Goal: Information Seeking & Learning: Learn about a topic

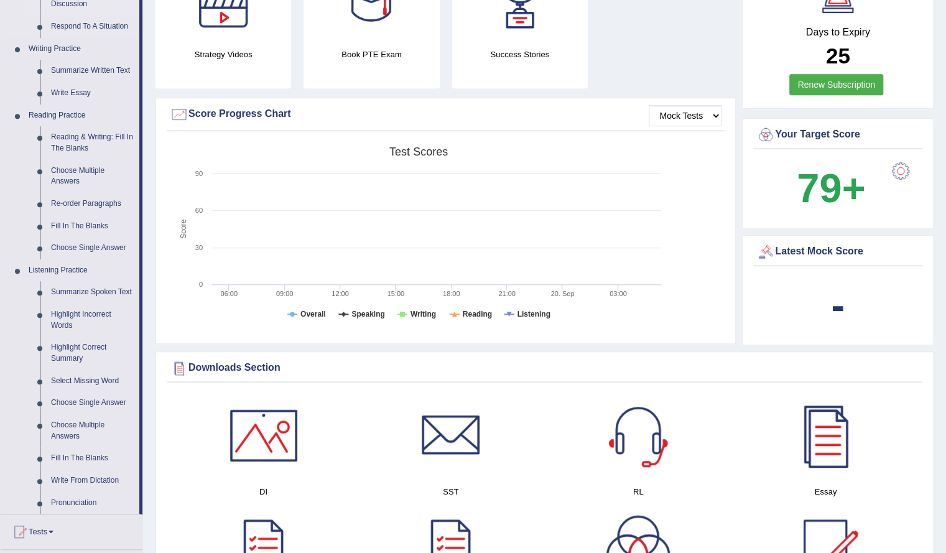
scroll to position [368, 0]
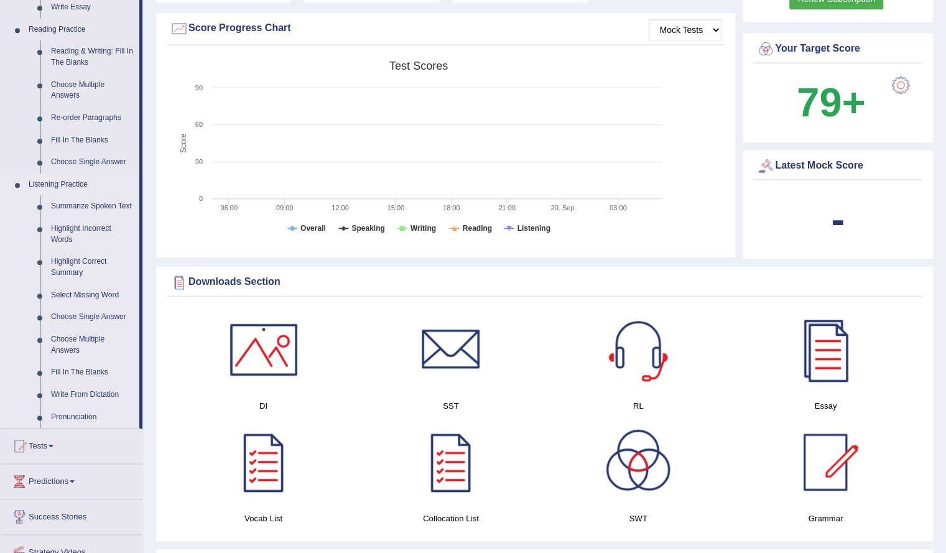
click at [63, 225] on link "Highlight Incorrect Words" at bounding box center [92, 234] width 94 height 33
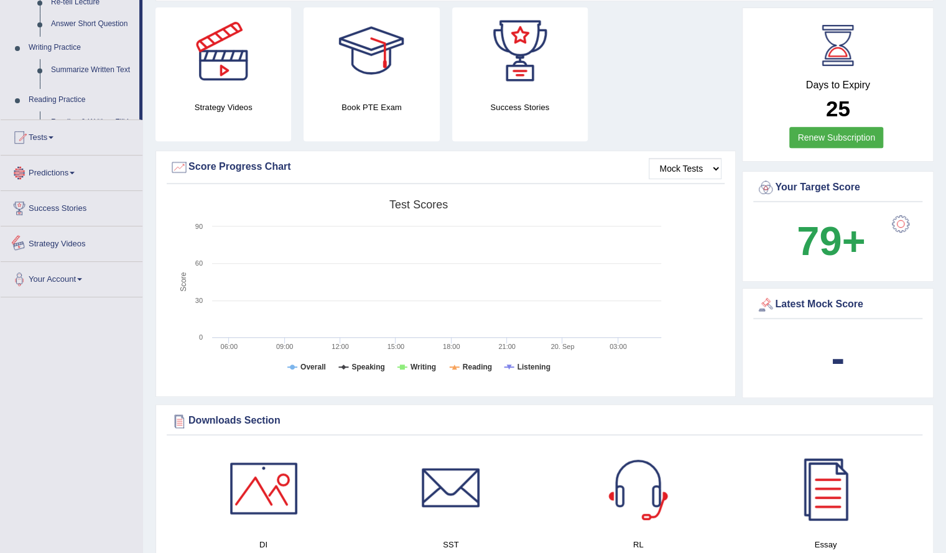
scroll to position [813, 0]
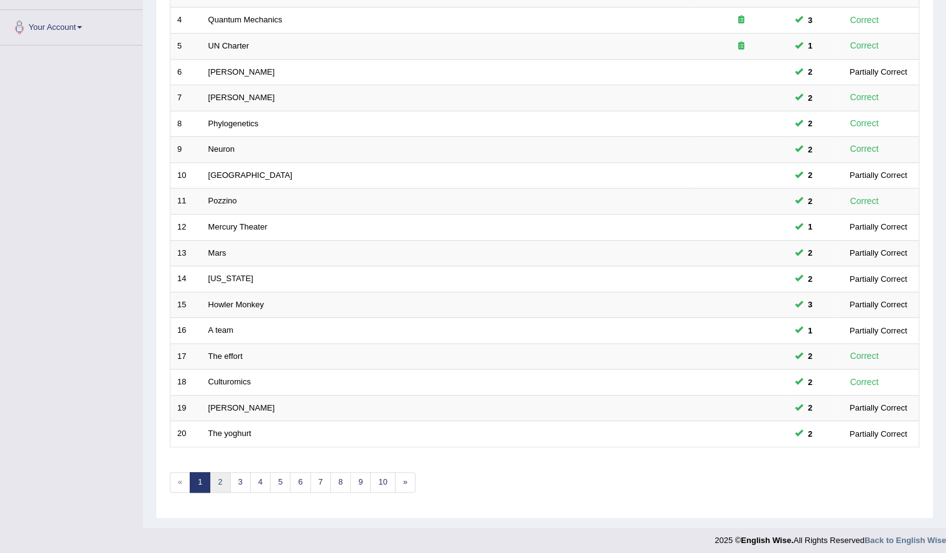
click at [225, 477] on link "2" at bounding box center [220, 482] width 21 height 21
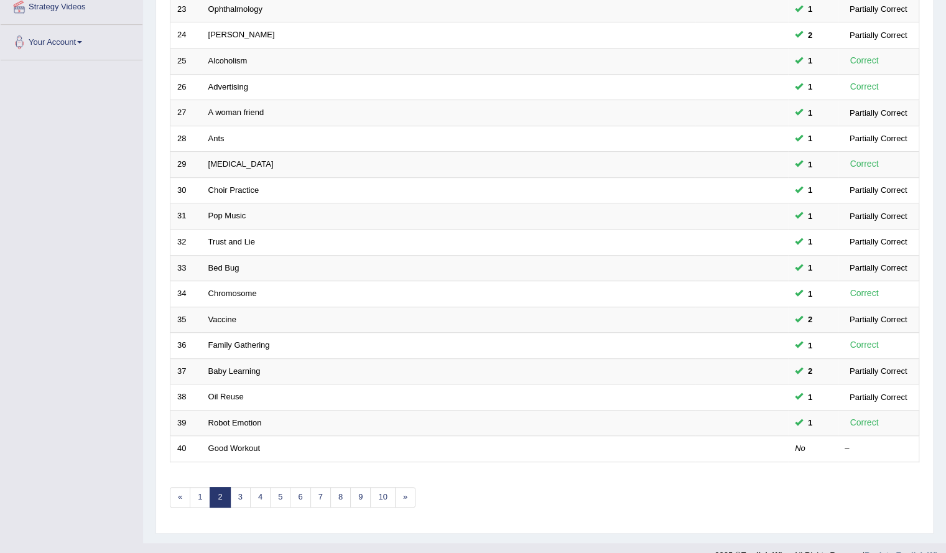
scroll to position [264, 0]
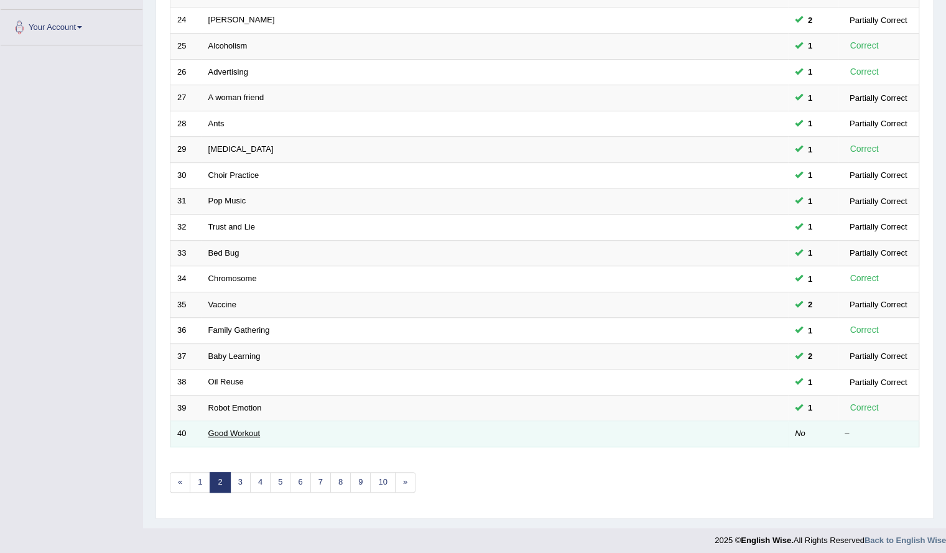
click at [231, 429] on link "Good Workout" at bounding box center [234, 433] width 52 height 9
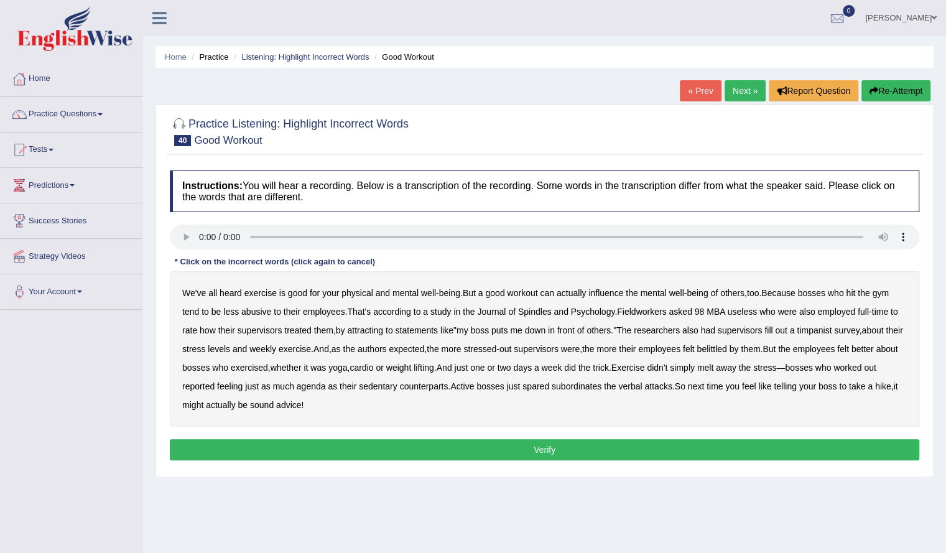
click at [548, 309] on b "Spindles" at bounding box center [535, 312] width 34 height 10
click at [663, 309] on b "Fieldworkers" at bounding box center [641, 312] width 49 height 10
click at [378, 328] on b "attracting" at bounding box center [365, 330] width 36 height 10
click at [824, 330] on b "timpanist" at bounding box center [814, 330] width 35 height 10
click at [326, 386] on b "agenda" at bounding box center [311, 386] width 29 height 10
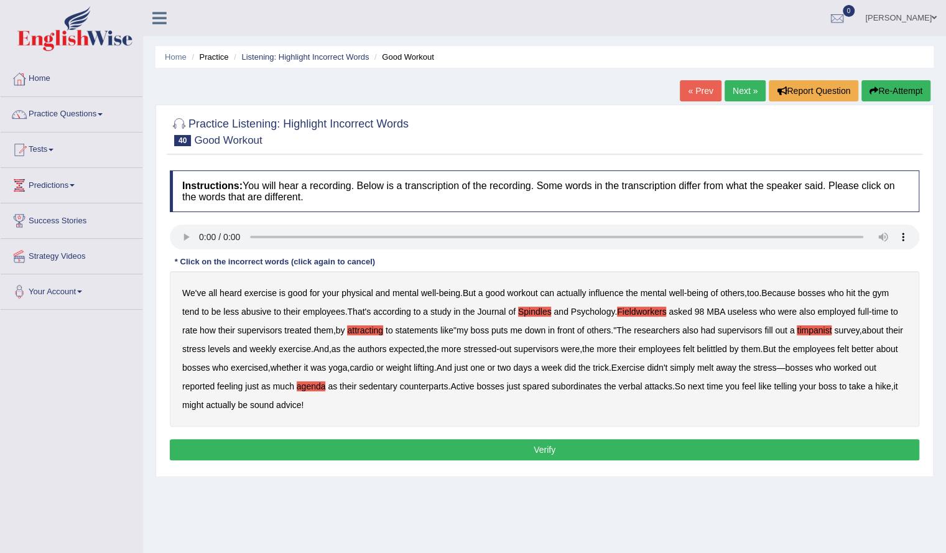
click at [480, 444] on button "Verify" at bounding box center [545, 449] width 750 height 21
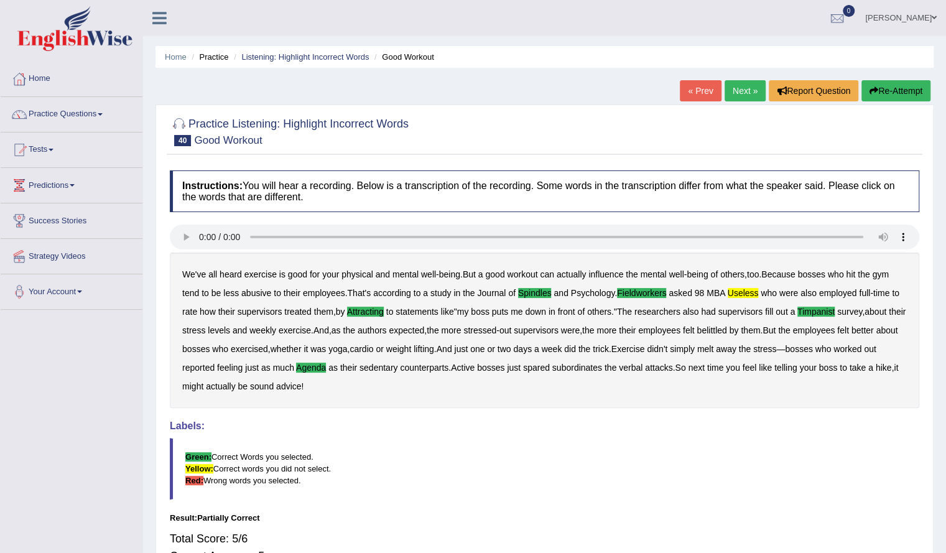
click at [757, 100] on link "Next »" at bounding box center [745, 90] width 41 height 21
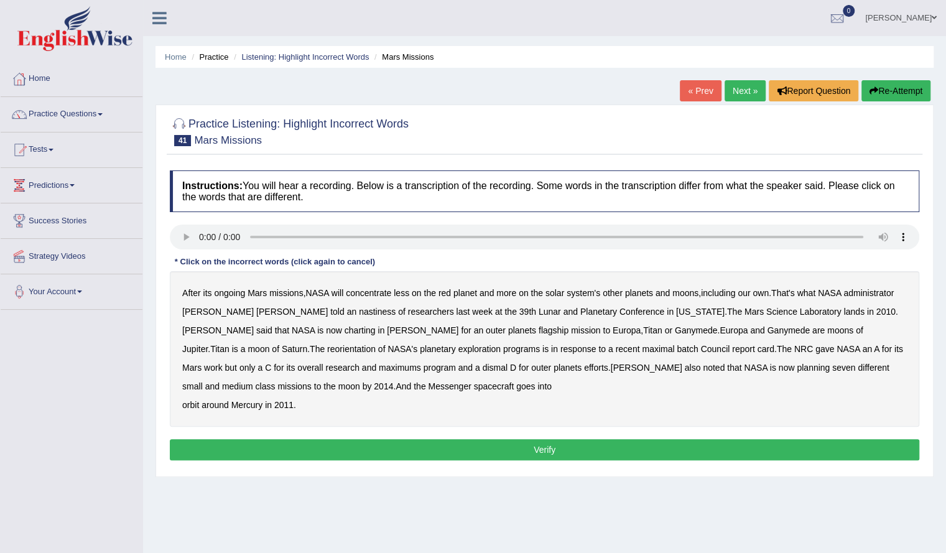
click at [359, 308] on b "nastiness" at bounding box center [377, 312] width 37 height 10
click at [345, 332] on b "charting" at bounding box center [360, 330] width 31 height 10
click at [642, 350] on b "maximal" at bounding box center [658, 349] width 32 height 10
click at [677, 352] on b "batch" at bounding box center [687, 349] width 21 height 10
click at [308, 452] on button "Verify" at bounding box center [545, 449] width 750 height 21
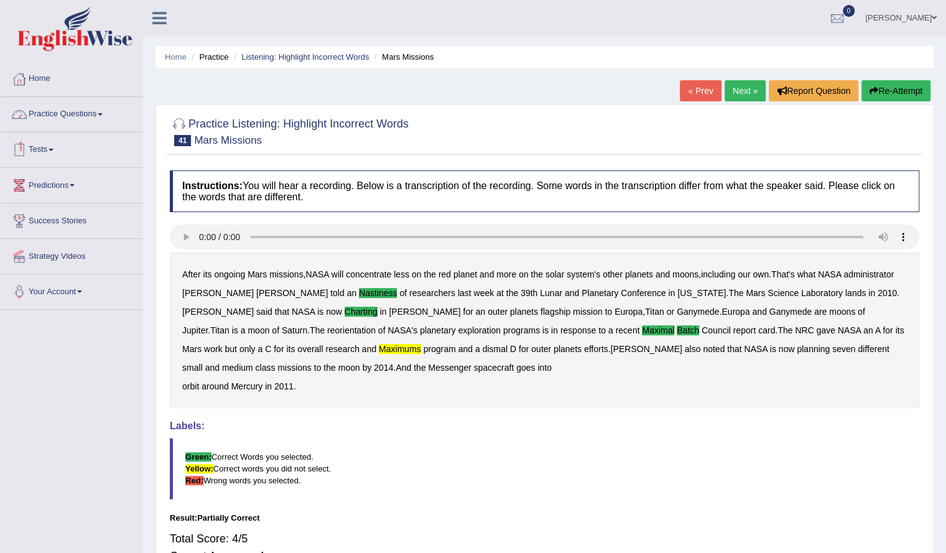
click at [81, 118] on link "Practice Questions" at bounding box center [72, 112] width 142 height 31
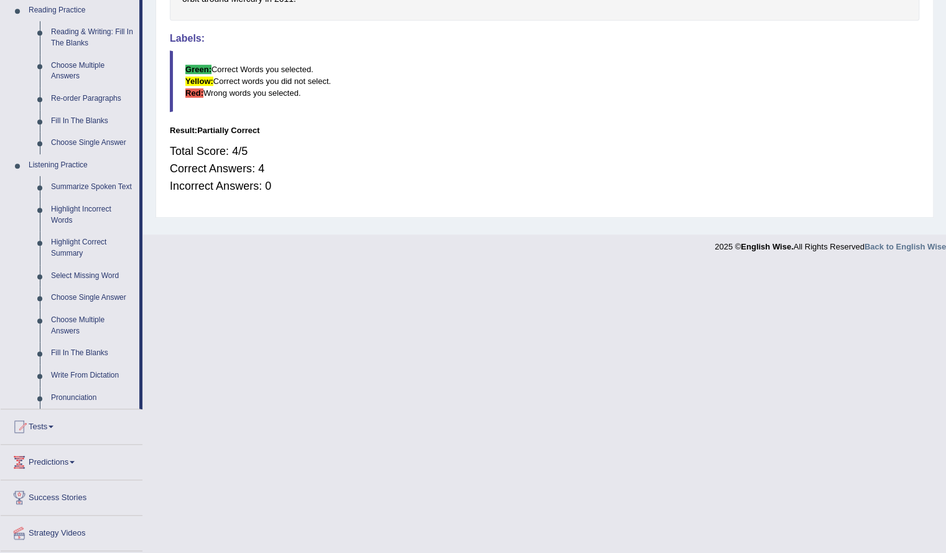
scroll to position [395, 0]
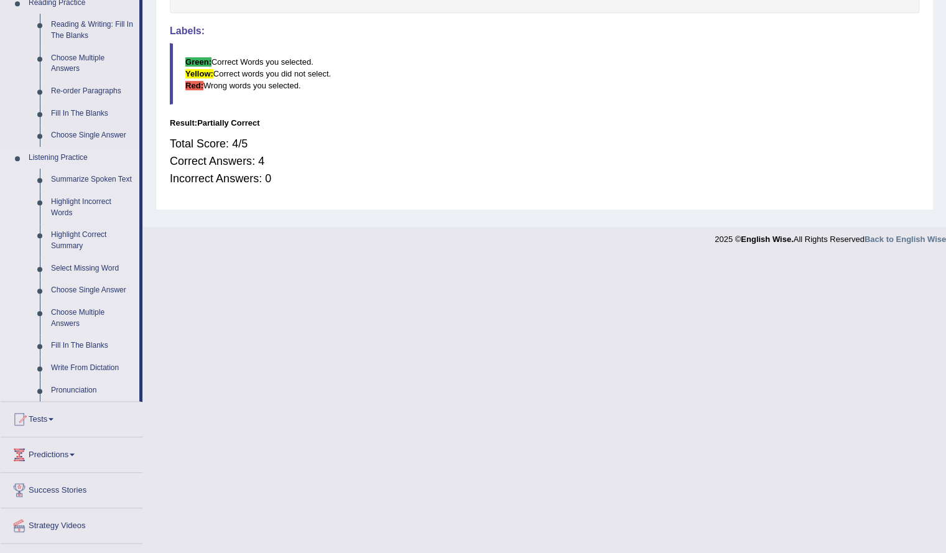
click at [75, 342] on link "Fill In The Blanks" at bounding box center [92, 346] width 94 height 22
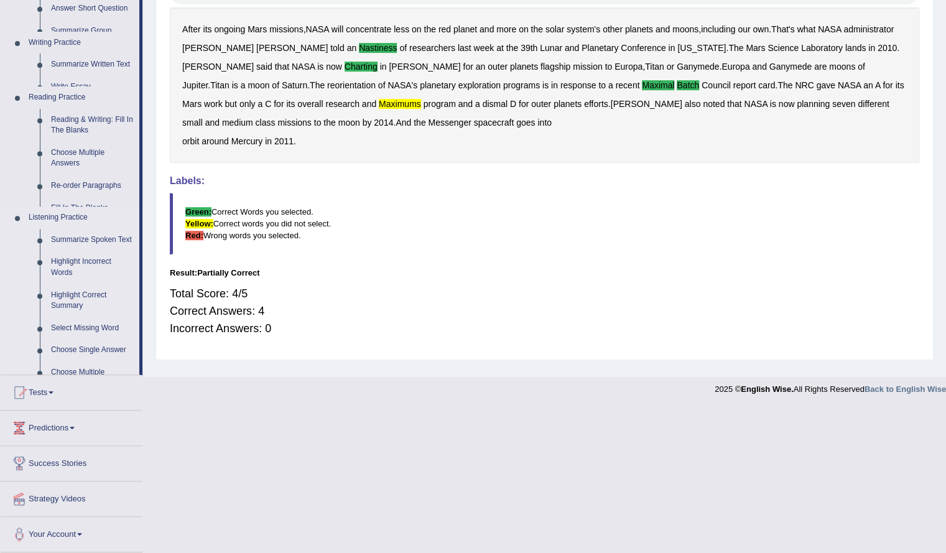
scroll to position [100, 0]
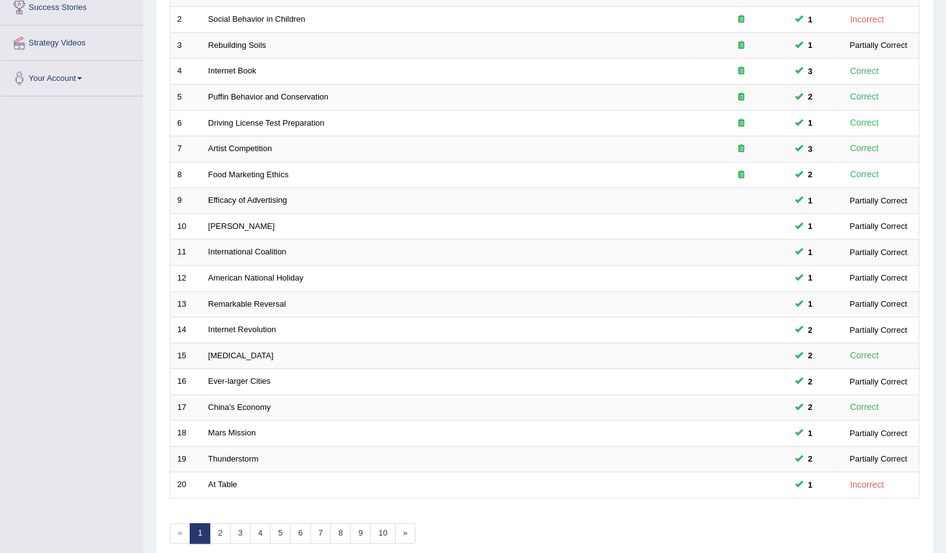
scroll to position [264, 0]
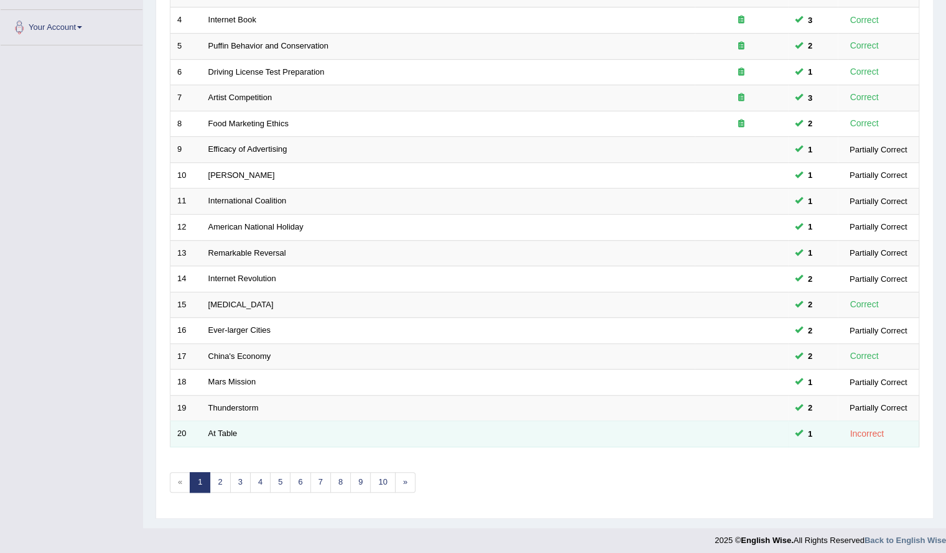
click at [221, 423] on td "At Table" at bounding box center [448, 434] width 493 height 26
click at [222, 429] on link "At Table" at bounding box center [222, 433] width 29 height 9
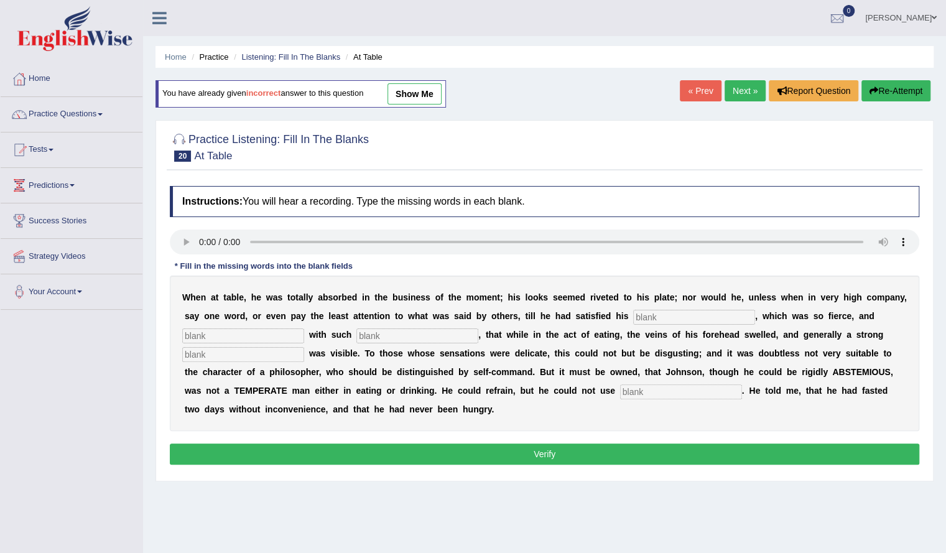
click at [628, 396] on input "text" at bounding box center [681, 392] width 122 height 15
type input "moderately"
click at [260, 348] on input "text" at bounding box center [243, 354] width 122 height 15
click at [294, 347] on input "text" at bounding box center [243, 354] width 122 height 15
click at [273, 350] on input "text" at bounding box center [243, 354] width 122 height 15
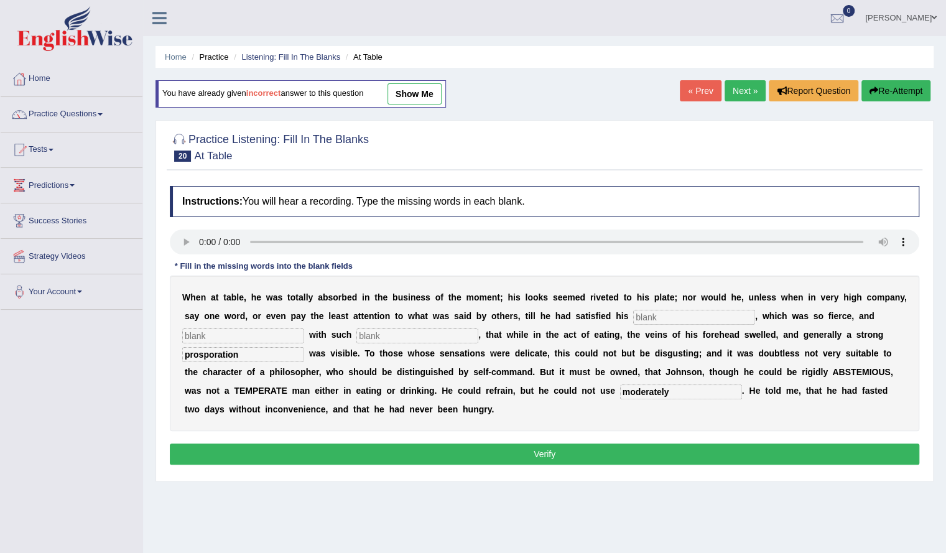
type input "prosporation"
click at [652, 318] on input "text" at bounding box center [694, 317] width 122 height 15
click at [709, 313] on input "hapatites" at bounding box center [694, 317] width 122 height 15
type input "hapatite"
click at [241, 337] on input "text" at bounding box center [243, 336] width 122 height 15
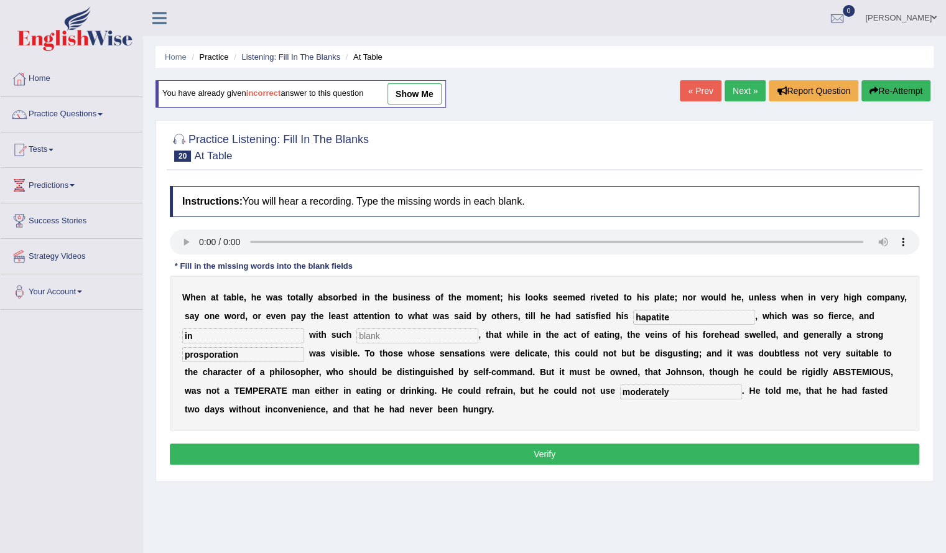
type input "i"
type input "endoulve"
click at [370, 333] on input "text" at bounding box center [418, 336] width 122 height 15
type input "intensness"
click at [385, 464] on div "Instructions: You will hear a recording. Type the missing words in each blank. …" at bounding box center [545, 327] width 756 height 295
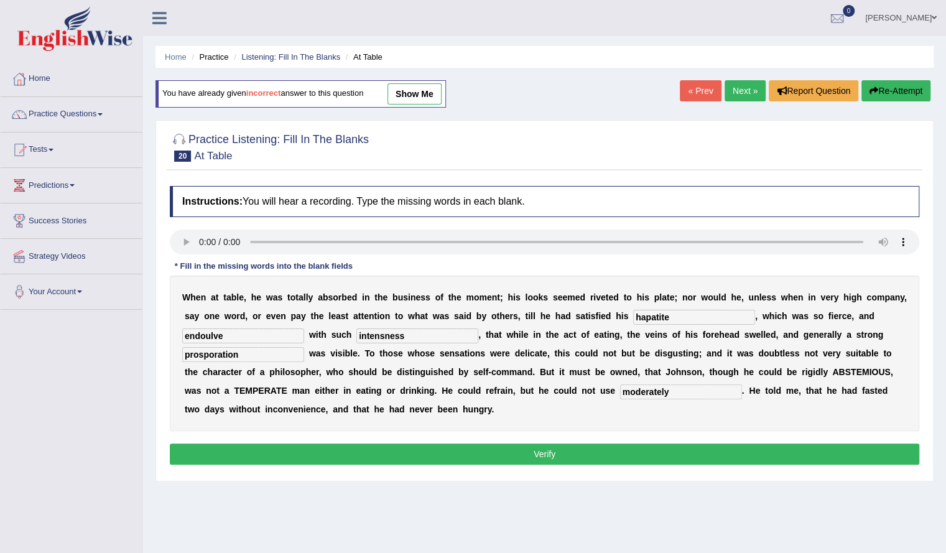
click at [408, 456] on button "Verify" at bounding box center [545, 454] width 750 height 21
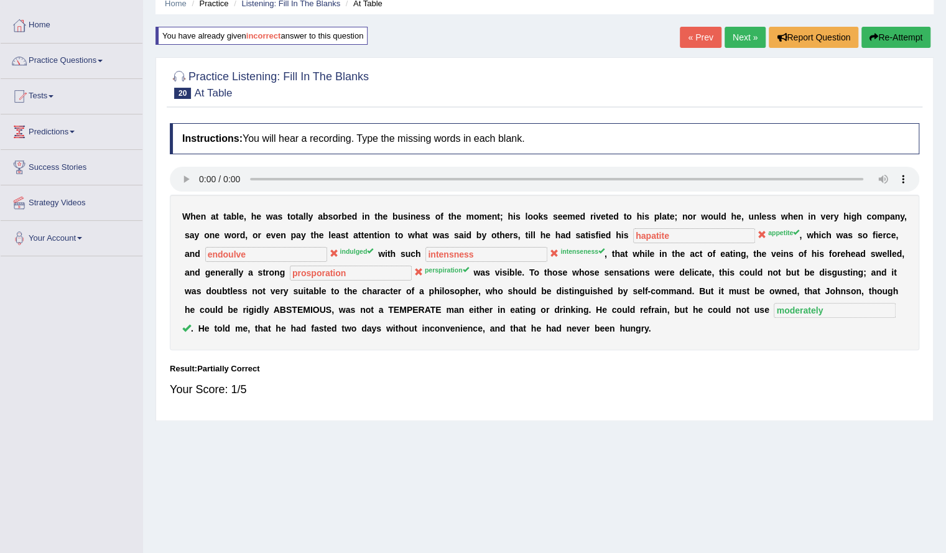
scroll to position [55, 0]
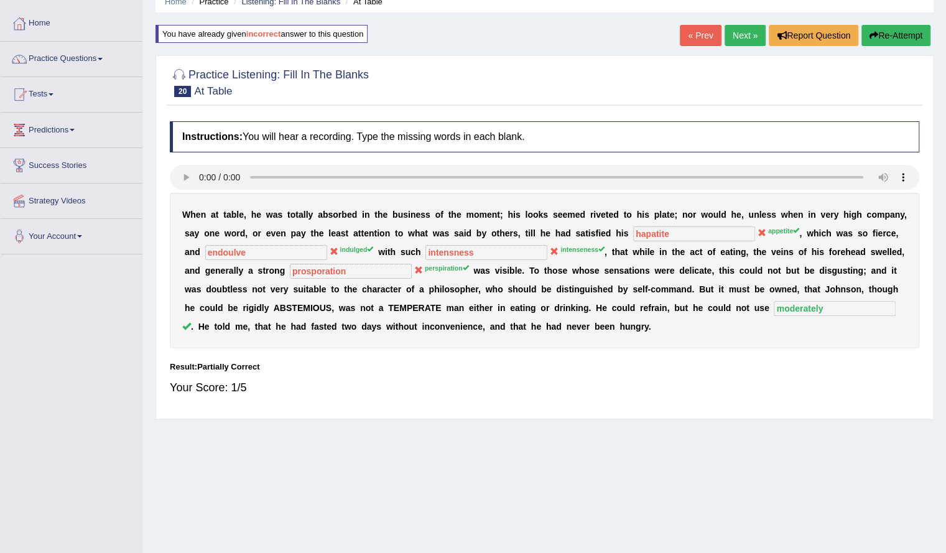
click at [758, 231] on icon at bounding box center [762, 232] width 9 height 9
click at [744, 44] on link "Next »" at bounding box center [745, 35] width 41 height 21
click at [742, 35] on link "Next »" at bounding box center [745, 35] width 41 height 21
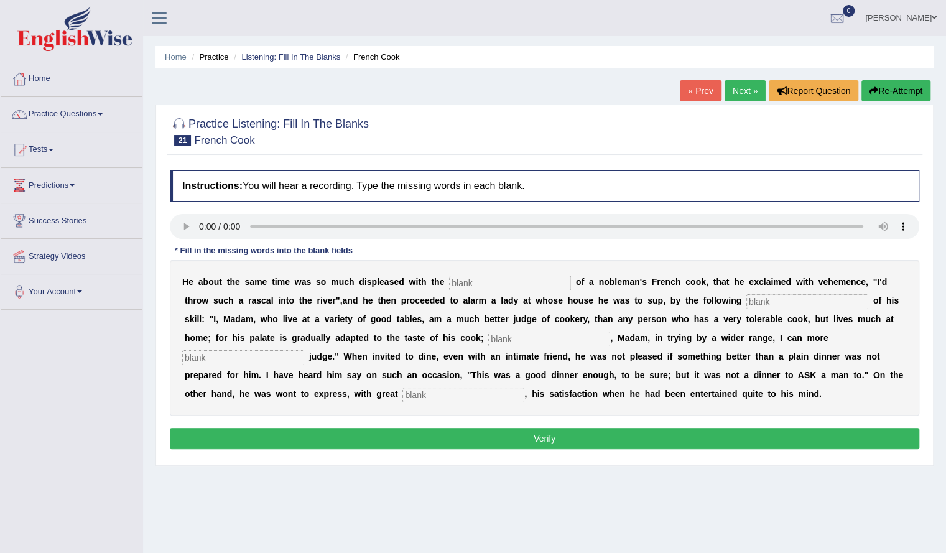
click at [457, 276] on input "text" at bounding box center [510, 283] width 122 height 15
type input "performance"
click at [749, 297] on input "text" at bounding box center [808, 301] width 122 height 15
type input "menifesto"
click at [528, 337] on input "text" at bounding box center [549, 339] width 122 height 15
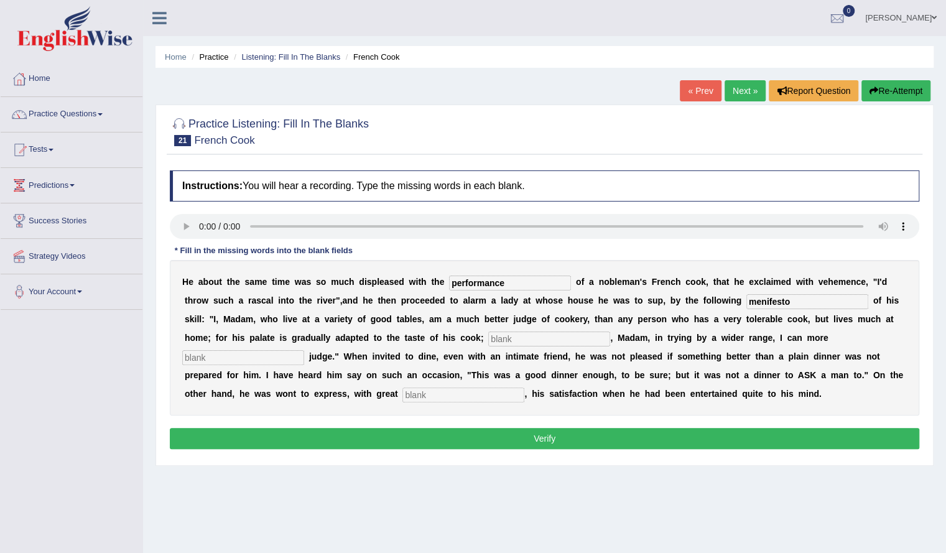
type input "E"
type input "whereas"
click at [277, 356] on input "text" at bounding box center [243, 357] width 122 height 15
click at [225, 362] on input "expressivly" at bounding box center [243, 357] width 122 height 15
type input "expressively"
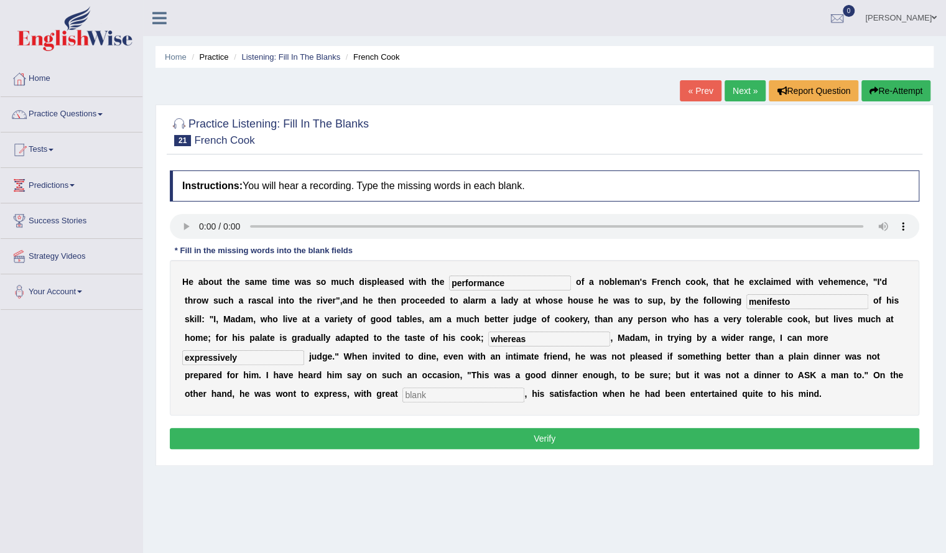
click at [466, 394] on input "text" at bounding box center [464, 395] width 122 height 15
type input "clue"
click at [452, 430] on button "Verify" at bounding box center [545, 438] width 750 height 21
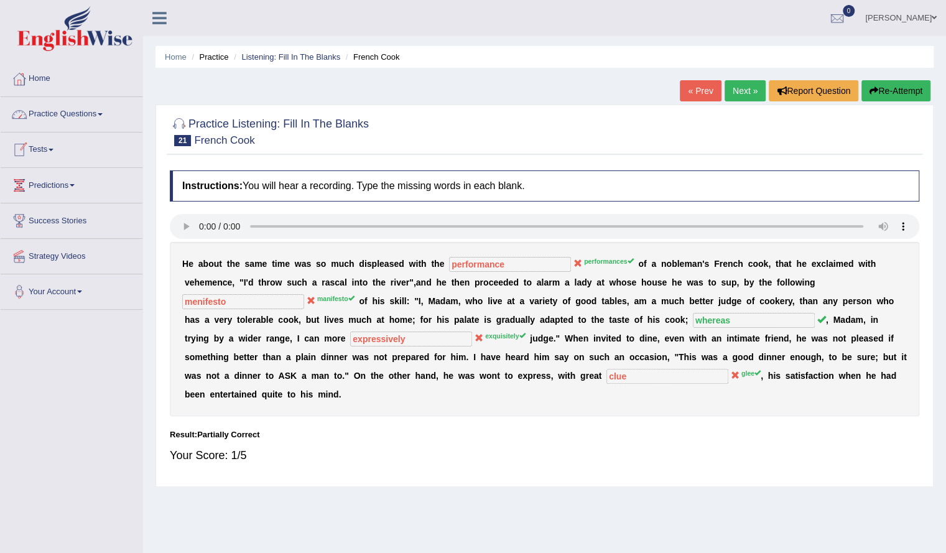
click at [68, 116] on link "Practice Questions" at bounding box center [72, 112] width 142 height 31
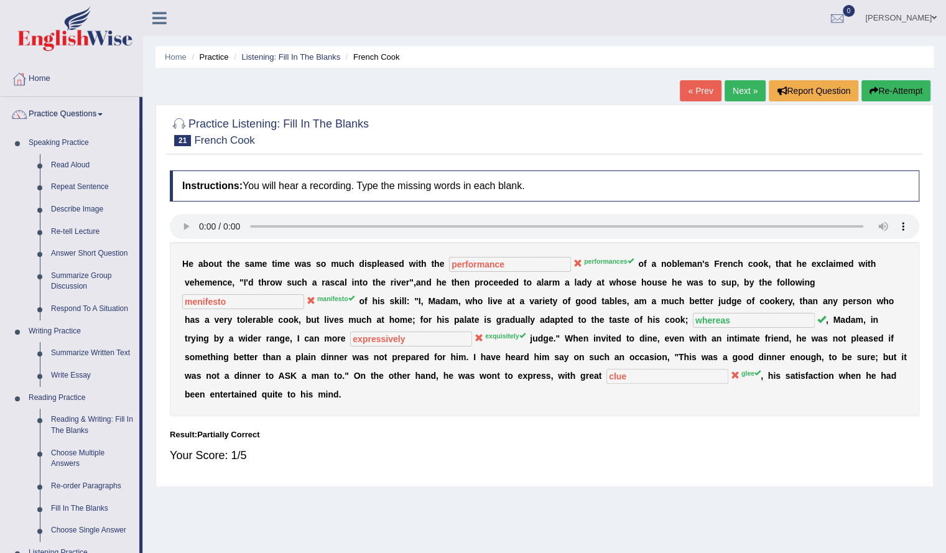
click at [908, 91] on button "Re-Attempt" at bounding box center [896, 90] width 69 height 21
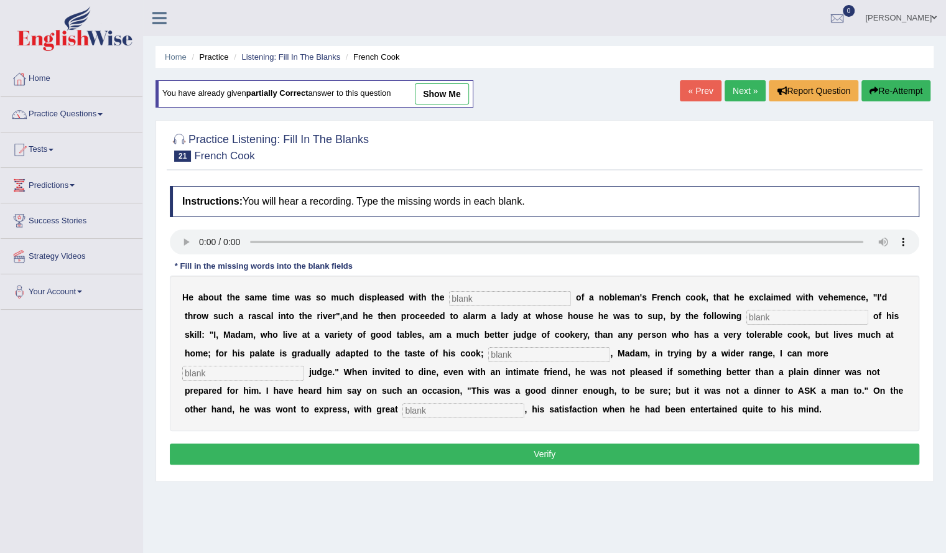
click at [467, 289] on div "H e a b o u t t h e s a m e t i m e w a s s o m u c h d i s p l e a s e d w i t…" at bounding box center [545, 354] width 750 height 156
click at [467, 292] on input "text" at bounding box center [510, 298] width 122 height 15
type input "performances"
click at [760, 316] on input "text" at bounding box center [808, 317] width 122 height 15
type input "manifesto"
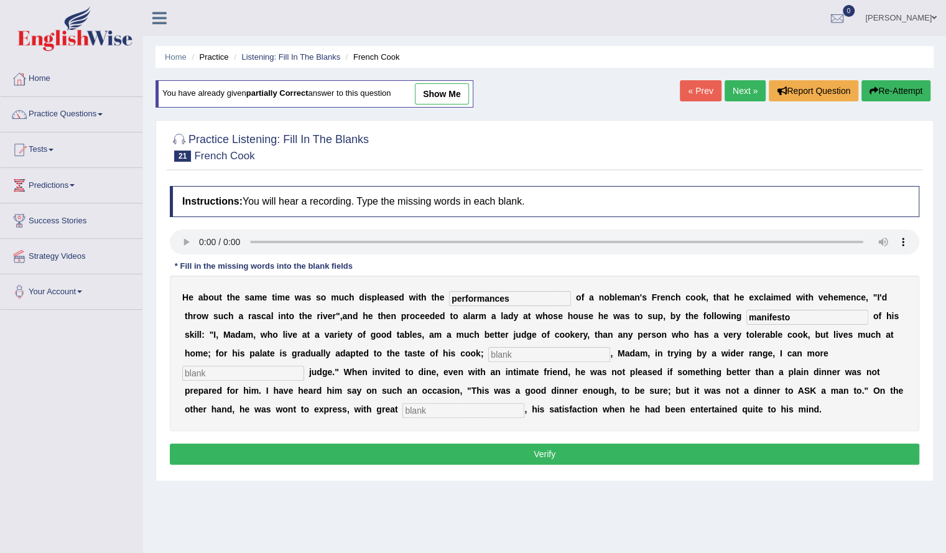
click at [555, 360] on div "H e a b o u t t h e s a m e t i m e w a s s o m u c h d i s p l e a s e d w i t…" at bounding box center [545, 354] width 750 height 156
click at [547, 351] on input "text" at bounding box center [549, 354] width 122 height 15
type input "whereas"
click at [263, 369] on input "text" at bounding box center [243, 373] width 122 height 15
type input "exporasively"
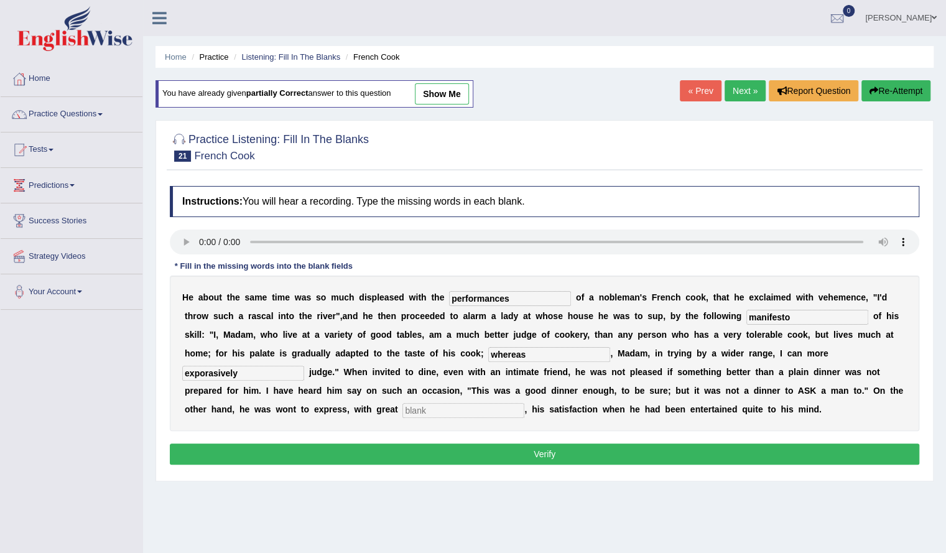
click at [455, 403] on input "text" at bounding box center [464, 410] width 122 height 15
type input "glee"
click at [198, 370] on input "exporasively" at bounding box center [243, 373] width 122 height 15
click at [213, 375] on input "exporasively" at bounding box center [243, 373] width 122 height 15
click at [216, 375] on input "exporasively" at bounding box center [243, 373] width 122 height 15
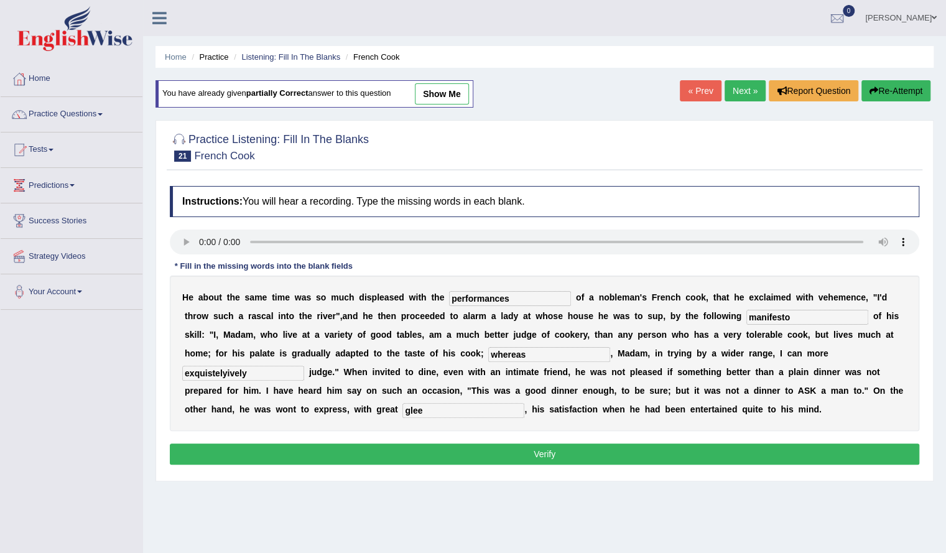
click at [260, 373] on input "exquistelyively" at bounding box center [243, 373] width 122 height 15
type input "exquistely"
drag, startPoint x: 441, startPoint y: 466, endPoint x: 423, endPoint y: 462, distance: 17.8
click at [423, 462] on div "Instructions: You will hear a recording. Type the missing words in each blank. …" at bounding box center [545, 327] width 756 height 295
click at [489, 447] on button "Verify" at bounding box center [545, 454] width 750 height 21
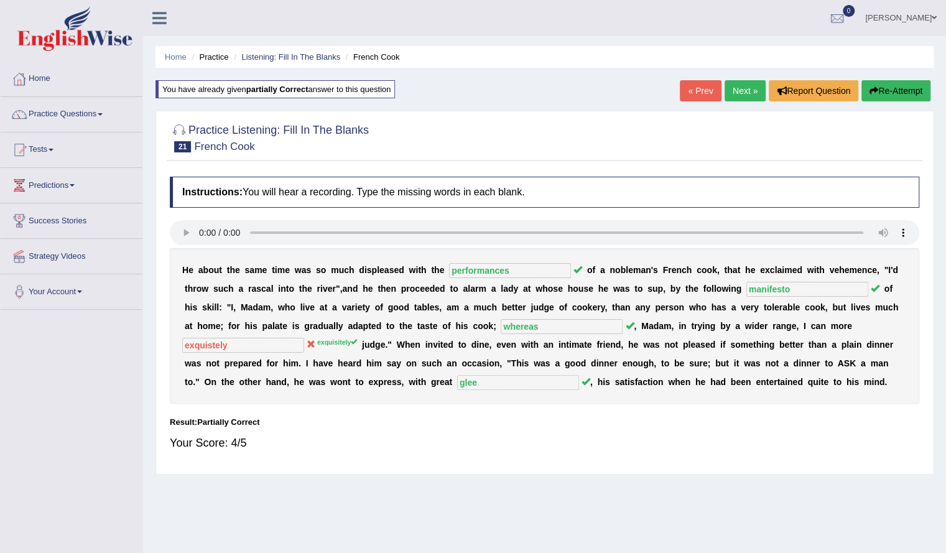
click at [740, 88] on link "Next »" at bounding box center [745, 90] width 41 height 21
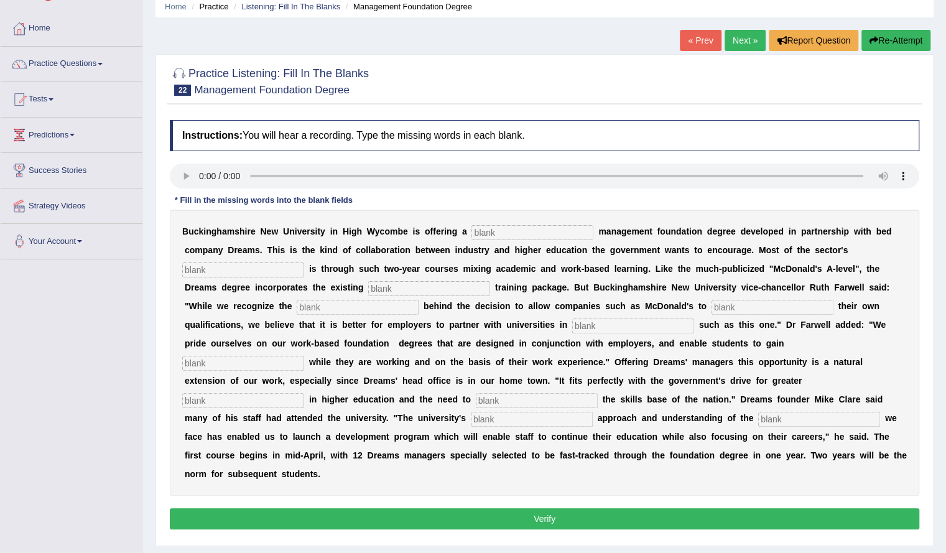
scroll to position [63, 0]
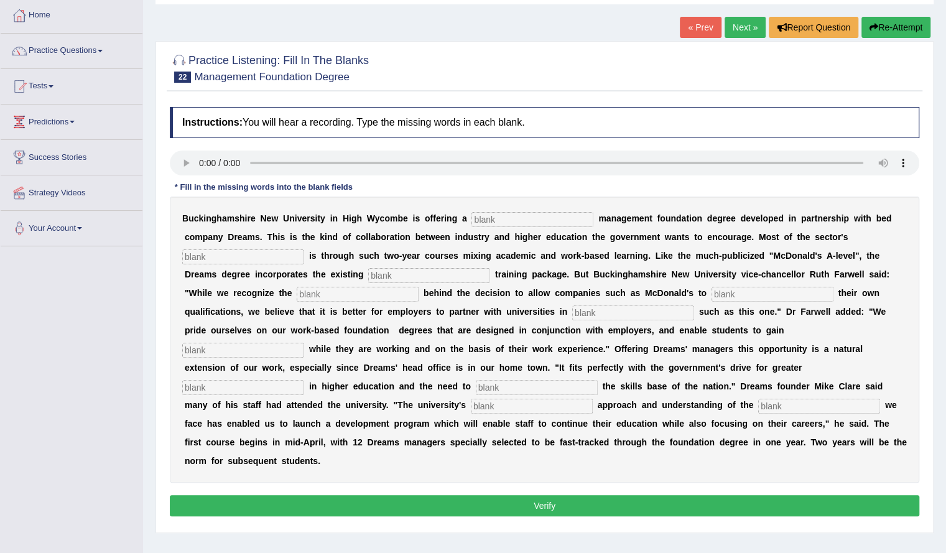
click at [490, 218] on input "text" at bounding box center [533, 219] width 122 height 15
type input "retail"
click at [262, 262] on input "text" at bounding box center [243, 257] width 122 height 15
type input "expension"
click at [408, 272] on input "text" at bounding box center [429, 275] width 122 height 15
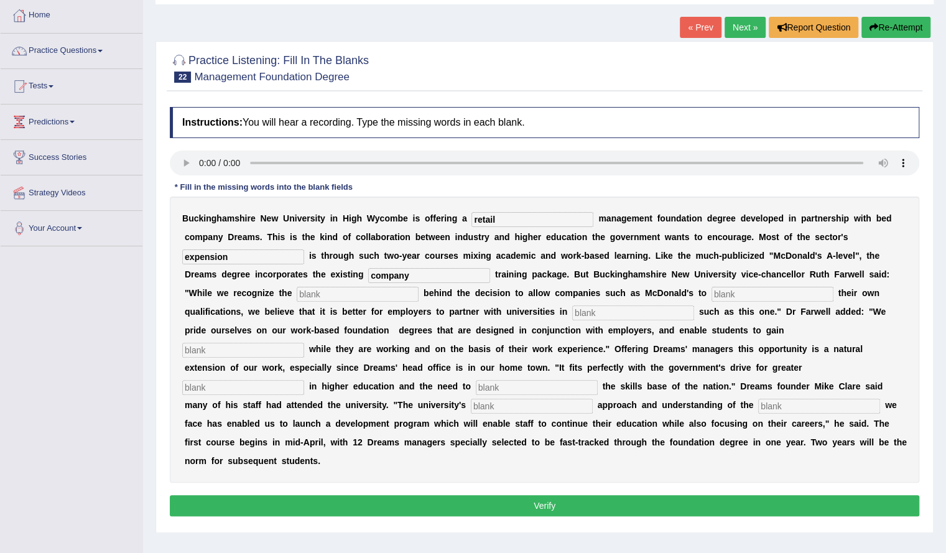
type input "company"
click at [357, 296] on input "text" at bounding box center [358, 294] width 122 height 15
type input "emites"
click at [719, 294] on input "text" at bounding box center [773, 294] width 122 height 15
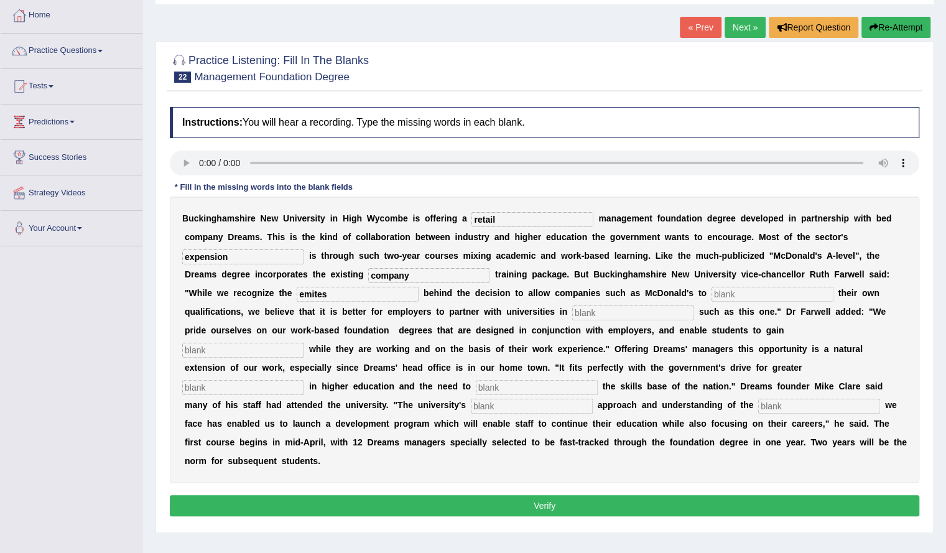
click at [728, 295] on input "text" at bounding box center [773, 294] width 122 height 15
type input "award"
click at [572, 310] on input "text" at bounding box center [633, 313] width 122 height 15
type input "initiatives"
click at [281, 351] on input "text" at bounding box center [243, 350] width 122 height 15
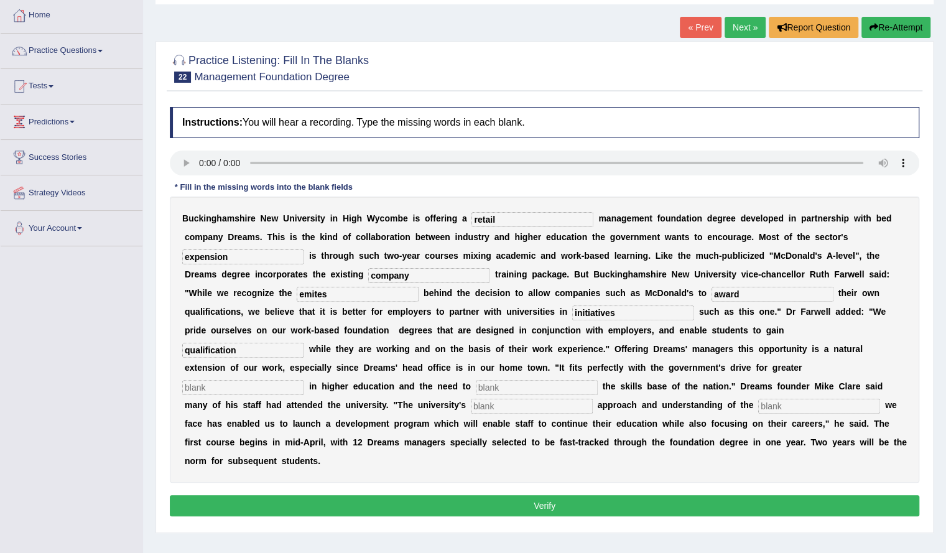
type input "qualification"
click at [278, 385] on input "text" at bounding box center [243, 387] width 122 height 15
type input "participatio"
click at [485, 385] on input "text" at bounding box center [537, 387] width 122 height 15
type input "enhance"
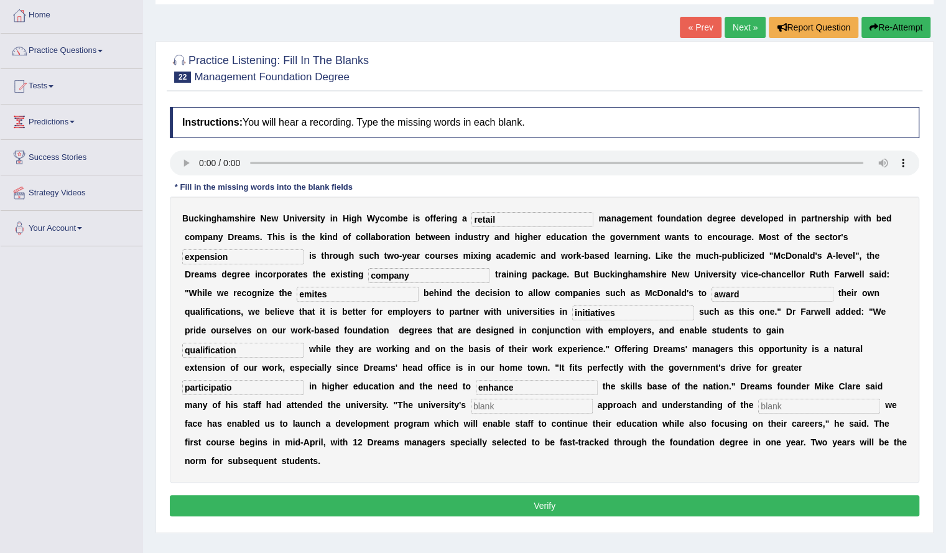
click at [490, 409] on input "text" at bounding box center [532, 406] width 122 height 15
type input "pragmagmit"
click at [814, 403] on input "text" at bounding box center [819, 406] width 122 height 15
type input "challenges"
click at [240, 258] on input "expension" at bounding box center [243, 257] width 122 height 15
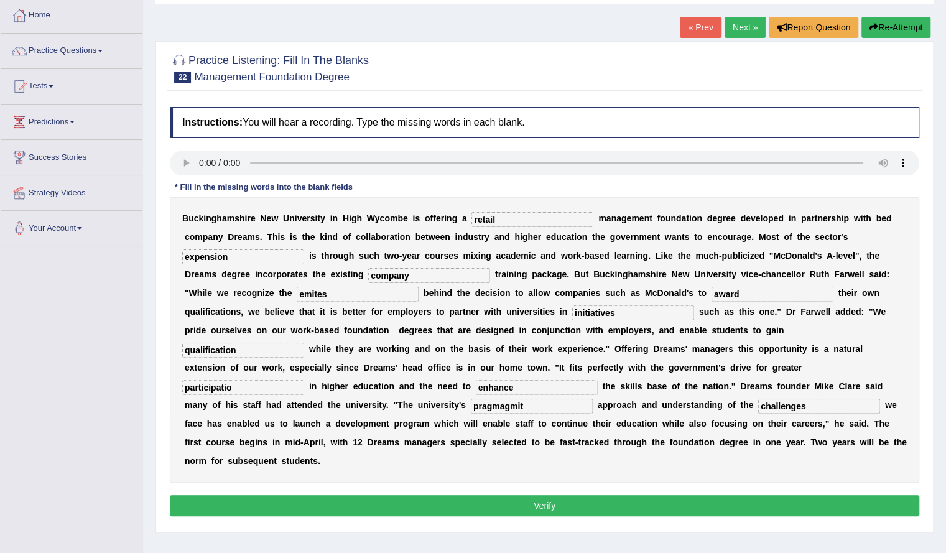
click at [203, 258] on input "expension" at bounding box center [243, 257] width 122 height 15
type input "expansion"
click at [343, 297] on input "emites" at bounding box center [358, 294] width 122 height 15
type input "emits"
click at [623, 308] on input "initiatives" at bounding box center [633, 313] width 122 height 15
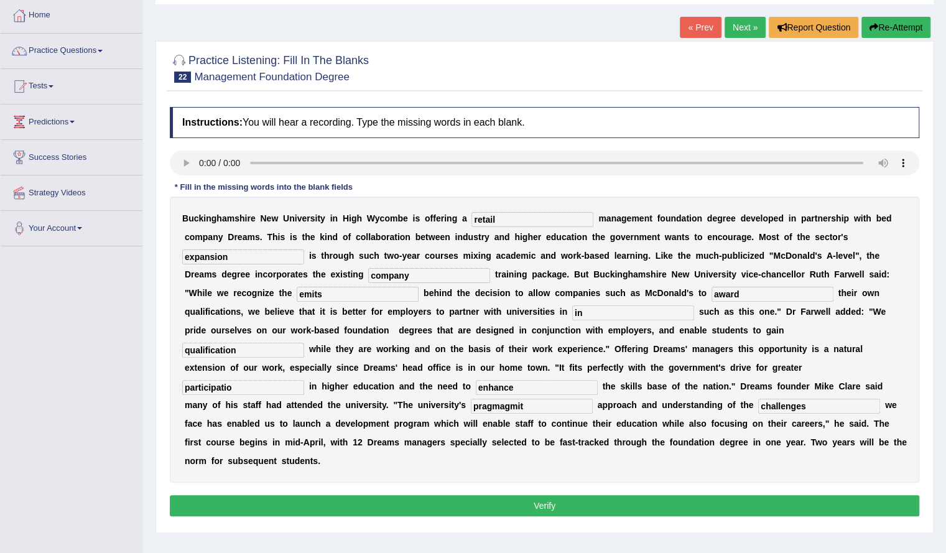
type input "i"
type input "initiative"
click at [238, 348] on input "qualification" at bounding box center [243, 350] width 122 height 15
click at [241, 384] on input "participatio" at bounding box center [243, 387] width 122 height 15
type input "p"
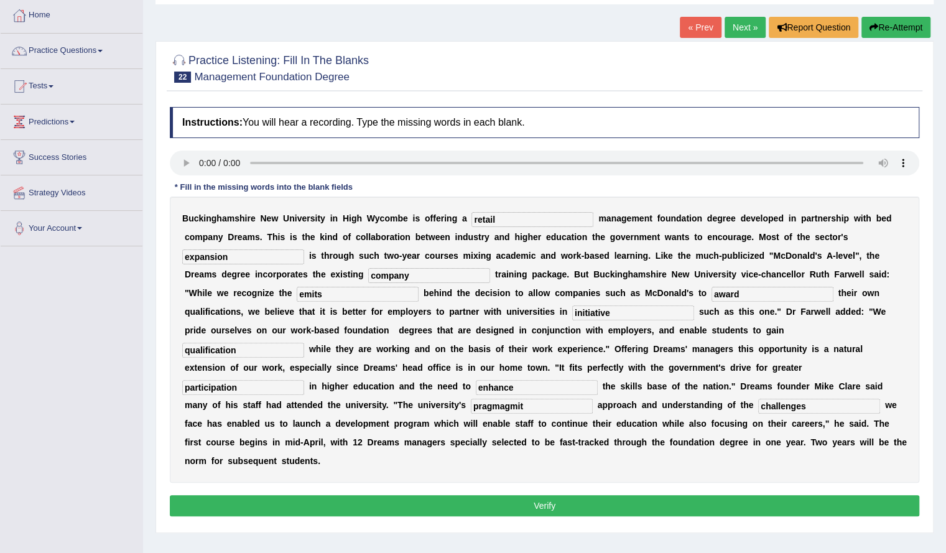
type input "participation"
click at [465, 498] on button "Verify" at bounding box center [545, 505] width 750 height 21
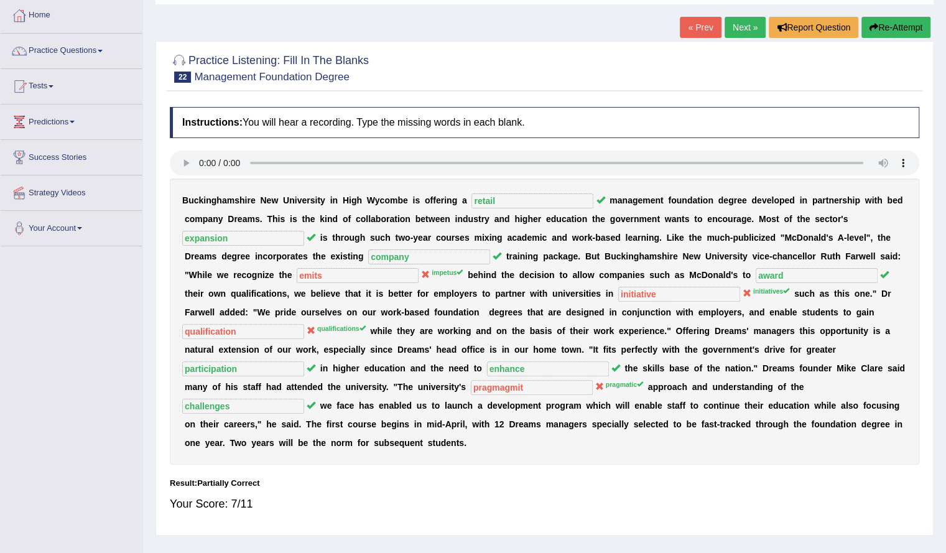
click at [739, 23] on link "Next »" at bounding box center [745, 27] width 41 height 21
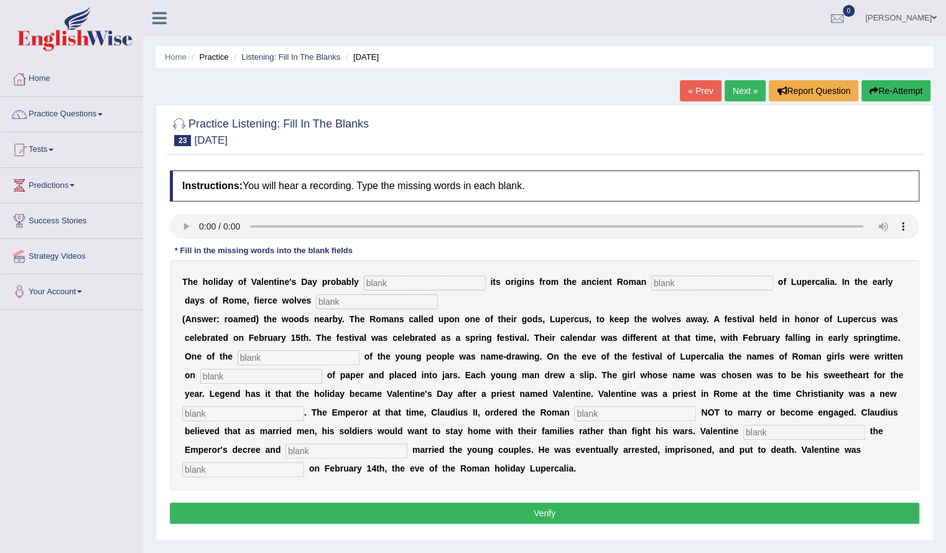
scroll to position [100, 0]
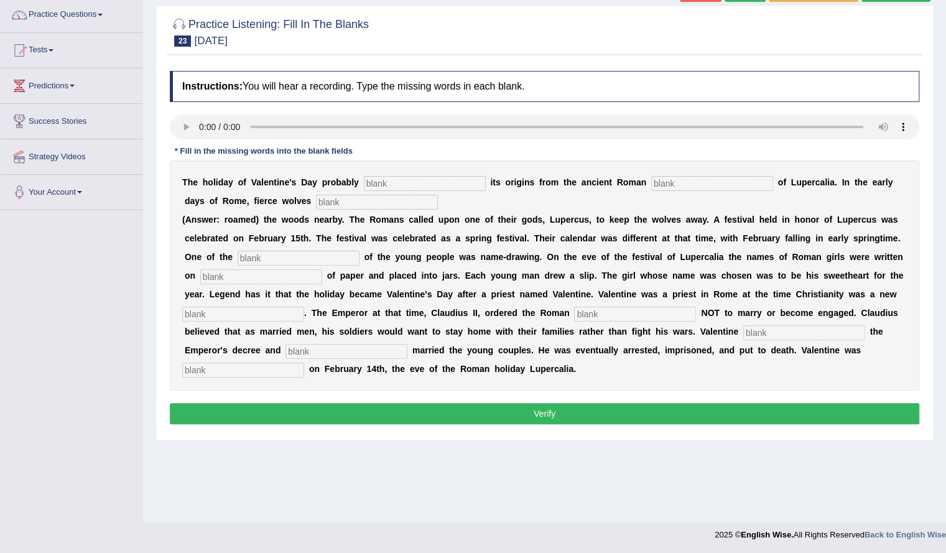
click at [457, 184] on input "text" at bounding box center [425, 183] width 122 height 15
type input "drive"
click at [674, 189] on input "text" at bounding box center [712, 183] width 122 height 15
type input "feast"
click at [358, 201] on input "text" at bounding box center [377, 202] width 122 height 15
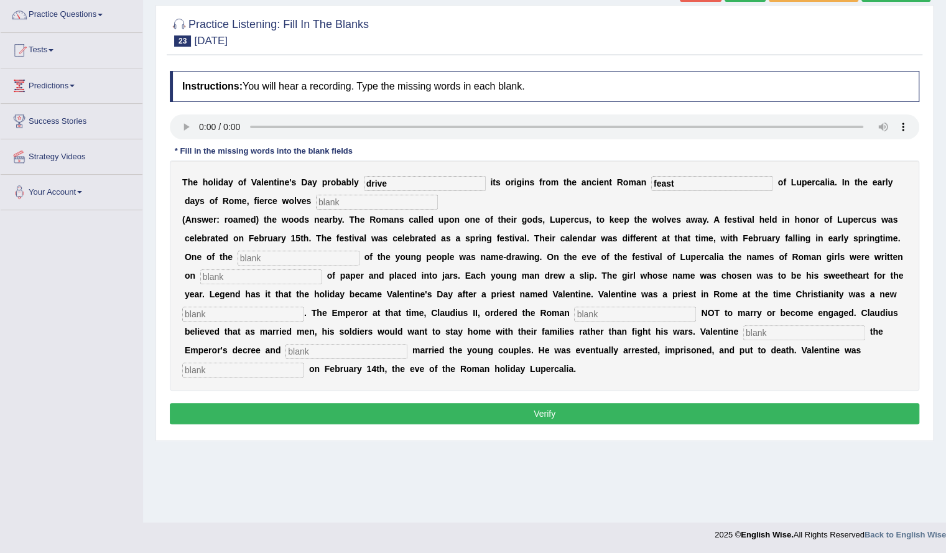
click at [380, 201] on input "text" at bounding box center [377, 202] width 122 height 15
type input "roamed"
click at [331, 257] on input "text" at bounding box center [299, 258] width 122 height 15
click at [275, 256] on input "custom" at bounding box center [299, 258] width 122 height 15
type input "customs"
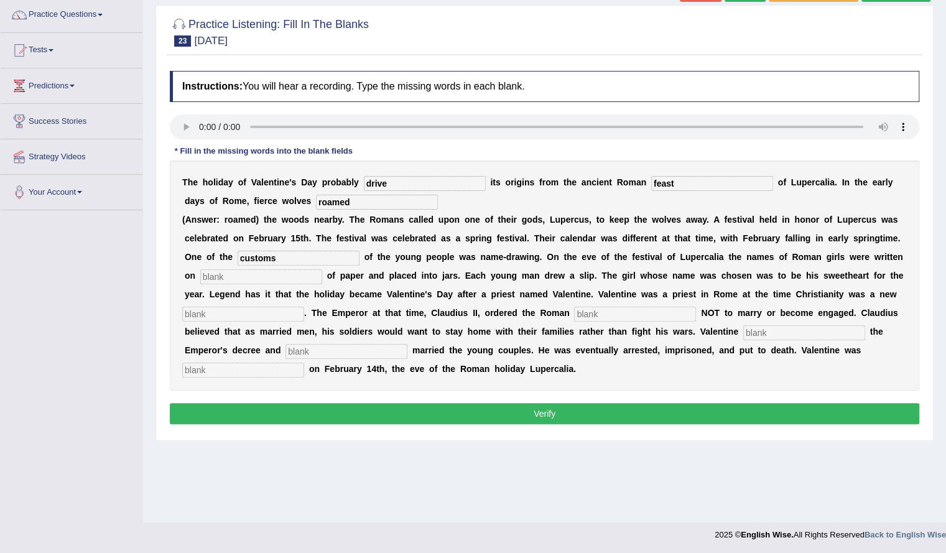
click at [235, 280] on input "text" at bounding box center [261, 276] width 122 height 15
type input "o"
type input "piece"
click at [259, 317] on input "text" at bounding box center [243, 314] width 122 height 15
type input "religion"
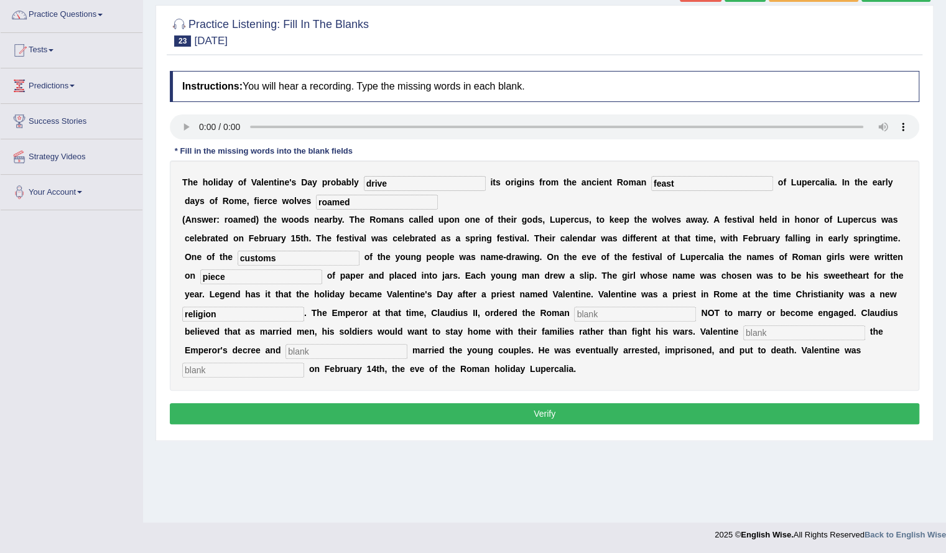
click at [582, 309] on input "text" at bounding box center [635, 314] width 122 height 15
type input "soldiers"
click at [758, 331] on input "text" at bounding box center [805, 332] width 122 height 15
type input "defied"
click at [302, 348] on input "text" at bounding box center [347, 351] width 122 height 15
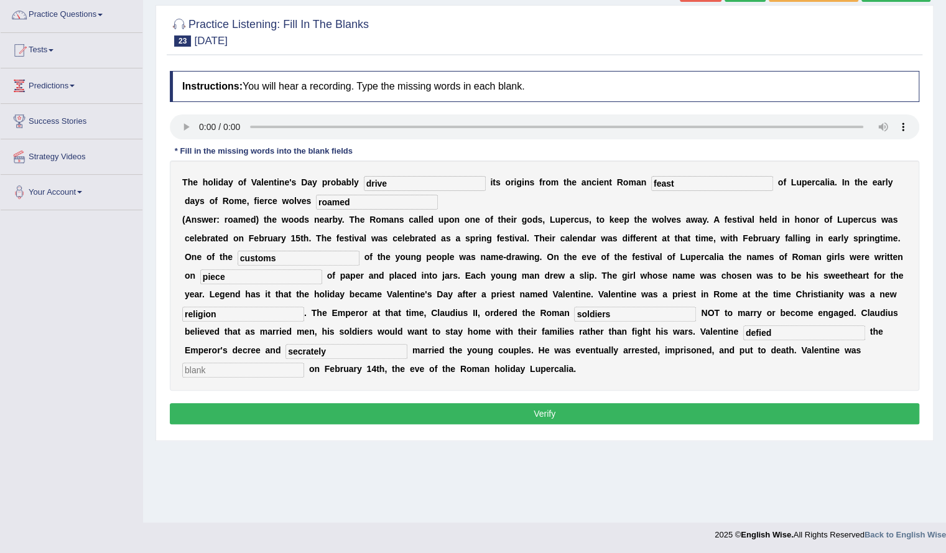
type input "secrately"
click at [274, 363] on input "text" at bounding box center [243, 370] width 122 height 15
click at [224, 371] on input "behe" at bounding box center [243, 370] width 122 height 15
type input "beheded"
click at [194, 370] on input "beheded" at bounding box center [243, 370] width 122 height 15
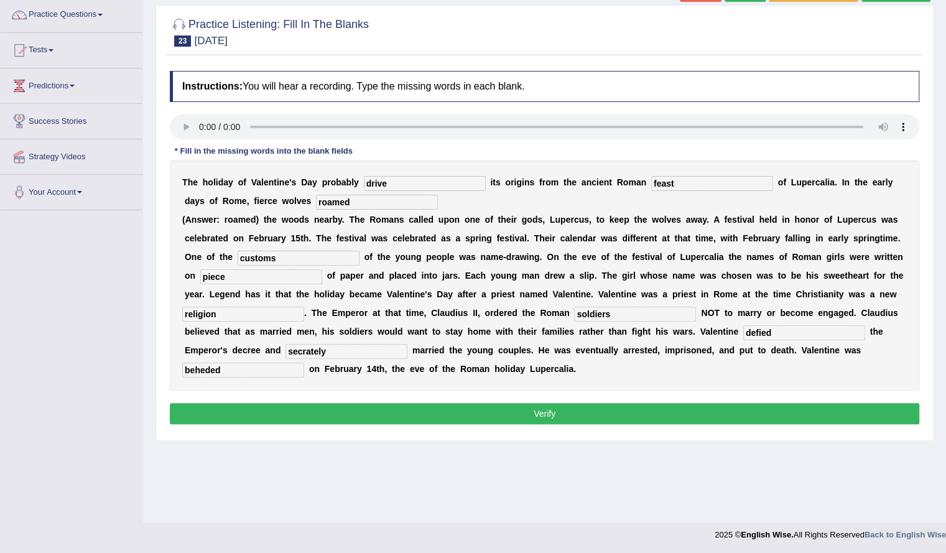
click at [777, 335] on input "defied" at bounding box center [805, 332] width 122 height 15
click at [777, 331] on input "defyed" at bounding box center [805, 332] width 122 height 15
type input "defyied"
click at [310, 352] on input "secrately" at bounding box center [347, 351] width 122 height 15
click at [337, 350] on input "sectely" at bounding box center [347, 351] width 122 height 15
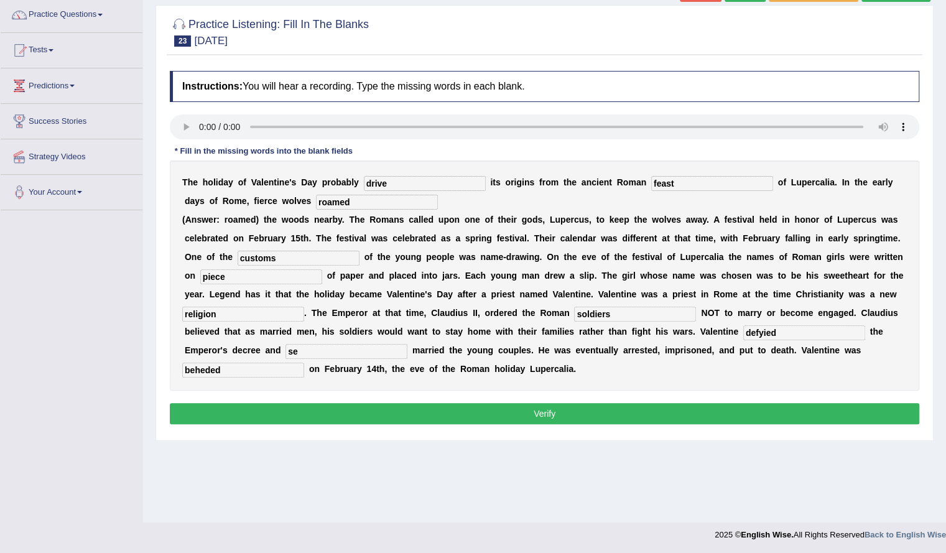
type input "s"
type input "secretly"
click at [240, 368] on input "beheded" at bounding box center [243, 370] width 122 height 15
type input "behead"
click at [282, 409] on button "Verify" at bounding box center [545, 413] width 750 height 21
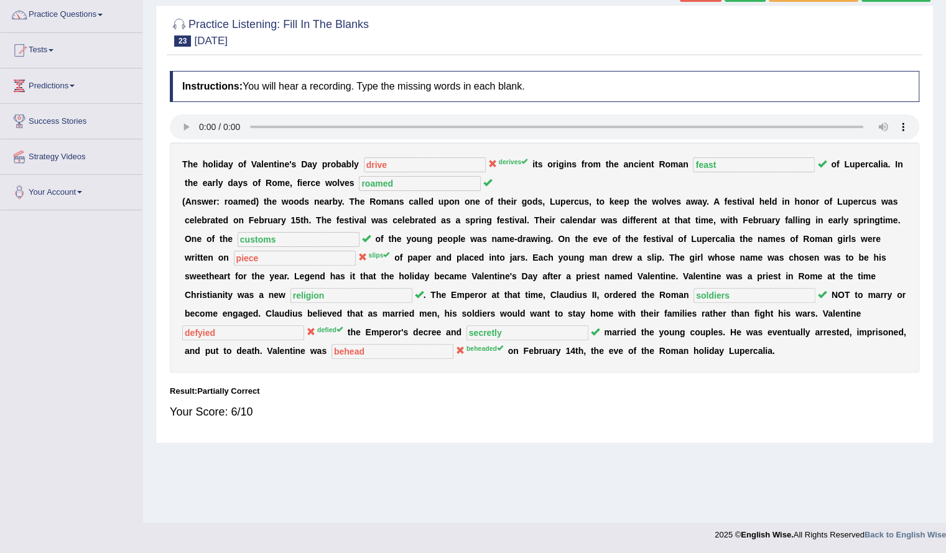
scroll to position [0, 0]
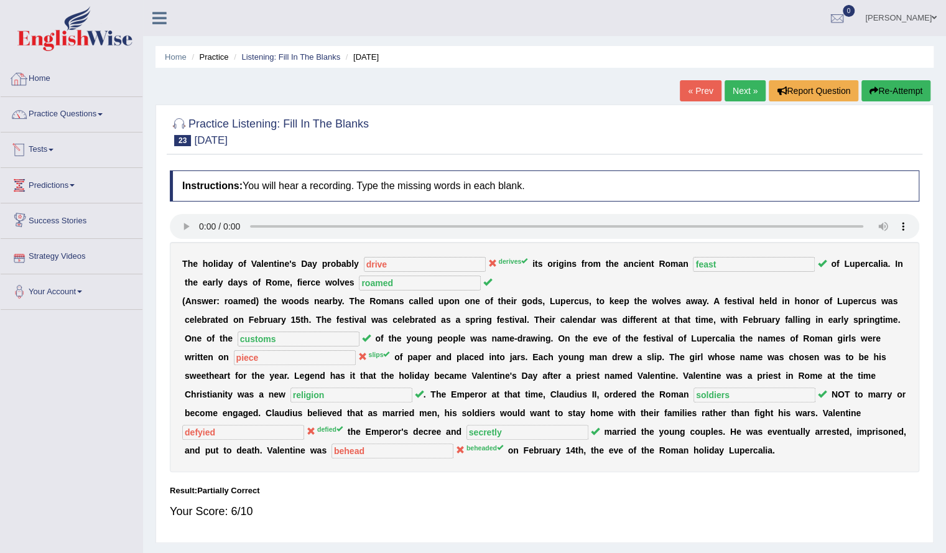
click at [77, 27] on img at bounding box center [74, 28] width 115 height 45
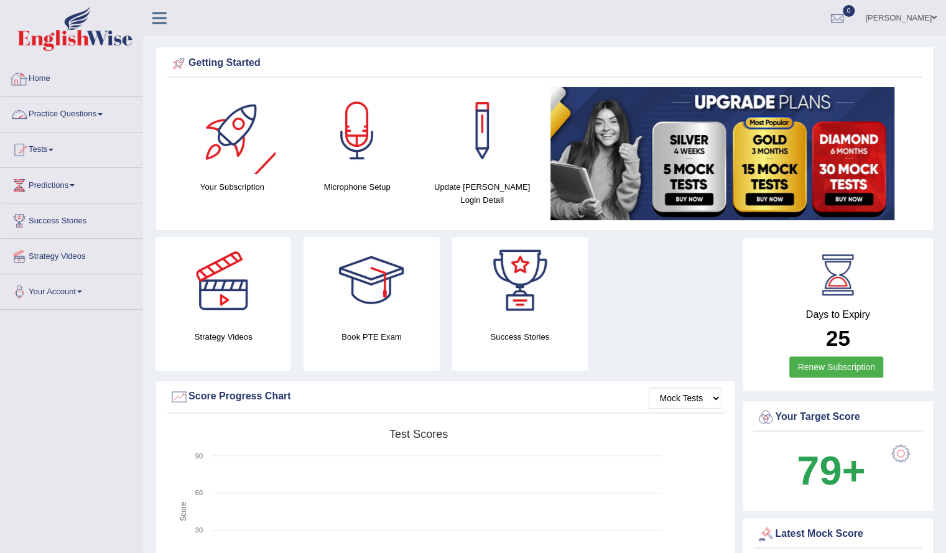
click at [62, 115] on link "Practice Questions" at bounding box center [72, 112] width 142 height 31
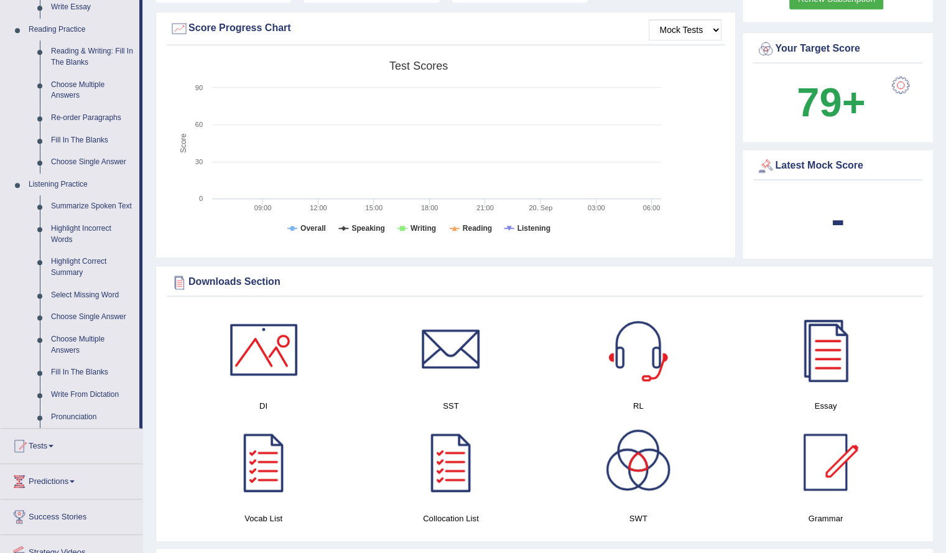
scroll to position [369, 0]
click at [70, 225] on link "Highlight Incorrect Words" at bounding box center [92, 233] width 94 height 33
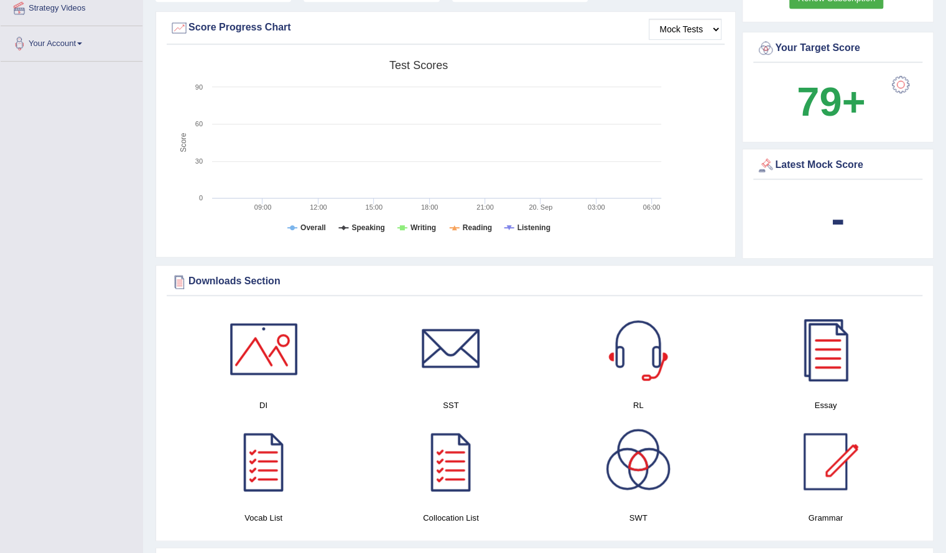
scroll to position [144, 0]
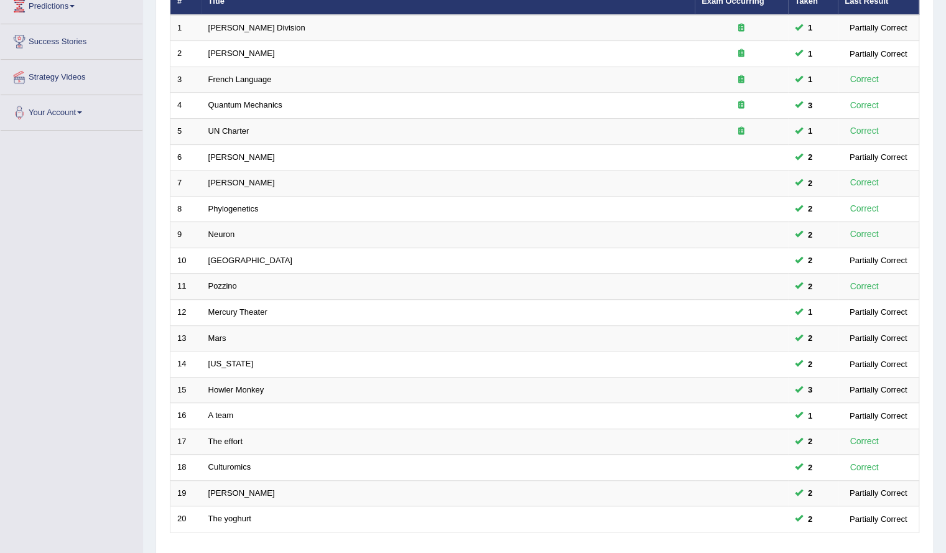
scroll to position [264, 0]
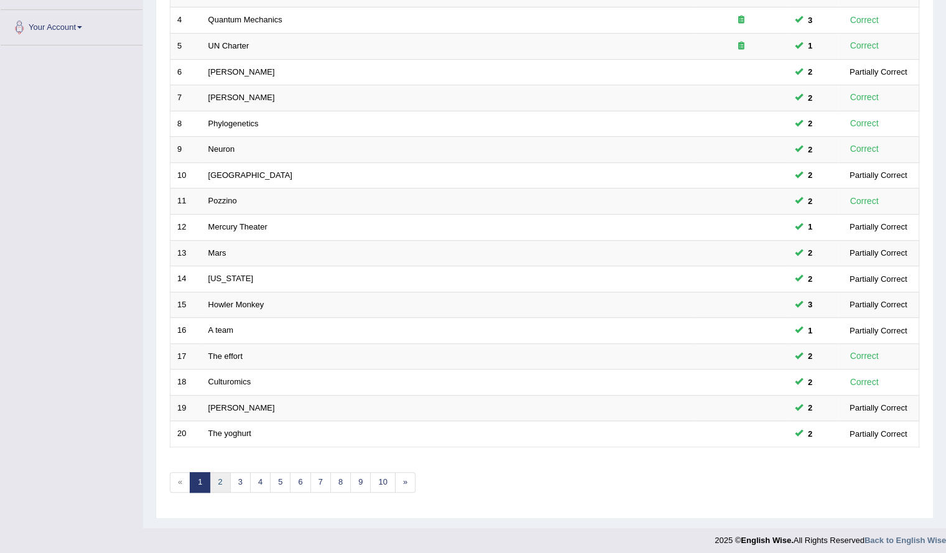
click at [214, 480] on link "2" at bounding box center [220, 482] width 21 height 21
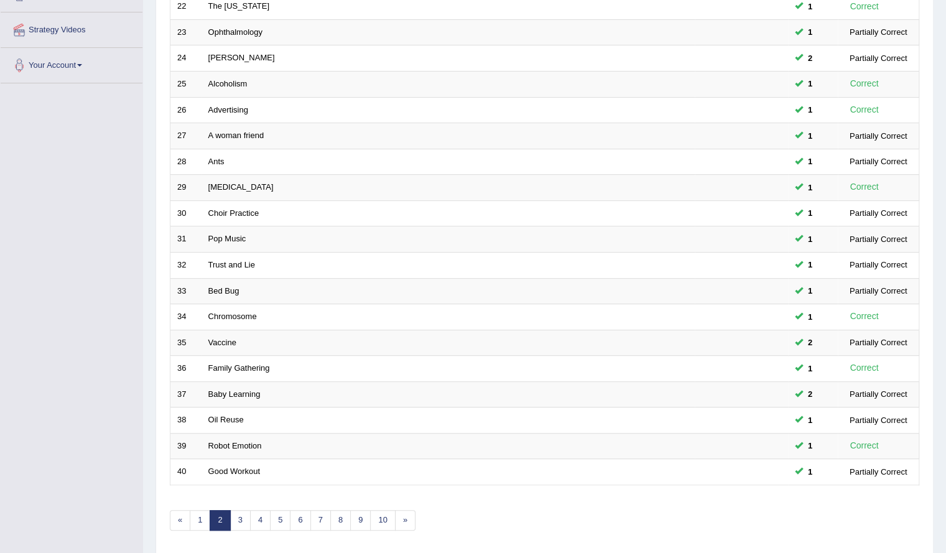
scroll to position [229, 0]
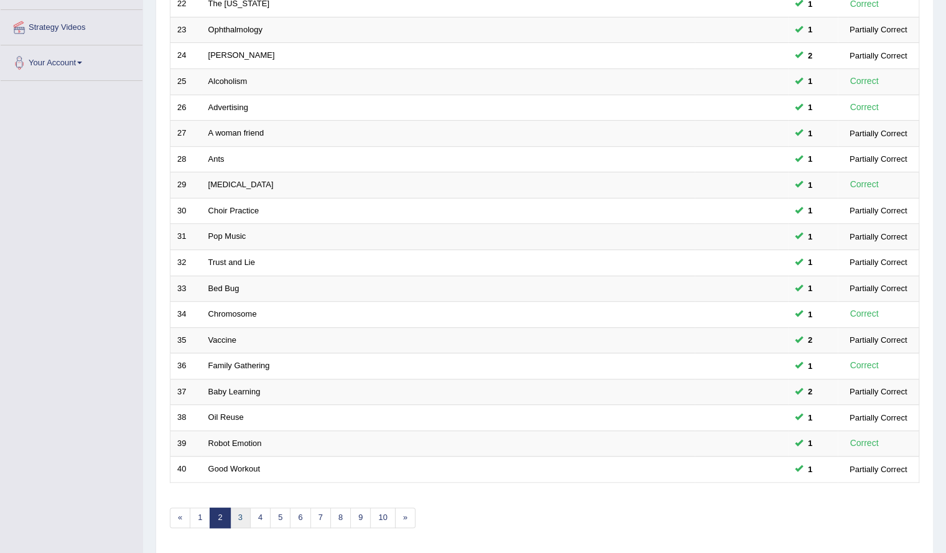
click at [239, 511] on link "3" at bounding box center [240, 518] width 21 height 21
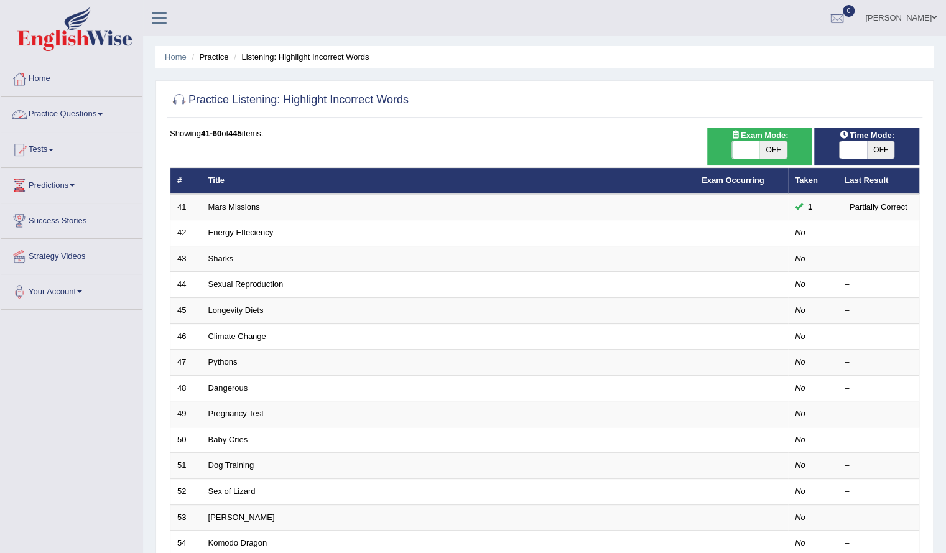
click at [50, 109] on link "Practice Questions" at bounding box center [72, 112] width 142 height 31
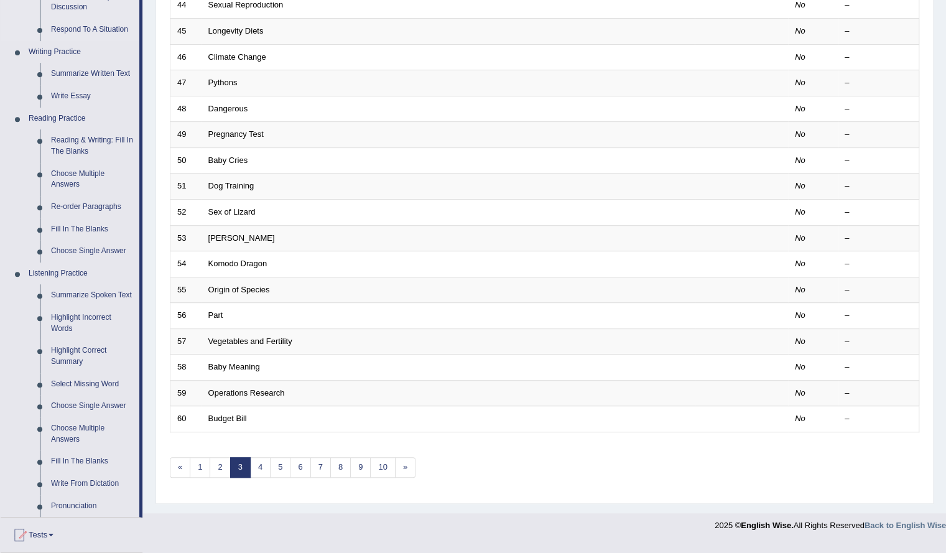
scroll to position [282, 0]
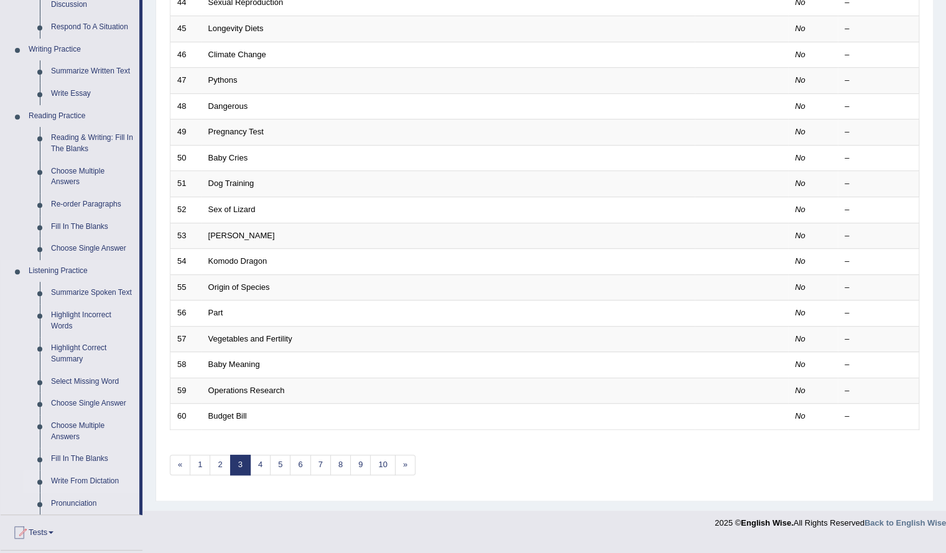
click at [85, 478] on link "Write From Dictation" at bounding box center [92, 481] width 94 height 22
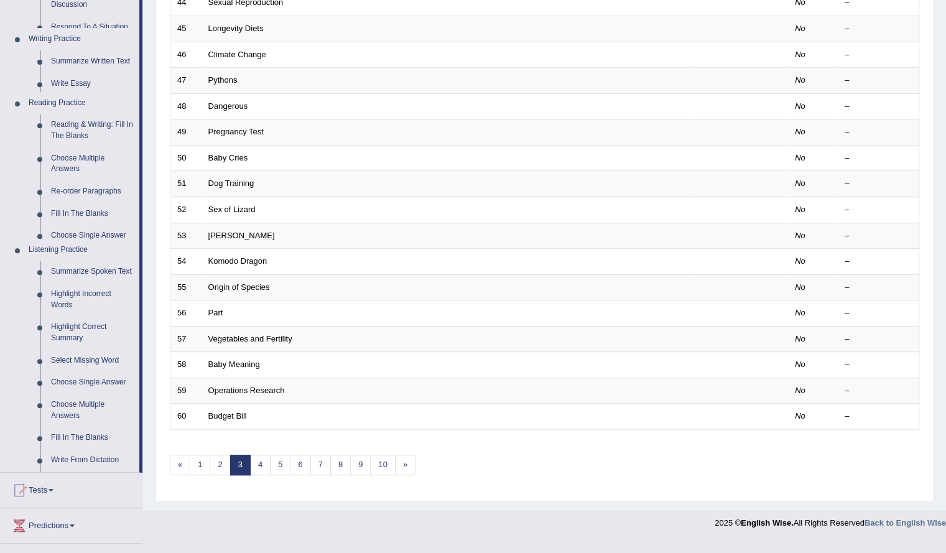
scroll to position [264, 0]
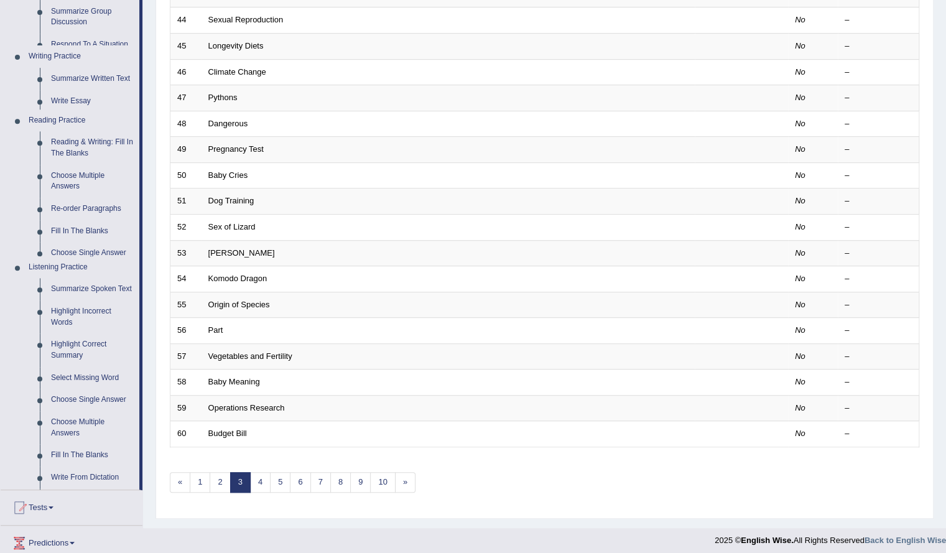
click at [85, 478] on div "Toggle navigation Home Practice Questions Speaking Practice Read Aloud Repeat S…" at bounding box center [473, 145] width 946 height 818
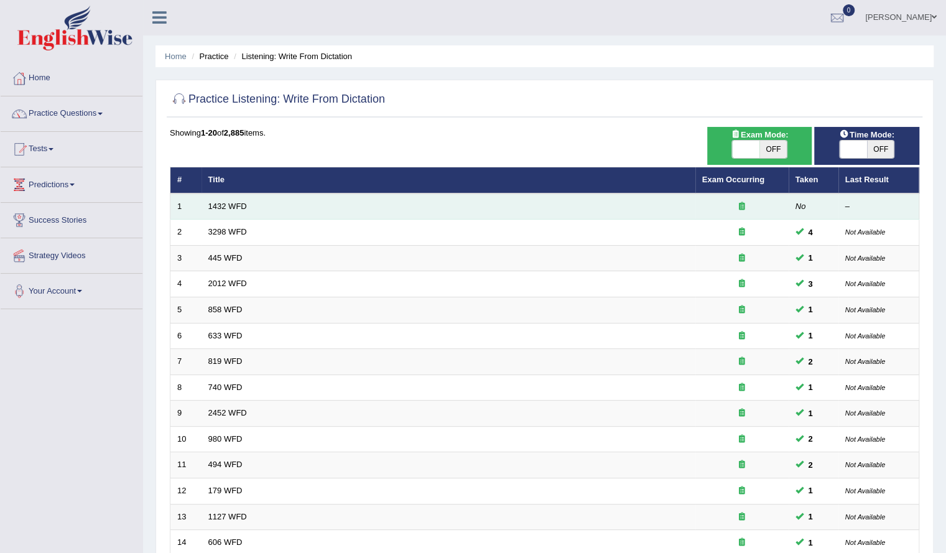
scroll to position [14, 0]
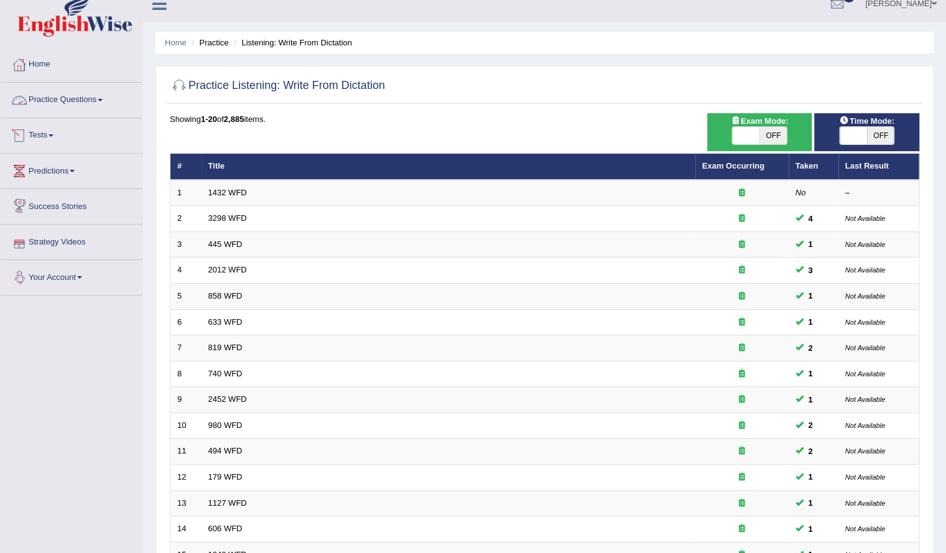
click at [70, 102] on link "Practice Questions" at bounding box center [72, 98] width 142 height 31
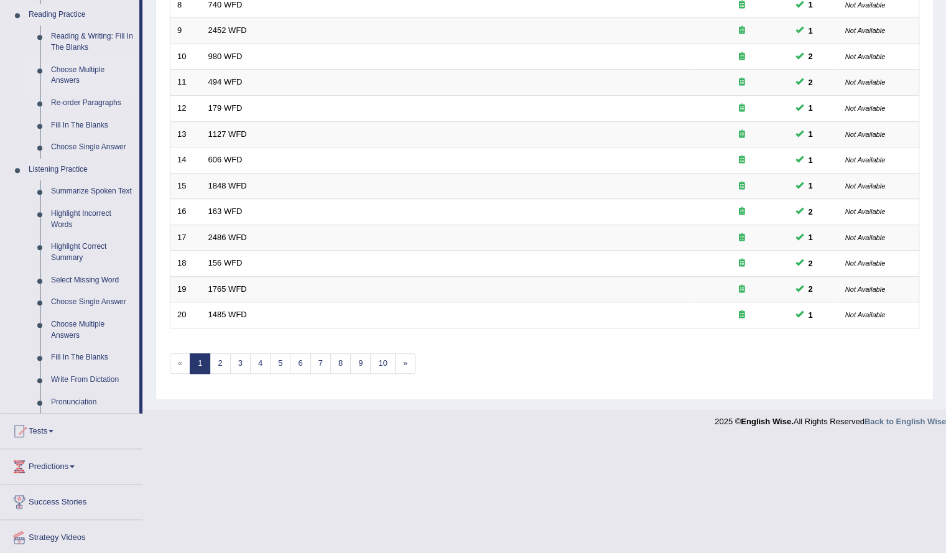
scroll to position [386, 0]
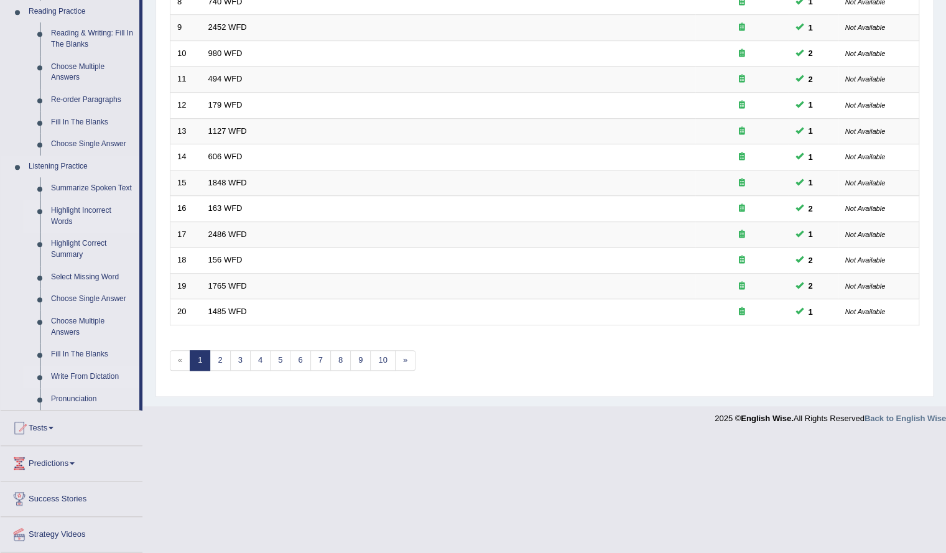
click at [75, 213] on link "Highlight Incorrect Words" at bounding box center [92, 216] width 94 height 33
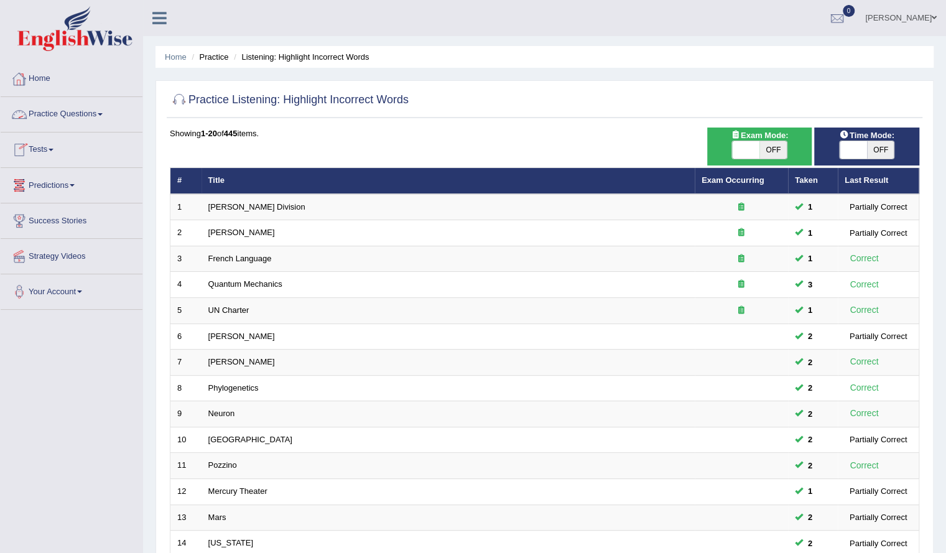
click at [83, 119] on link "Practice Questions" at bounding box center [72, 112] width 142 height 31
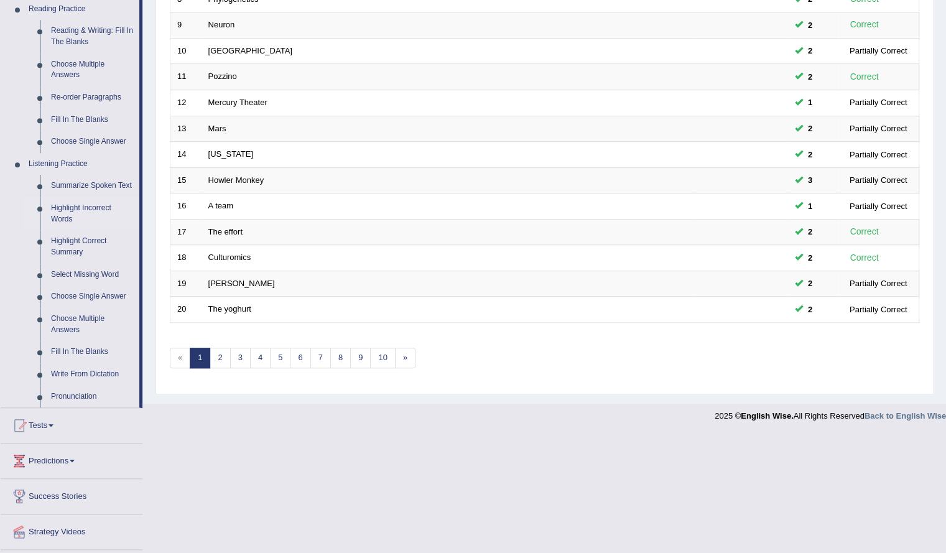
scroll to position [390, 0]
click at [80, 345] on link "Fill In The Blanks" at bounding box center [92, 351] width 94 height 22
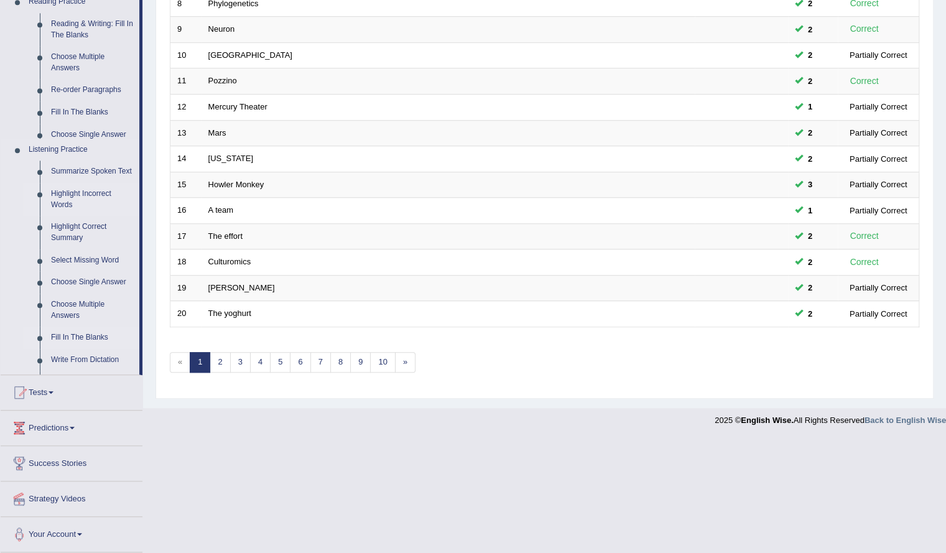
scroll to position [264, 0]
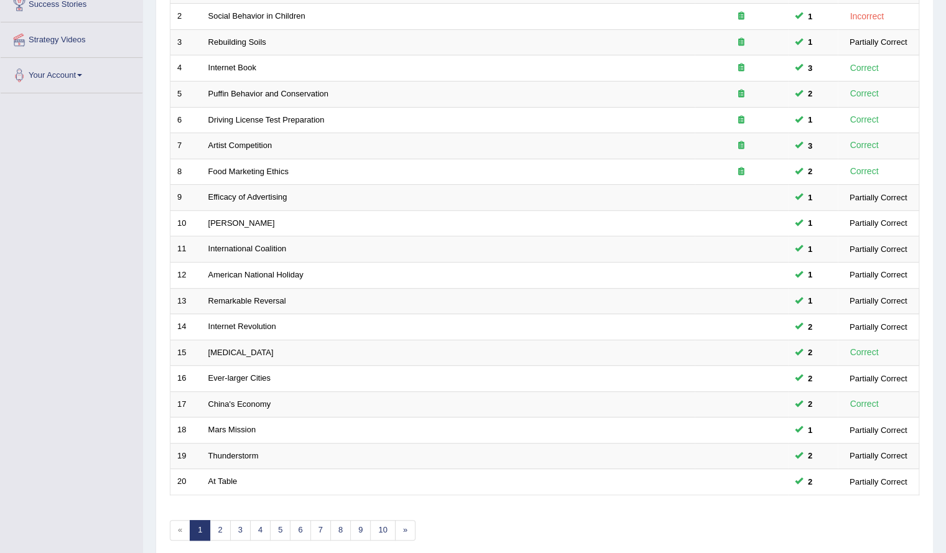
scroll to position [264, 0]
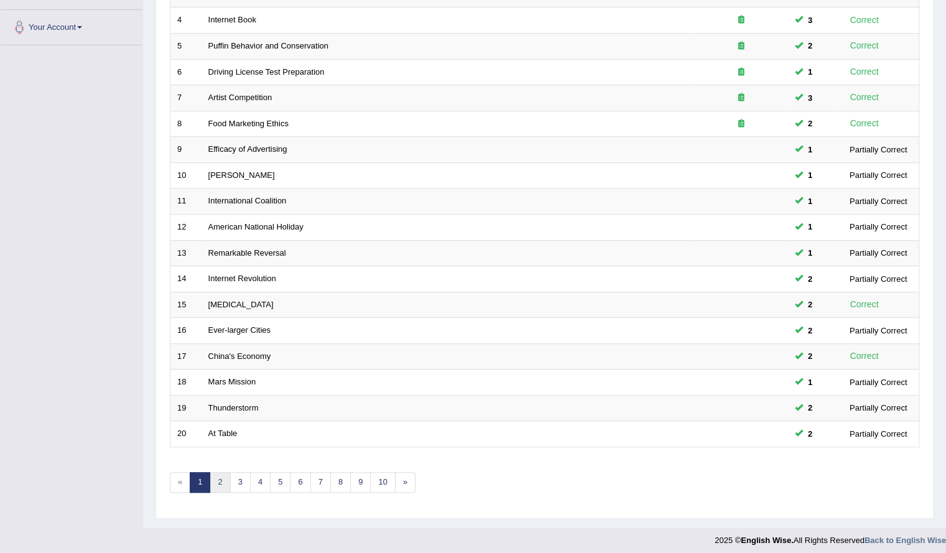
click at [222, 472] on link "2" at bounding box center [220, 482] width 21 height 21
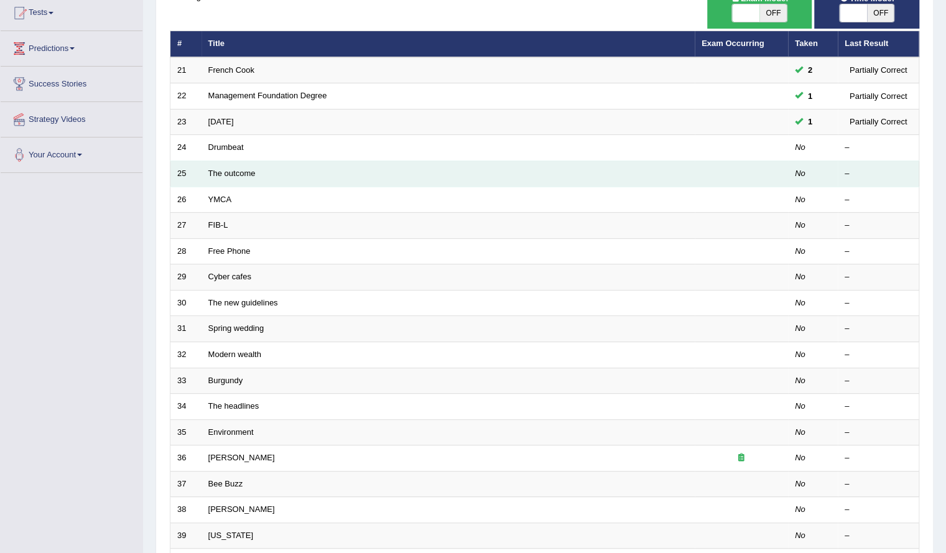
scroll to position [135, 0]
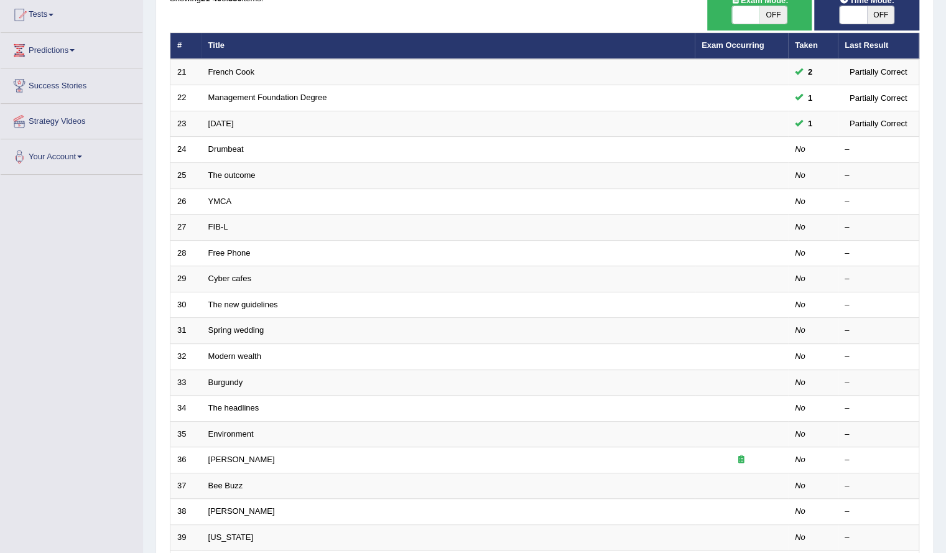
click at [254, 14] on div "Showing 21-40 of 350 items. # Title Exam Occurring Taken Last Result 21 French …" at bounding box center [545, 315] width 750 height 645
click at [57, 44] on link "Predictions" at bounding box center [72, 48] width 142 height 31
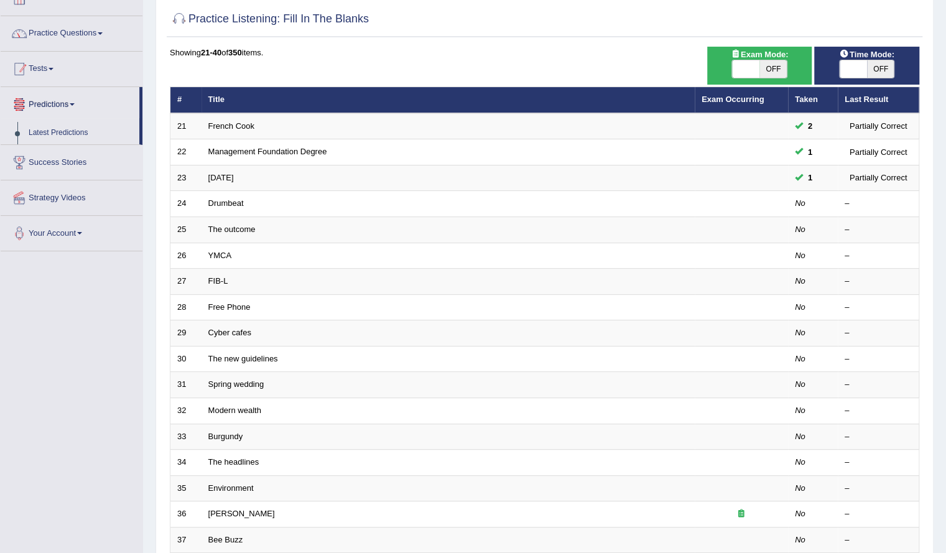
scroll to position [0, 0]
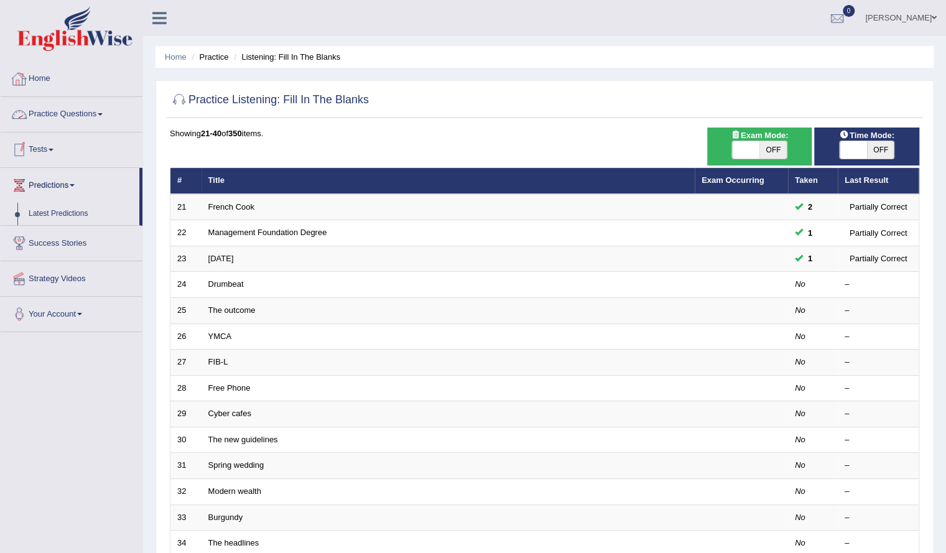
click at [85, 111] on link "Practice Questions" at bounding box center [72, 112] width 142 height 31
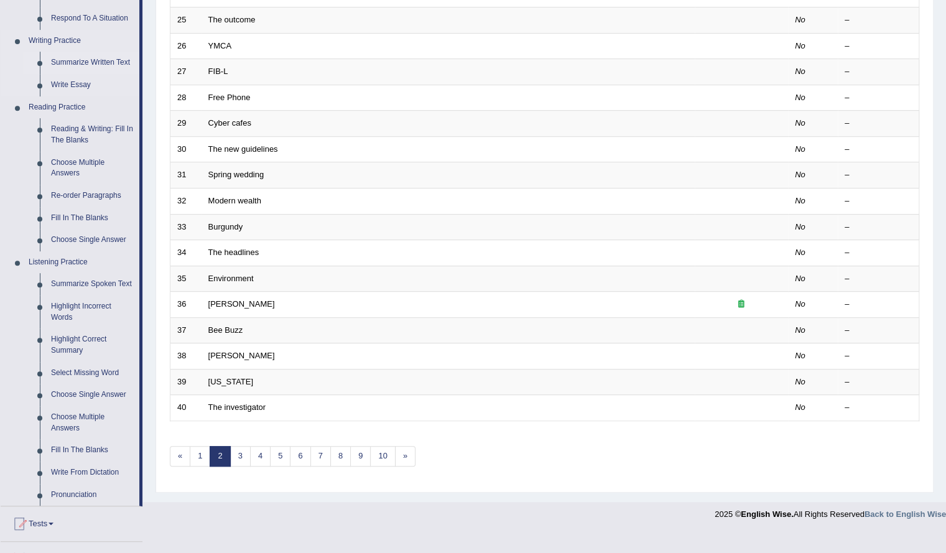
scroll to position [419, 0]
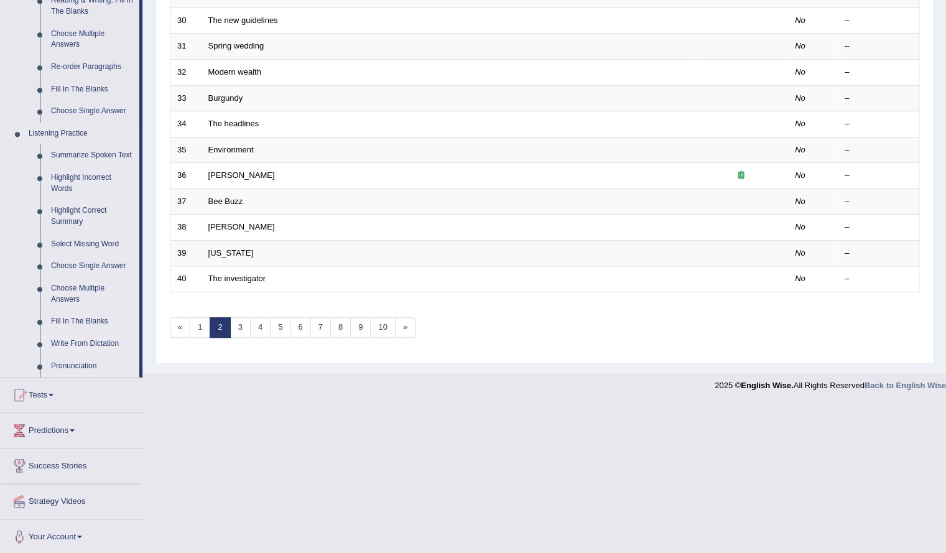
click at [67, 341] on link "Write From Dictation" at bounding box center [92, 344] width 94 height 22
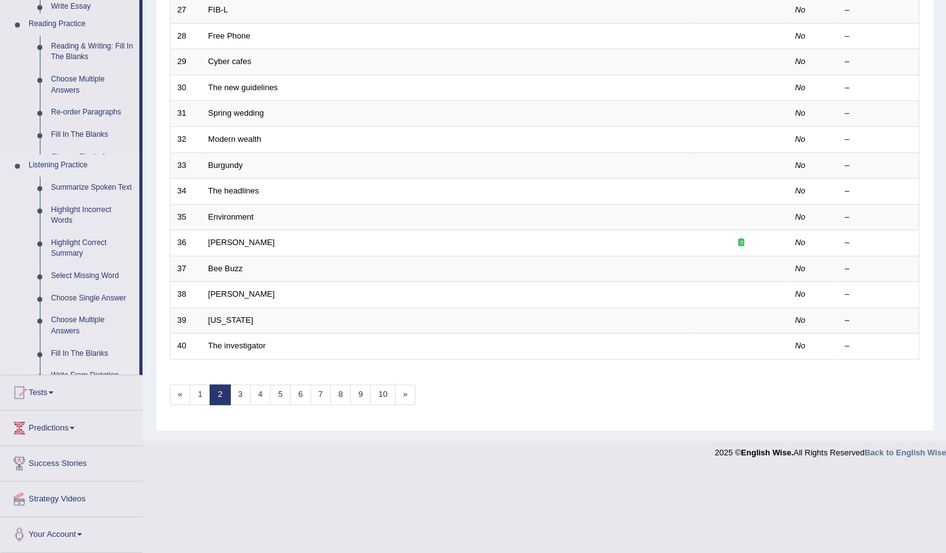
scroll to position [264, 0]
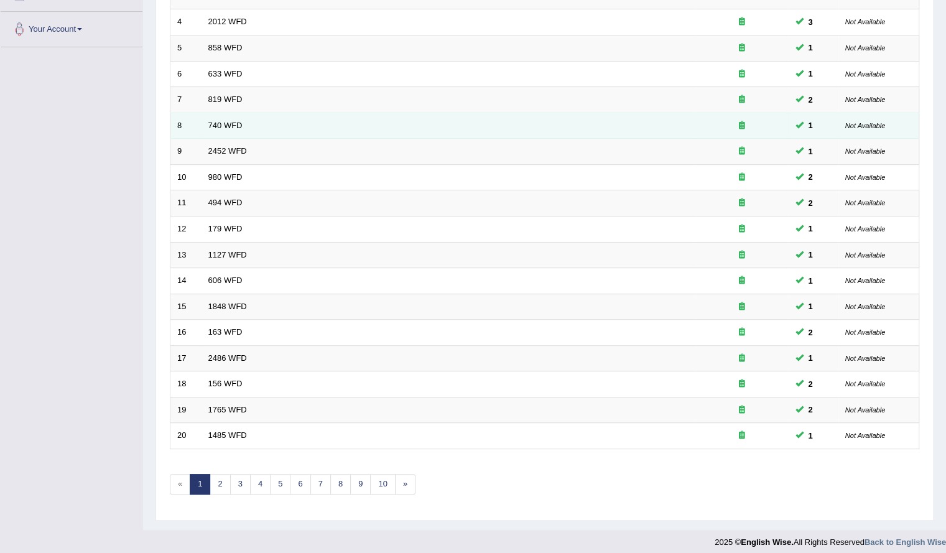
scroll to position [264, 0]
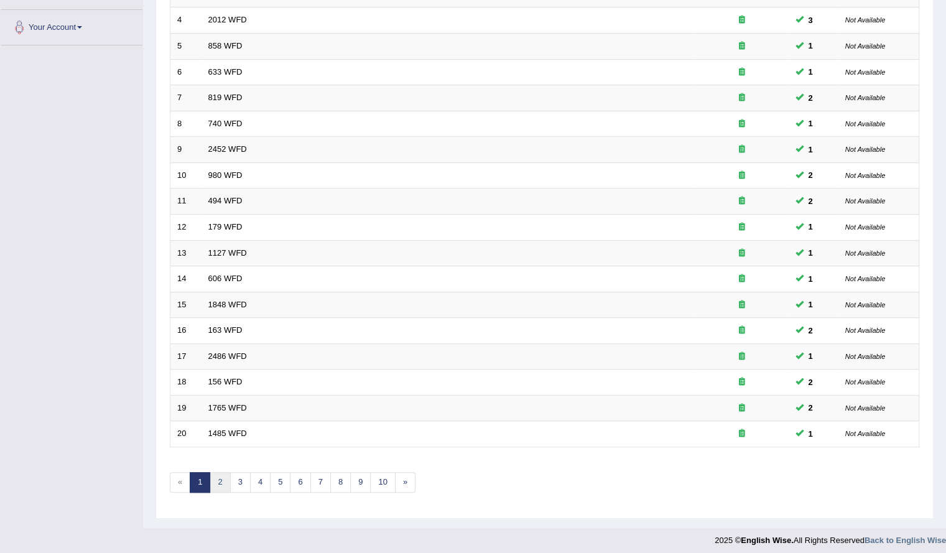
click at [214, 480] on link "2" at bounding box center [220, 482] width 21 height 21
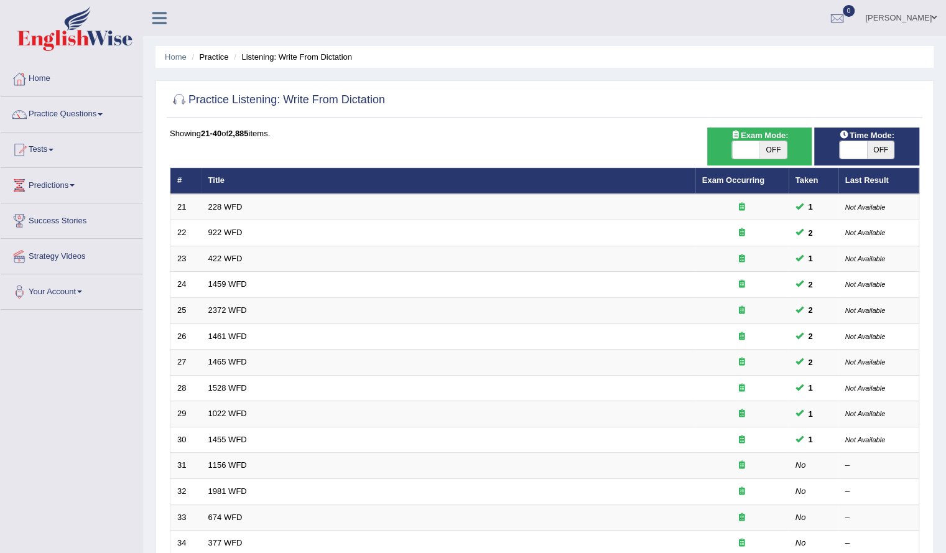
scroll to position [2, 0]
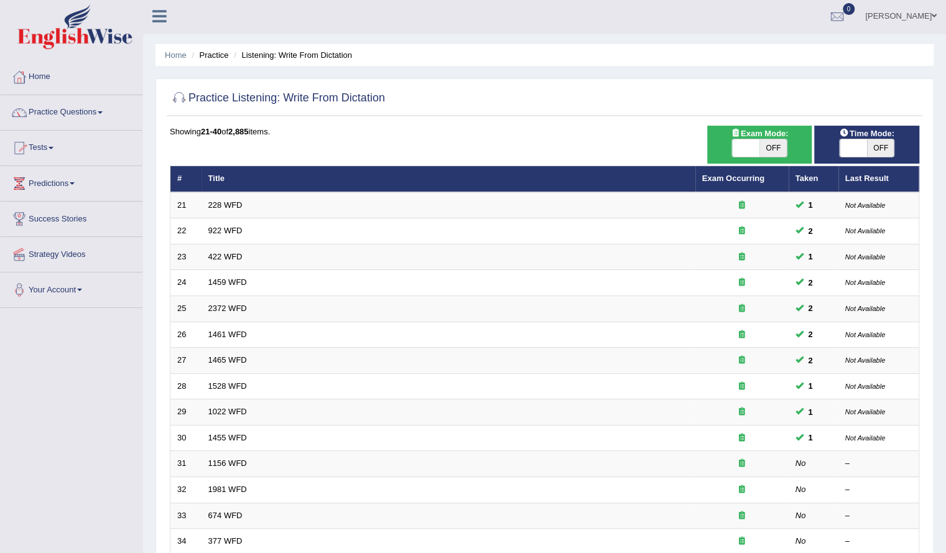
click at [55, 106] on link "Practice Questions" at bounding box center [72, 110] width 142 height 31
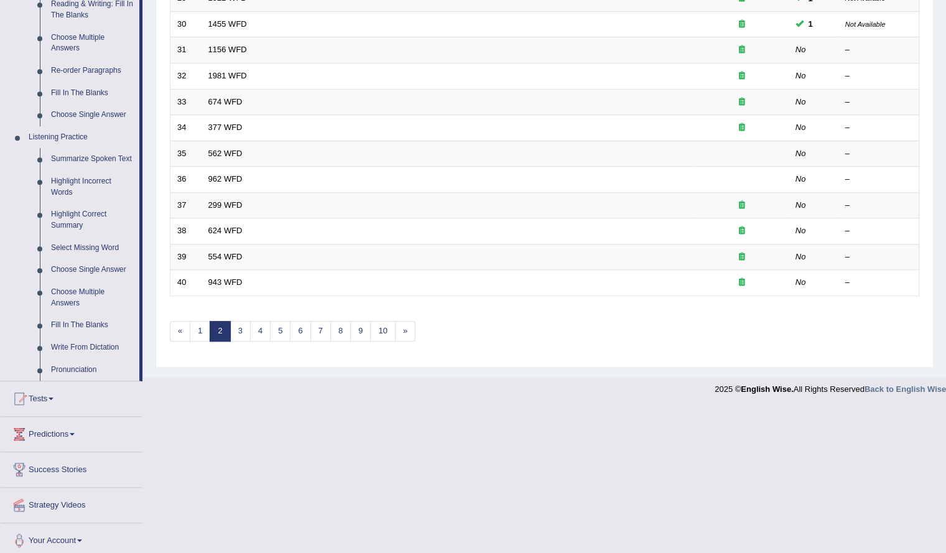
scroll to position [419, 0]
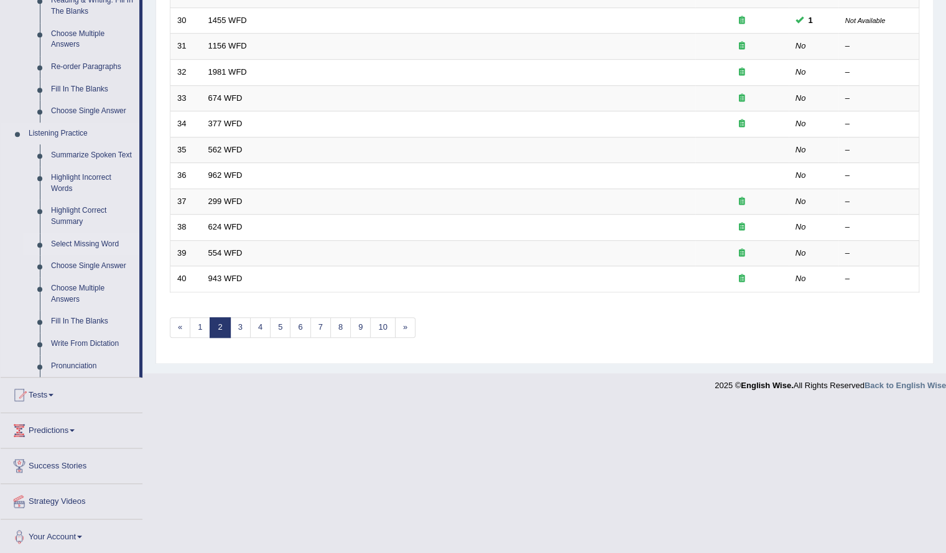
click at [86, 242] on link "Select Missing Word" at bounding box center [92, 244] width 94 height 22
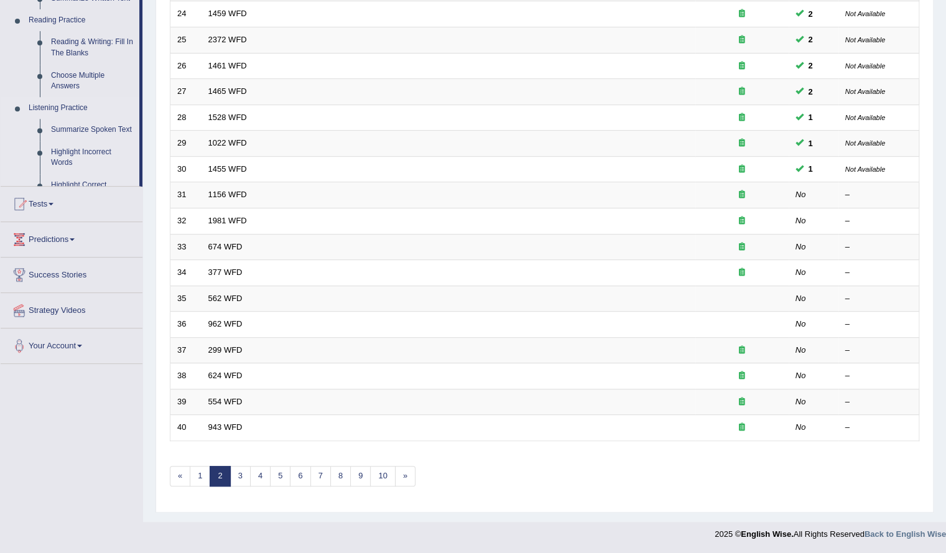
scroll to position [264, 0]
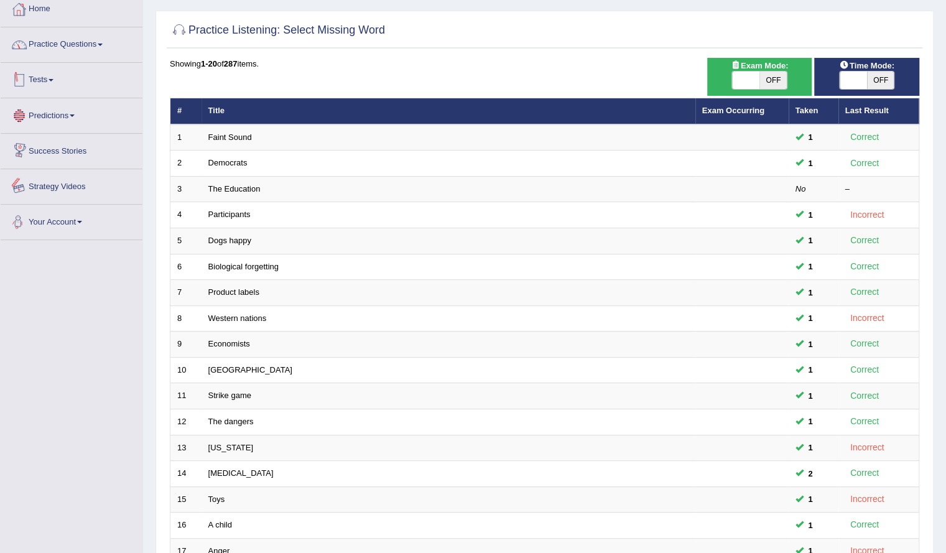
scroll to position [2, 0]
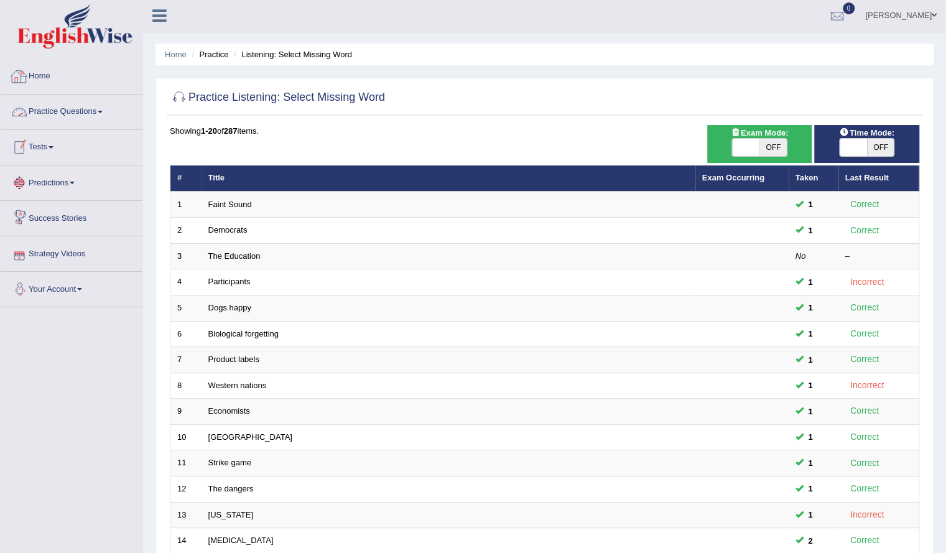
click at [70, 110] on link "Practice Questions" at bounding box center [72, 110] width 142 height 31
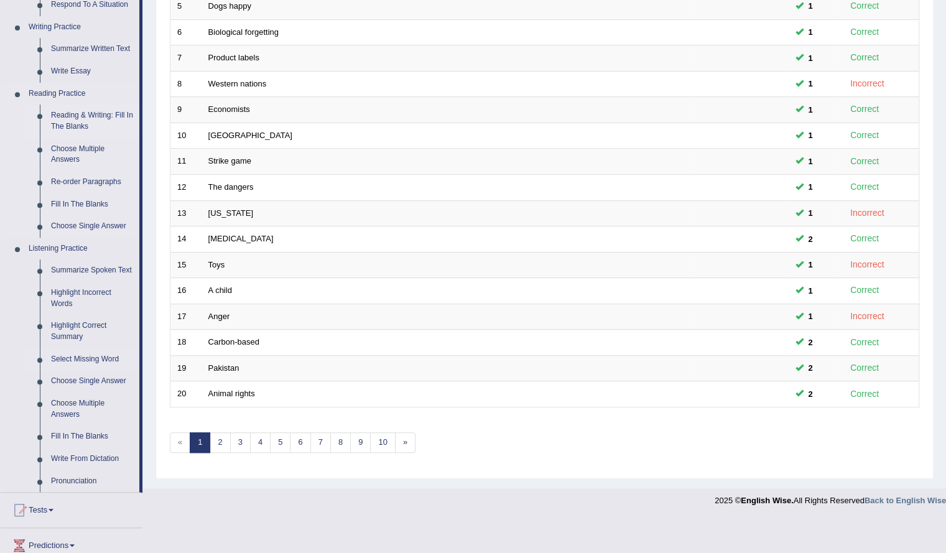
scroll to position [305, 0]
click at [77, 334] on link "Highlight Correct Summary" at bounding box center [92, 330] width 94 height 33
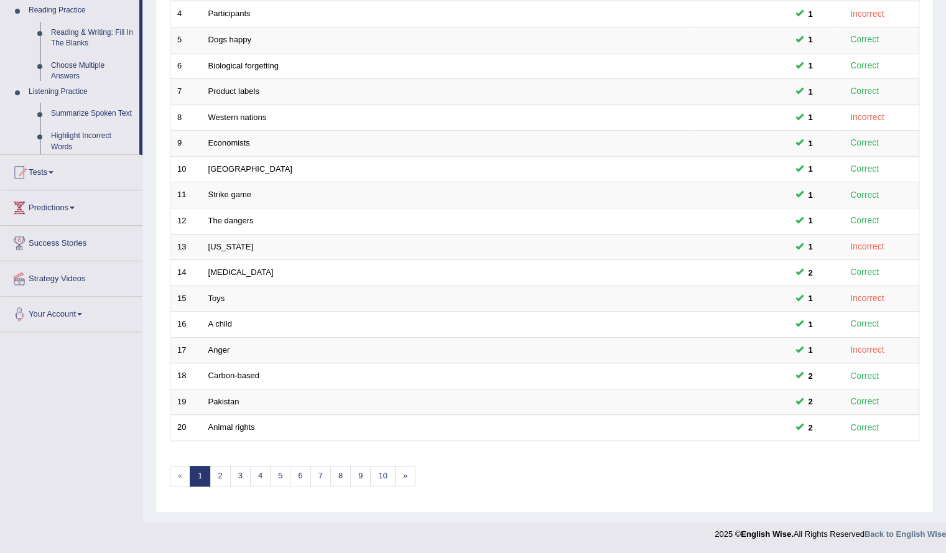
scroll to position [264, 0]
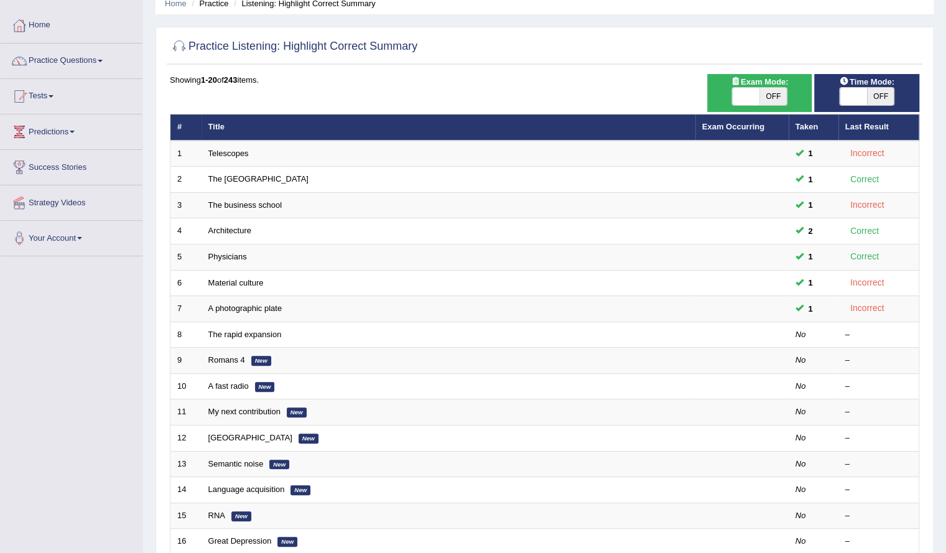
scroll to position [55, 0]
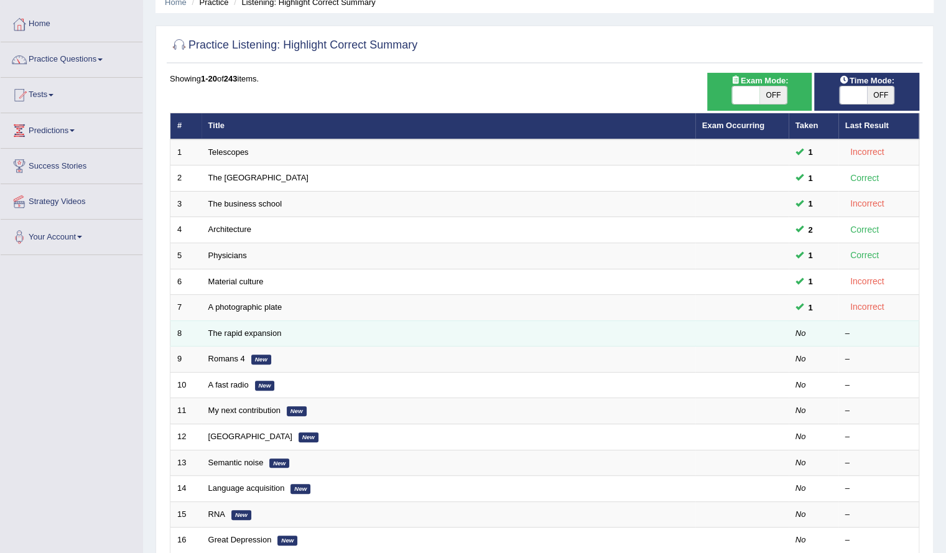
click at [742, 337] on td at bounding box center [742, 333] width 93 height 26
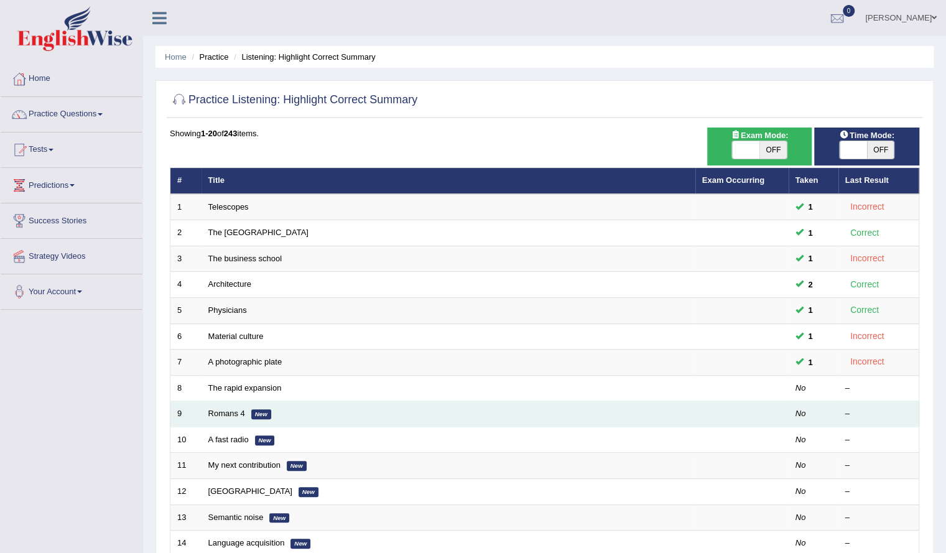
scroll to position [2, 0]
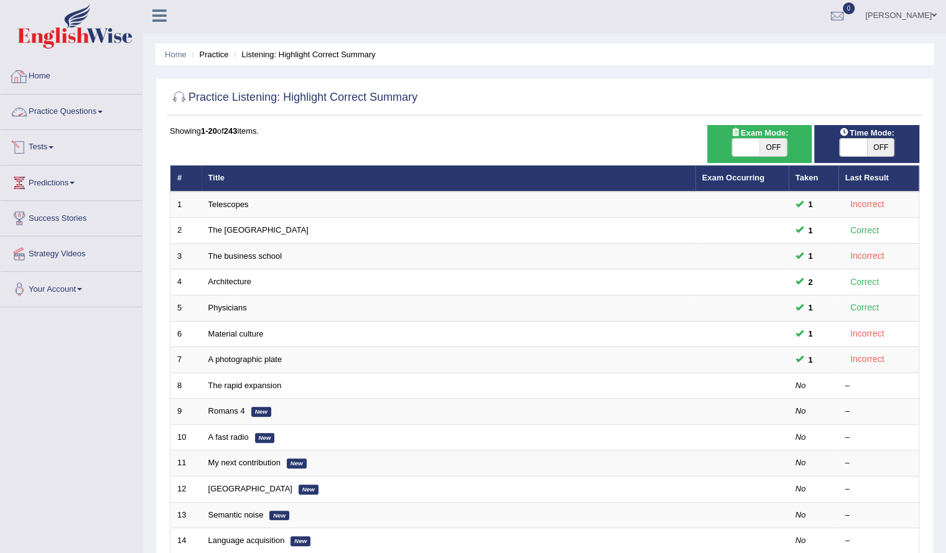
click at [83, 105] on link "Practice Questions" at bounding box center [72, 110] width 142 height 31
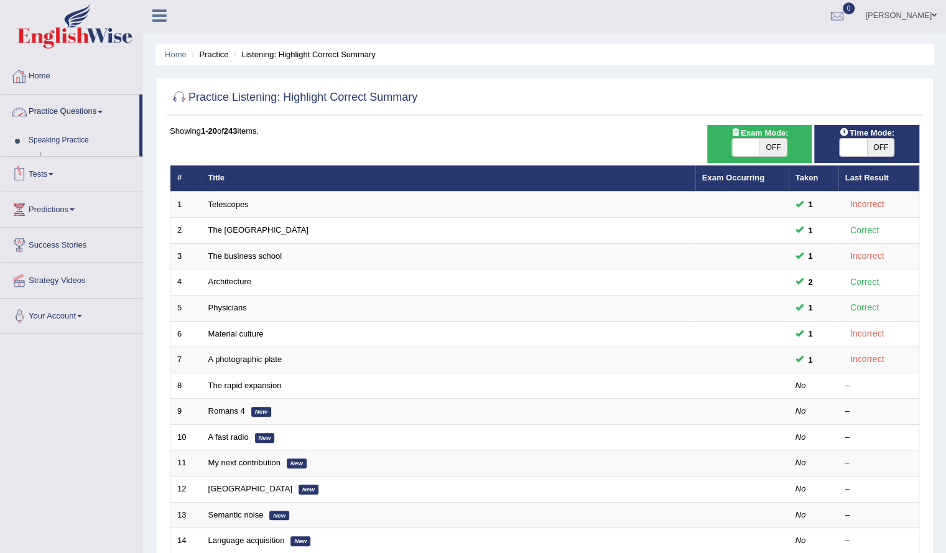
click at [83, 105] on link "Practice Questions" at bounding box center [70, 110] width 139 height 31
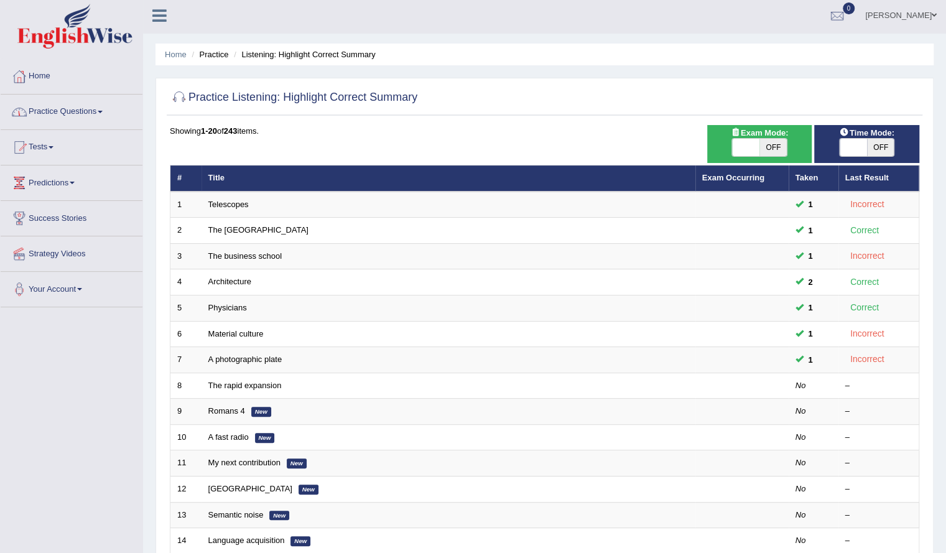
click at [88, 124] on link "Practice Questions" at bounding box center [72, 110] width 142 height 31
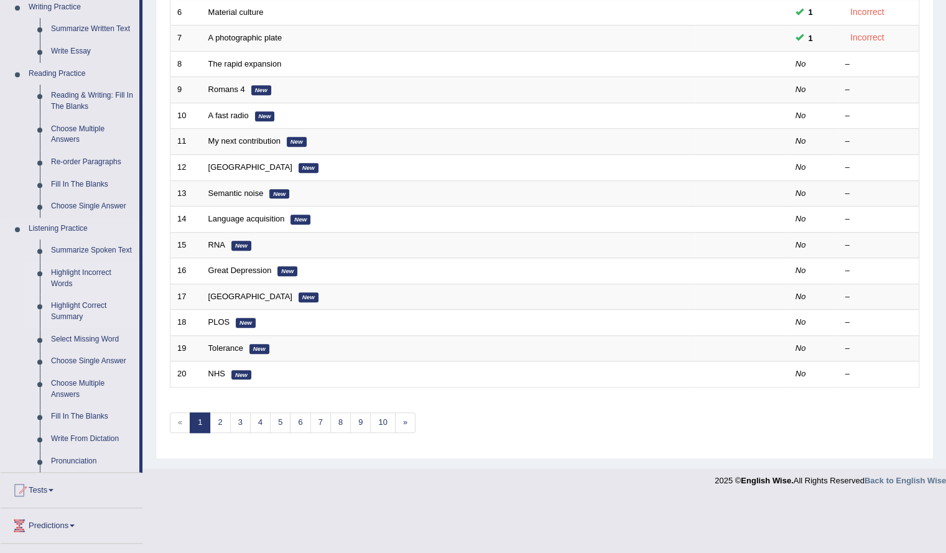
scroll to position [332, 0]
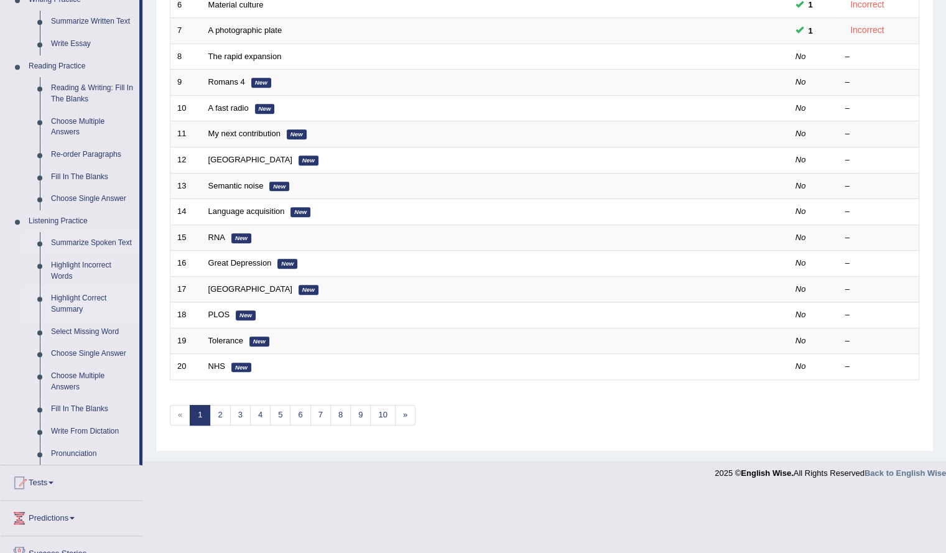
click at [80, 240] on link "Summarize Spoken Text" at bounding box center [92, 243] width 94 height 22
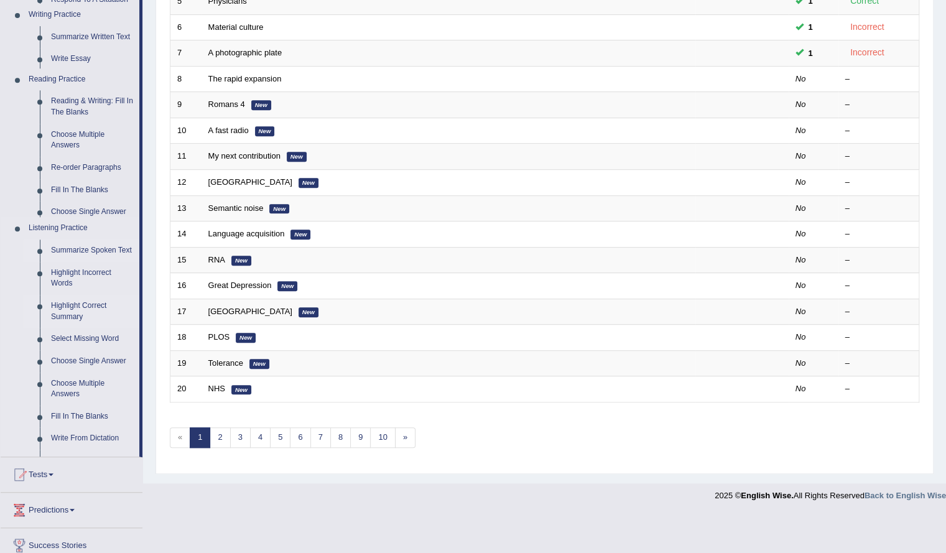
scroll to position [264, 0]
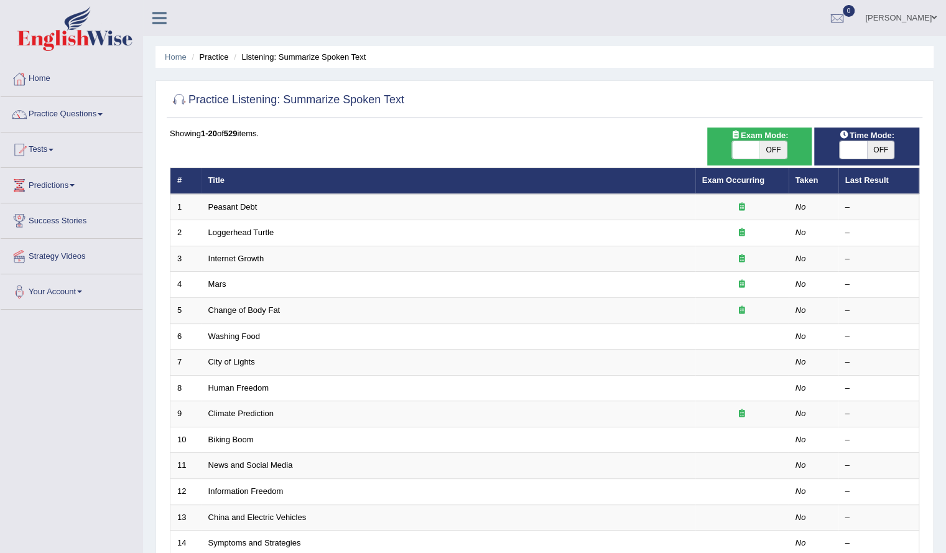
scroll to position [8, 0]
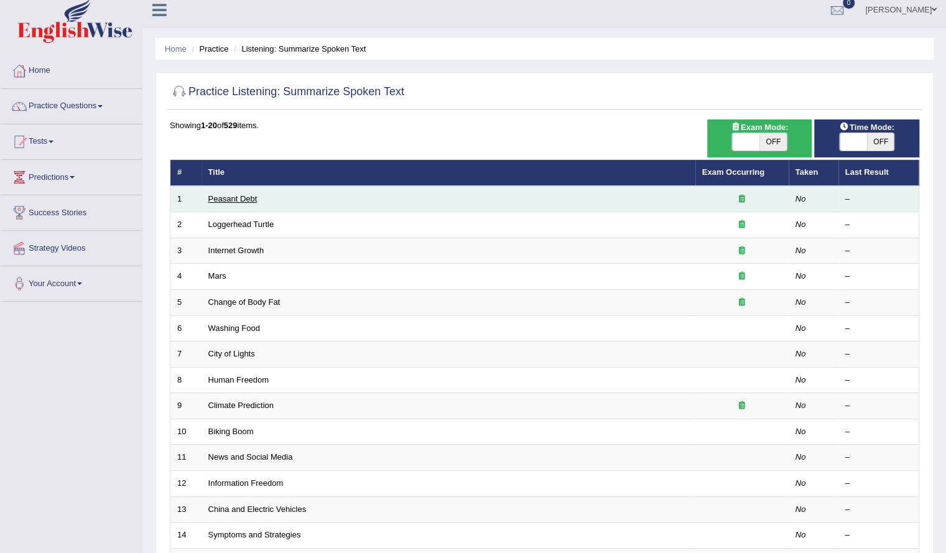
click at [229, 195] on link "Peasant Debt" at bounding box center [232, 198] width 49 height 9
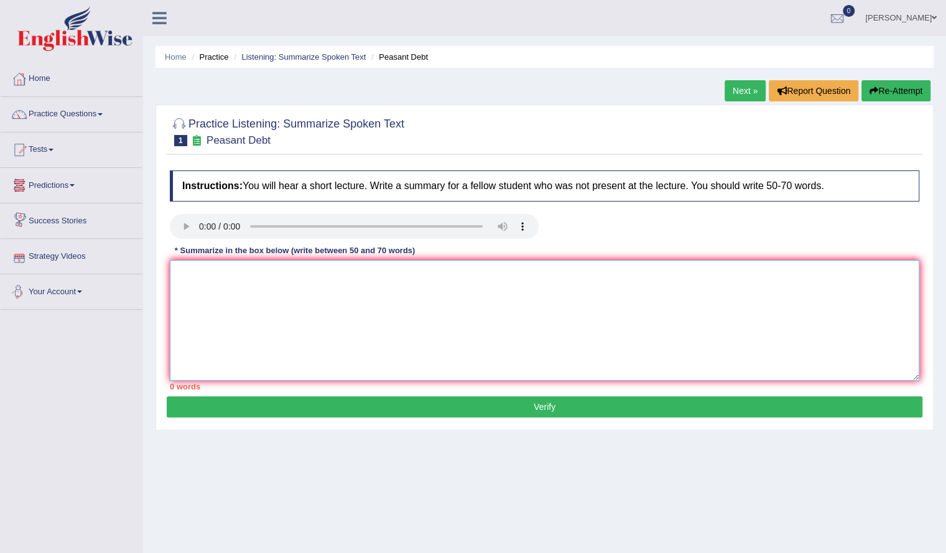
click at [173, 306] on textarea at bounding box center [545, 320] width 750 height 121
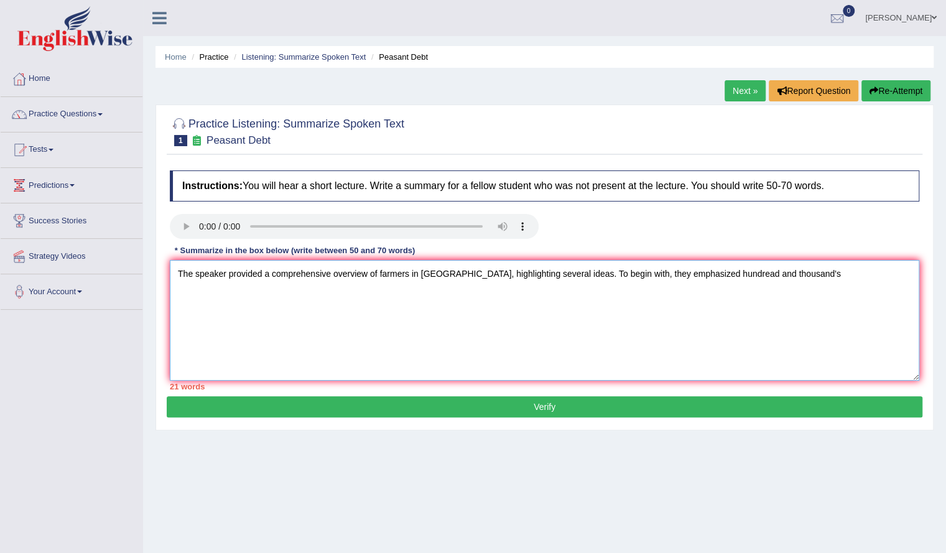
click at [708, 272] on textarea "The speaker provided a comprehensive overview of farmers in [GEOGRAPHIC_DATA], …" at bounding box center [545, 320] width 750 height 121
click at [799, 282] on textarea "The speaker provided a comprehensive overview of farmers in [GEOGRAPHIC_DATA], …" at bounding box center [545, 320] width 750 height 121
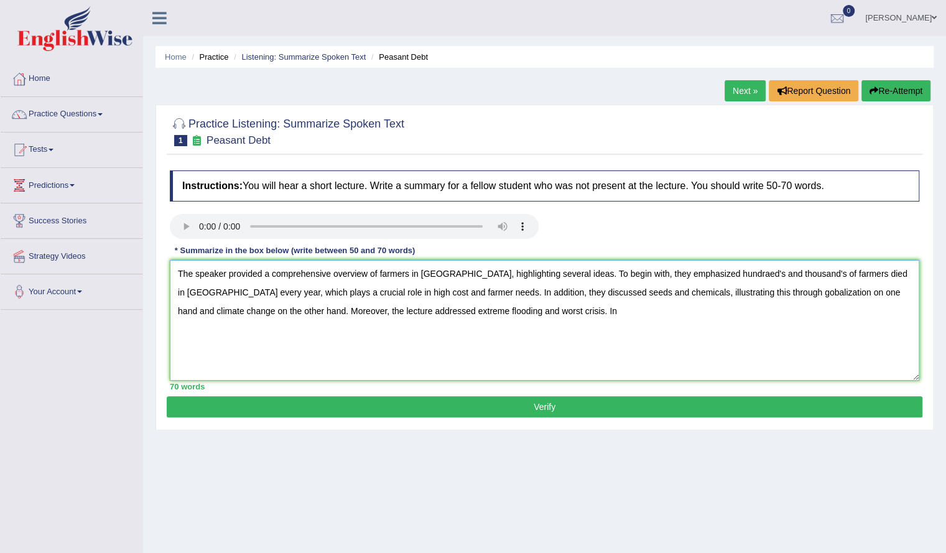
click at [487, 309] on textarea "The speaker provided a comprehensive overview of farmers in [GEOGRAPHIC_DATA], …" at bounding box center [545, 320] width 750 height 121
click at [714, 278] on textarea "The speaker provided a comprehensive overview of farmers in [GEOGRAPHIC_DATA], …" at bounding box center [545, 320] width 750 height 121
click at [769, 275] on textarea "The speaker provided a comprehensive overview of farmers in [GEOGRAPHIC_DATA], …" at bounding box center [545, 320] width 750 height 121
click at [704, 319] on textarea "The speaker provided a comprehensive overview of farmers in [GEOGRAPHIC_DATA], …" at bounding box center [545, 320] width 750 height 121
click at [681, 292] on textarea "The speaker provided a comprehensive overview of farmers in [GEOGRAPHIC_DATA], …" at bounding box center [545, 320] width 750 height 121
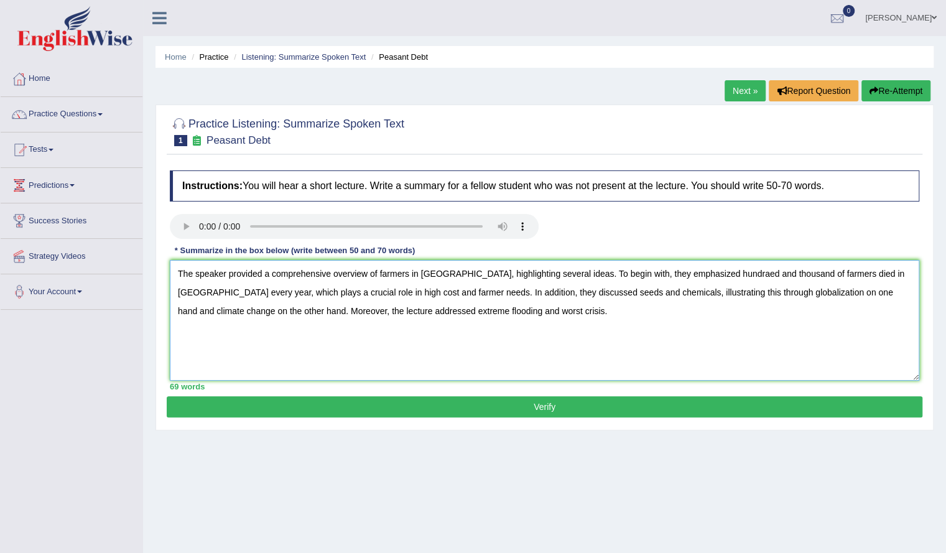
click at [627, 317] on textarea "The speaker provided a comprehensive overview of farmers in [GEOGRAPHIC_DATA], …" at bounding box center [545, 320] width 750 height 121
click at [485, 311] on textarea "The speaker provided a comprehensive overview of farmers in [GEOGRAPHIC_DATA], …" at bounding box center [545, 320] width 750 height 121
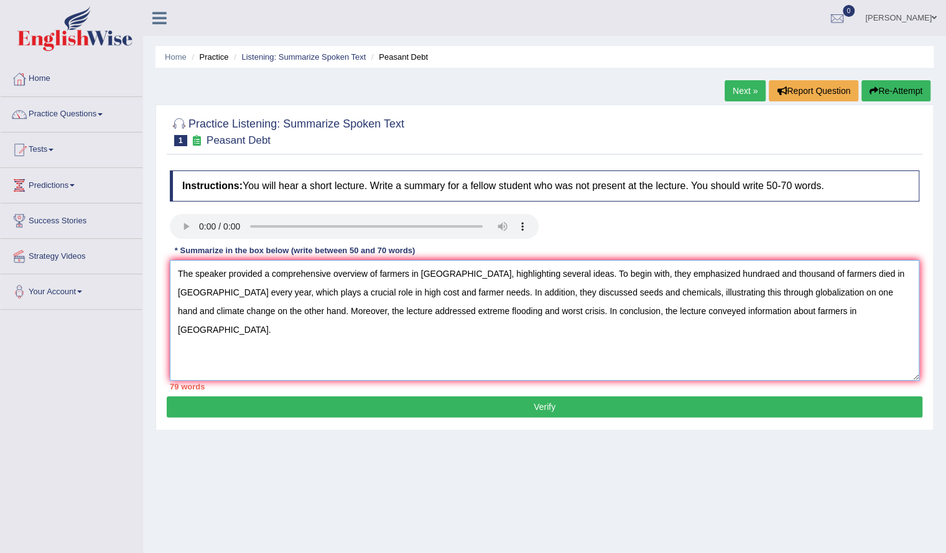
click at [544, 350] on textarea "The speaker provided a comprehensive overview of farmers in [GEOGRAPHIC_DATA], …" at bounding box center [545, 320] width 750 height 121
click at [764, 274] on textarea "The speaker provided a comprehensive overview of farmers in [GEOGRAPHIC_DATA], …" at bounding box center [545, 320] width 750 height 121
click at [725, 273] on textarea "The speaker provided a comprehensive overview of farmers in [GEOGRAPHIC_DATA], …" at bounding box center [545, 320] width 750 height 121
click at [706, 277] on textarea "The speaker provided a comprehensive overview of farmers in [GEOGRAPHIC_DATA], …" at bounding box center [545, 320] width 750 height 121
click at [760, 211] on div "Instructions: You will hear a short lecture. Write a summary for a fellow stude…" at bounding box center [545, 280] width 756 height 232
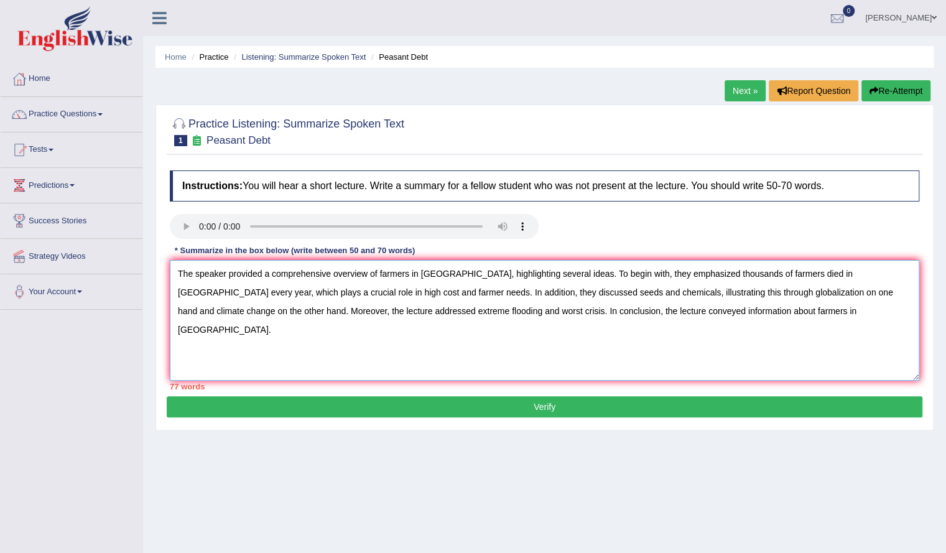
click at [337, 295] on textarea "The speaker provided a comprehensive overview of farmers in [GEOGRAPHIC_DATA], …" at bounding box center [545, 320] width 750 height 121
click at [358, 360] on textarea "The speaker provided a comprehensive overview of farmers in [GEOGRAPHIC_DATA], …" at bounding box center [545, 320] width 750 height 121
click at [228, 294] on textarea "The speaker provided a comprehensive overview of farmers in [GEOGRAPHIC_DATA], …" at bounding box center [545, 320] width 750 height 121
click at [533, 294] on textarea "The speaker provided a comprehensive overview of farmers in [GEOGRAPHIC_DATA], …" at bounding box center [545, 320] width 750 height 121
click at [478, 296] on textarea "The speaker provided a comprehensive overview of farmers in [GEOGRAPHIC_DATA], …" at bounding box center [545, 320] width 750 height 121
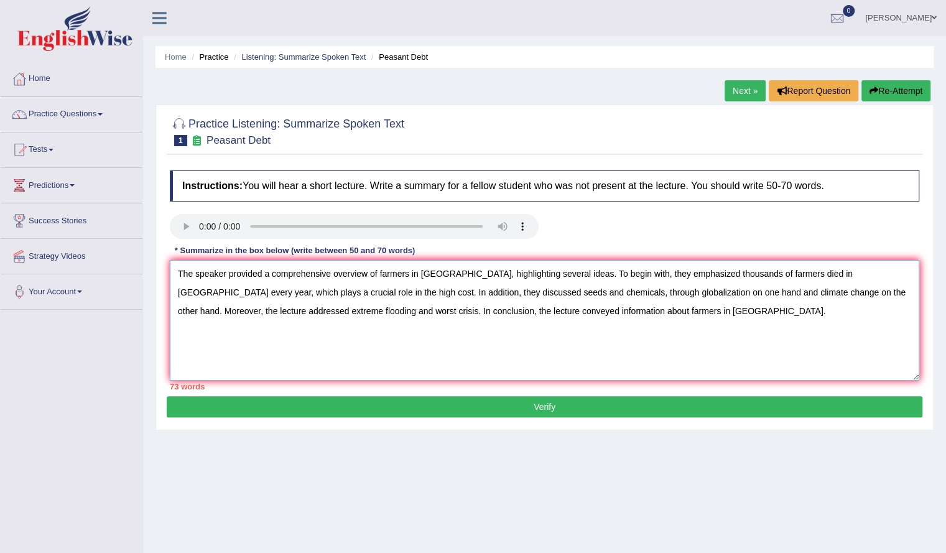
click at [284, 314] on textarea "The speaker provided a comprehensive overview of farmers in [GEOGRAPHIC_DATA], …" at bounding box center [545, 320] width 750 height 121
click at [467, 313] on textarea "The speaker provided a comprehensive overview of farmers in [GEOGRAPHIC_DATA], …" at bounding box center [545, 320] width 750 height 121
click at [512, 313] on textarea "The speaker provided a comprehensive overview of farmers in [GEOGRAPHIC_DATA], …" at bounding box center [545, 320] width 750 height 121
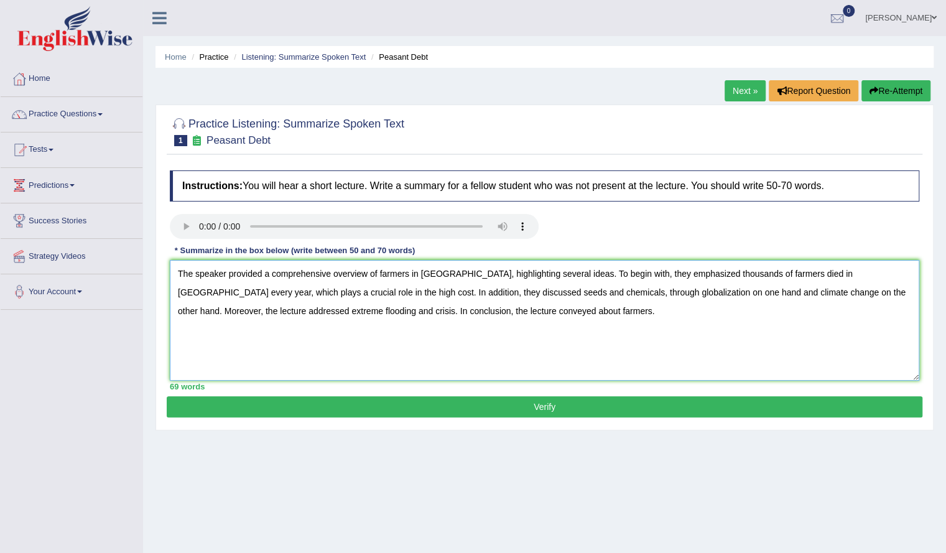
click at [422, 309] on textarea "The speaker provided a comprehensive overview of farmers in [GEOGRAPHIC_DATA], …" at bounding box center [545, 320] width 750 height 121
click at [429, 441] on div "Home Practice Listening: Summarize Spoken Text Peasant Debt Next » Report Quest…" at bounding box center [544, 311] width 803 height 622
click at [752, 274] on textarea "The speaker provided a comprehensive overview of farmers in [GEOGRAPHIC_DATA], …" at bounding box center [545, 320] width 750 height 121
click at [772, 276] on textarea "The speaker provided a comprehensive overview of farmers in [GEOGRAPHIC_DATA], …" at bounding box center [545, 320] width 750 height 121
click at [767, 276] on textarea "The speaker provided a comprehensive overview of farmers in [GEOGRAPHIC_DATA], …" at bounding box center [545, 320] width 750 height 121
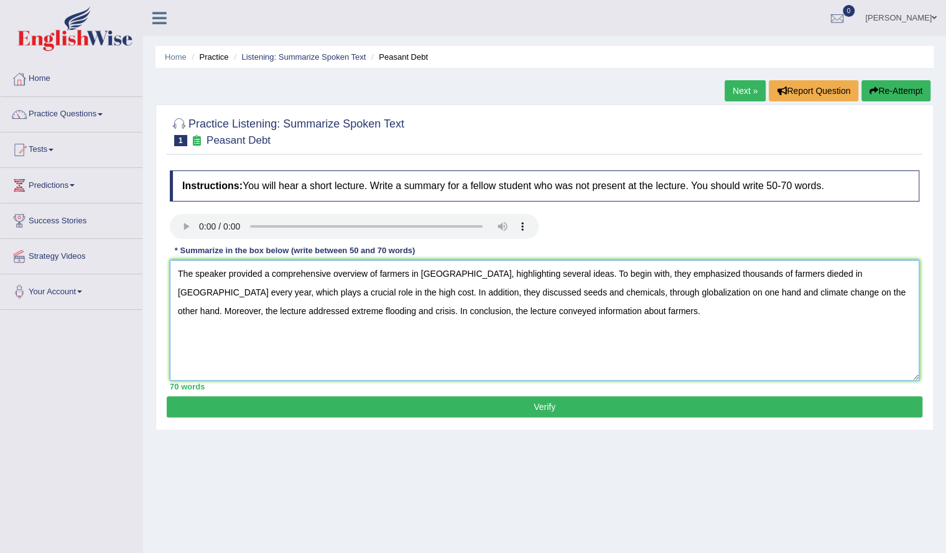
click at [782, 275] on textarea "The speaker provided a comprehensive overview of farmers in [GEOGRAPHIC_DATA], …" at bounding box center [545, 320] width 750 height 121
click at [775, 368] on textarea "The speaker provided a comprehensive overview of farmers in [GEOGRAPHIC_DATA], …" at bounding box center [545, 320] width 750 height 121
click at [557, 325] on textarea "The speaker provided a comprehensive overview of farmers in [GEOGRAPHIC_DATA], …" at bounding box center [545, 320] width 750 height 121
click at [662, 332] on textarea "The speaker provided a comprehensive overview of farmers in [GEOGRAPHIC_DATA], …" at bounding box center [545, 320] width 750 height 121
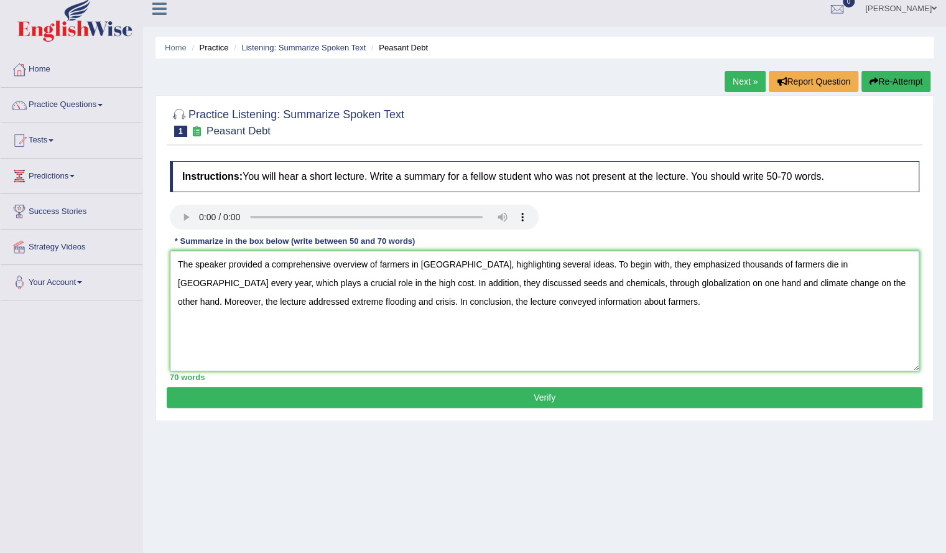
scroll to position [10, 0]
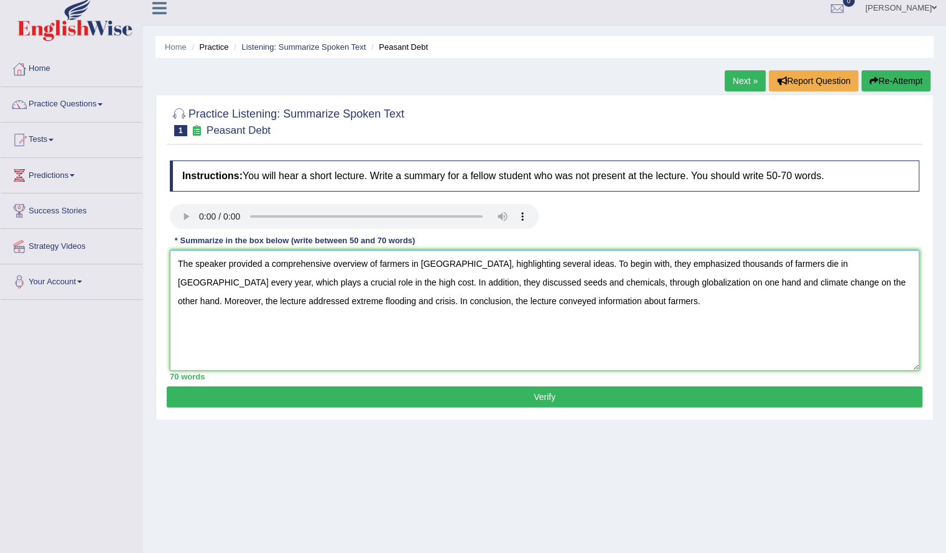
type textarea "The speaker provided a comprehensive overview of farmers in [GEOGRAPHIC_DATA], …"
click at [879, 75] on button "Re-Attempt" at bounding box center [896, 80] width 69 height 21
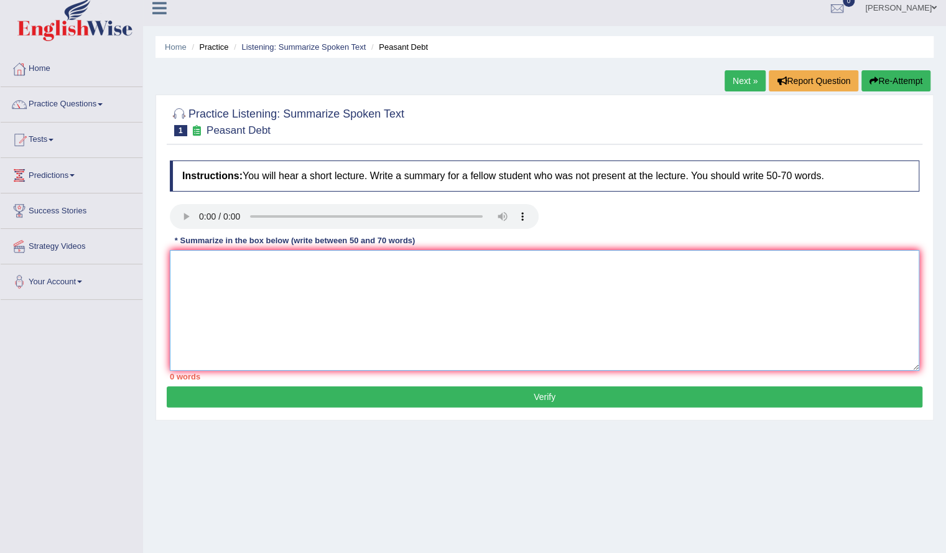
click at [243, 296] on textarea at bounding box center [545, 310] width 750 height 121
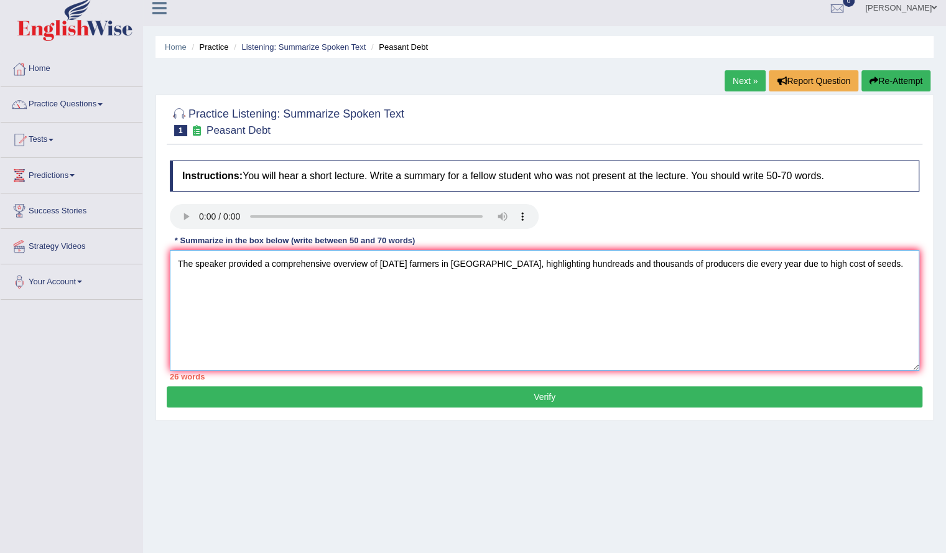
click at [758, 263] on textarea "The speaker provided a comprehensive overview of [DATE] farmers in [GEOGRAPHIC_…" at bounding box center [545, 310] width 750 height 121
click at [755, 264] on textarea "The speaker provided a comprehensive overview of [DATE] farmers in [GEOGRAPHIC_…" at bounding box center [545, 310] width 750 height 121
click at [856, 263] on textarea "The speaker provided a comprehensive overview of [DATE] farmers in [GEOGRAPHIC_…" at bounding box center [545, 310] width 750 height 121
click at [519, 262] on textarea "The speaker provided a comprehensive overview of [DATE] farmers in [GEOGRAPHIC_…" at bounding box center [545, 310] width 750 height 121
click at [702, 263] on textarea "The speaker provided a comprehensive overview of [DATE] farmers in [GEOGRAPHIC_…" at bounding box center [545, 310] width 750 height 121
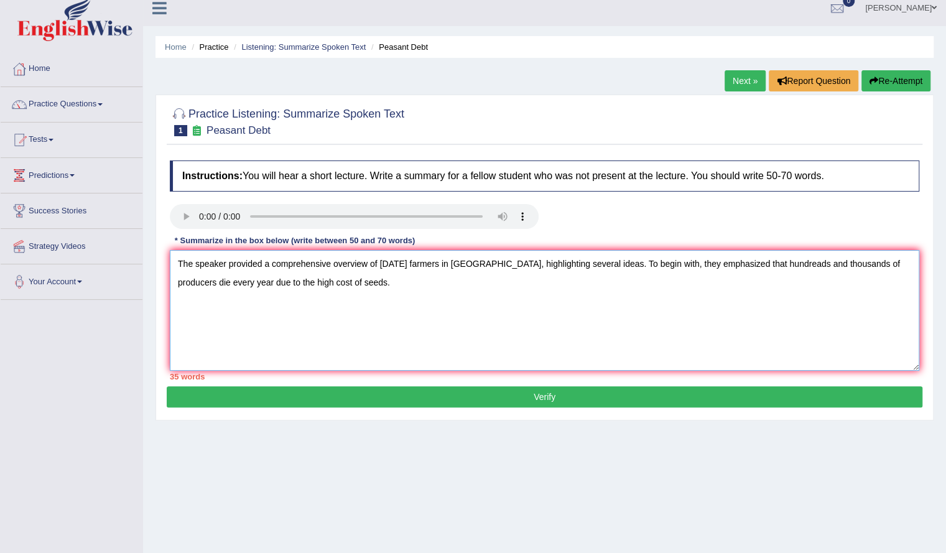
click at [746, 264] on textarea "The speaker provided a comprehensive overview of [DATE] farmers in [GEOGRAPHIC_…" at bounding box center [545, 310] width 750 height 121
click at [676, 299] on textarea "The speaker provided a comprehensive overview of [DATE] farmers in [GEOGRAPHIC_…" at bounding box center [545, 310] width 750 height 121
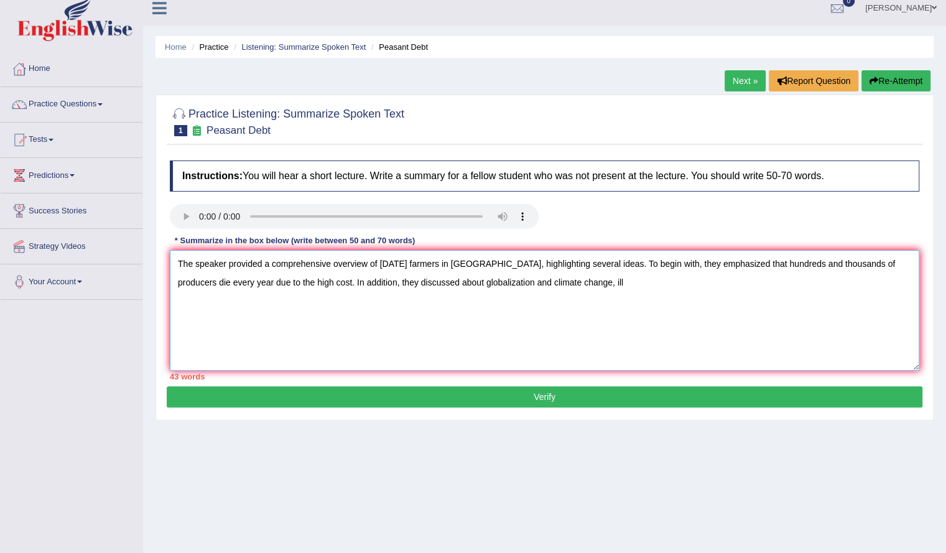
click at [406, 283] on textarea "The speaker provided a comprehensive overview of [DATE] farmers in [GEOGRAPHIC_…" at bounding box center [545, 310] width 750 height 121
click at [529, 281] on textarea "The speaker provided a comprehensive overview of [DATE] farmers in [GEOGRAPHIC_…" at bounding box center [545, 310] width 750 height 121
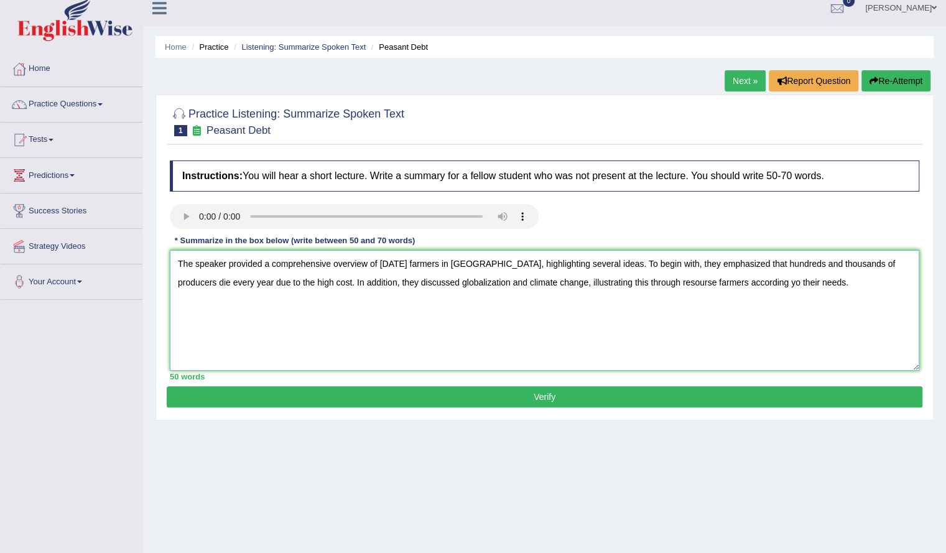
click at [633, 283] on textarea "The speaker provided a comprehensive overview of [DATE] farmers in [GEOGRAPHIC_…" at bounding box center [545, 310] width 750 height 121
click at [554, 318] on textarea "The speaker provided a comprehensive overview of today's farmers in India, high…" at bounding box center [545, 310] width 750 height 121
click at [717, 283] on textarea "The speaker provided a comprehensive overview of today's farmers in India, high…" at bounding box center [545, 310] width 750 height 121
click at [776, 276] on textarea "The speaker provided a comprehensive overview of today's farmers in India, high…" at bounding box center [545, 310] width 750 height 121
click at [296, 303] on textarea "The speaker provided a comprehensive overview of today's farmers in India, high…" at bounding box center [545, 310] width 750 height 121
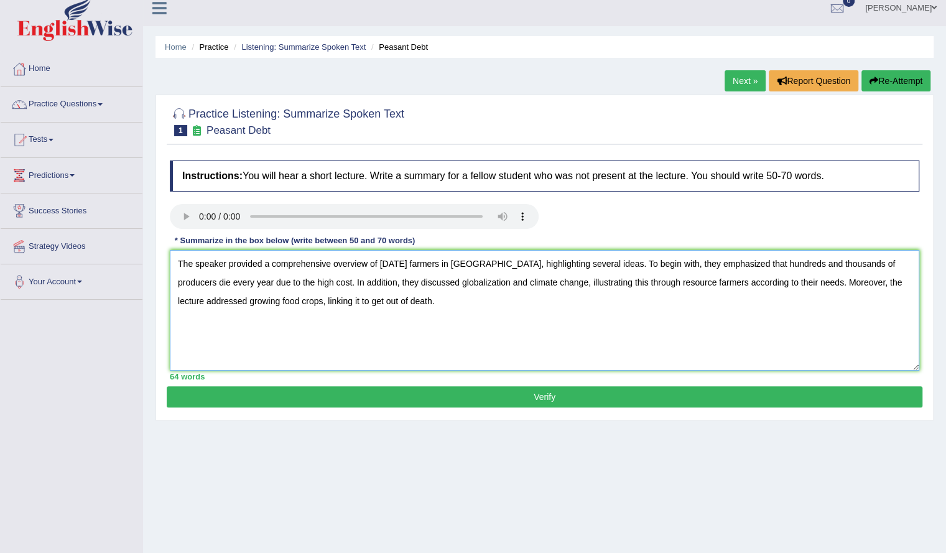
click at [381, 299] on textarea "The speaker provided a comprehensive overview of today's farmers in India, high…" at bounding box center [545, 310] width 750 height 121
click at [369, 310] on textarea "The speaker provided a comprehensive overview of today's farmers in India, high…" at bounding box center [545, 310] width 750 height 121
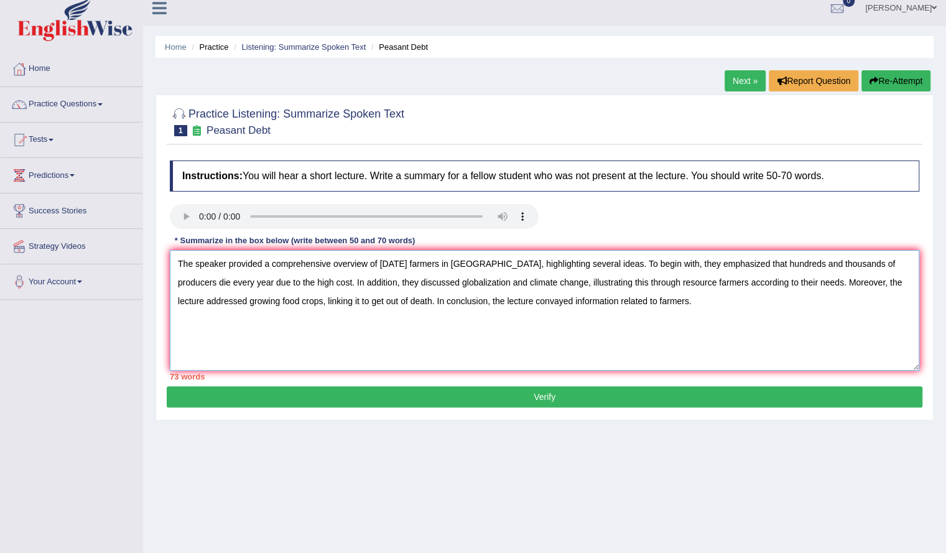
click at [492, 302] on textarea "The speaker provided a comprehensive overview of today's farmers in India, high…" at bounding box center [545, 310] width 750 height 121
click at [683, 317] on textarea "The speaker provided a comprehensive overview of today's farmers in India, high…" at bounding box center [545, 310] width 750 height 121
click at [312, 301] on textarea "The speaker provided a comprehensive overview of today's farmers in India, high…" at bounding box center [545, 310] width 750 height 121
click at [358, 304] on textarea "The speaker provided a comprehensive overview of today's farmers in India, high…" at bounding box center [545, 310] width 750 height 121
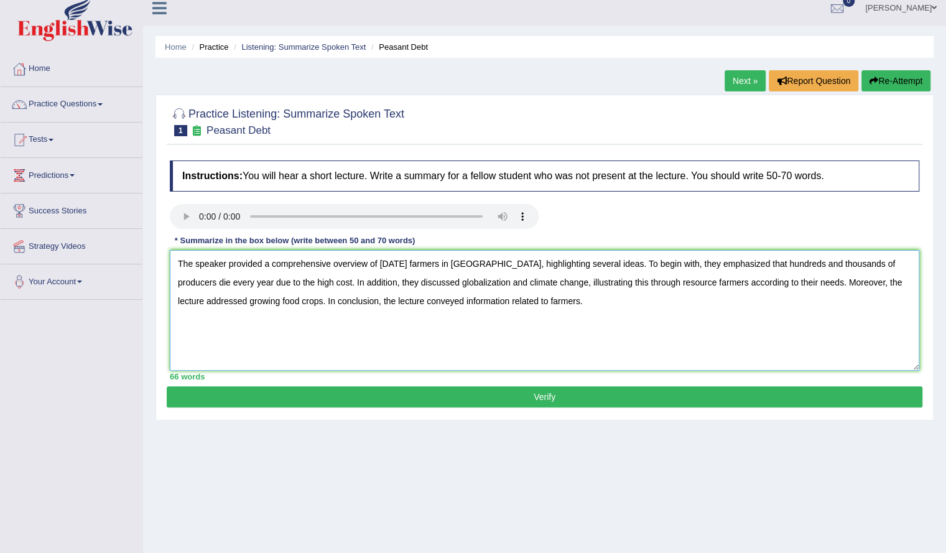
click at [273, 281] on textarea "The speaker provided a comprehensive overview of today's farmers in India, high…" at bounding box center [545, 310] width 750 height 121
click at [307, 329] on textarea "The speaker provided a comprehensive overview of today's farmers in India, high…" at bounding box center [545, 310] width 750 height 121
click at [549, 302] on textarea "The speaker provided a comprehensive overview of today's farmers in India, high…" at bounding box center [545, 310] width 750 height 121
click at [562, 331] on textarea "The speaker provided a comprehensive overview of today's farmers in India, high…" at bounding box center [545, 310] width 750 height 121
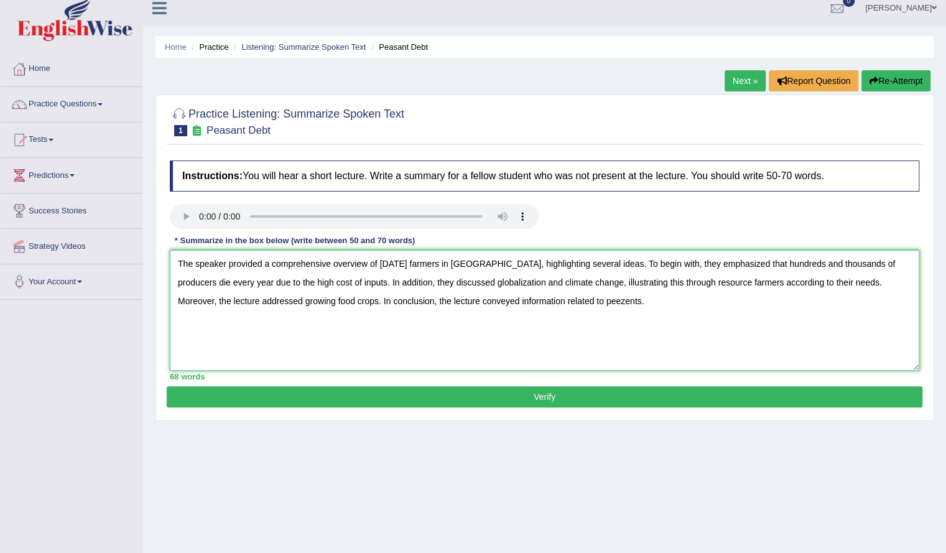
click at [538, 302] on textarea "The speaker provided a comprehensive overview of today's farmers in India, high…" at bounding box center [545, 310] width 750 height 121
click at [580, 299] on textarea "The speaker provided a comprehensive overview of today's farmers in India, high…" at bounding box center [545, 310] width 750 height 121
click at [516, 343] on textarea "The speaker provided a comprehensive overview of today's farmers in India, high…" at bounding box center [545, 310] width 750 height 121
type textarea "The speaker provided a comprehensive overview of today's farmers in India, high…"
click at [531, 391] on button "Verify" at bounding box center [545, 396] width 756 height 21
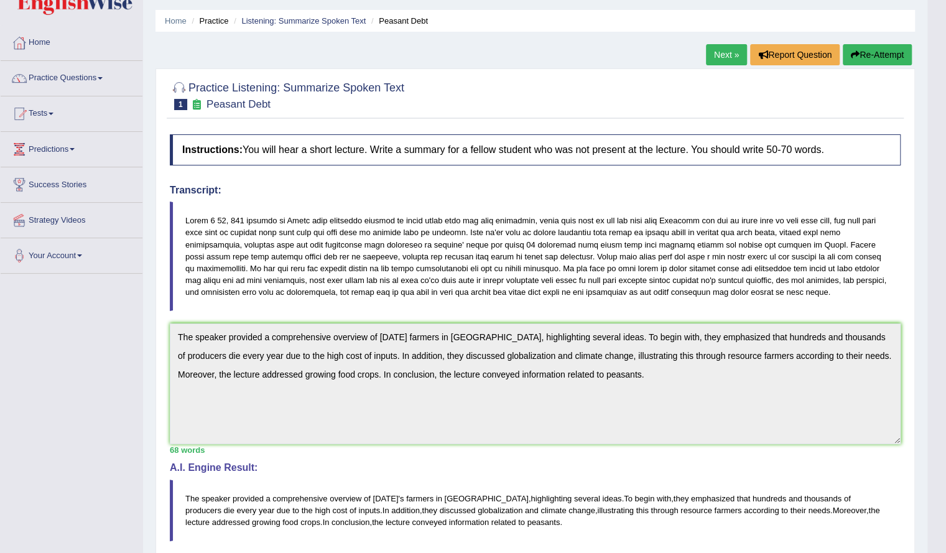
scroll to position [35, 0]
click at [866, 50] on button "Re-Attempt" at bounding box center [877, 55] width 69 height 21
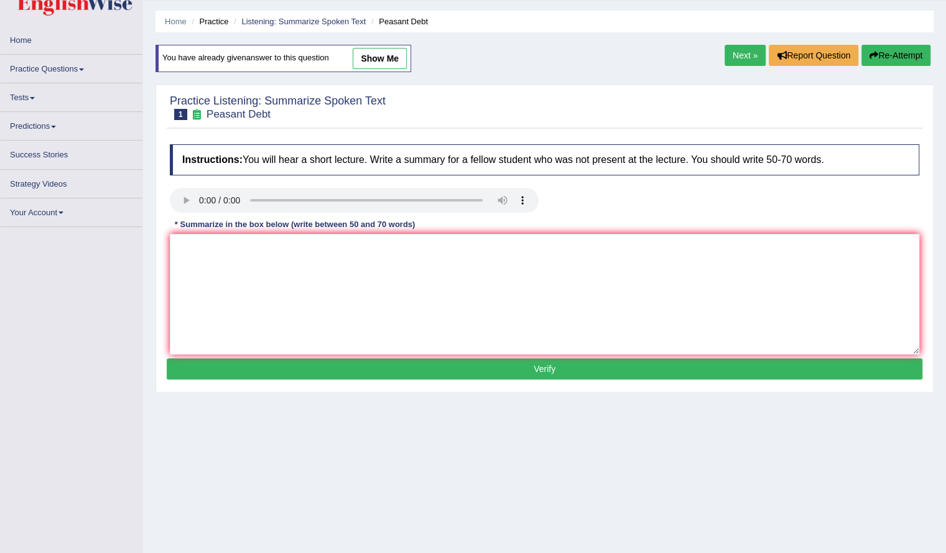
drag, startPoint x: 0, startPoint y: 0, endPoint x: 513, endPoint y: 308, distance: 598.1
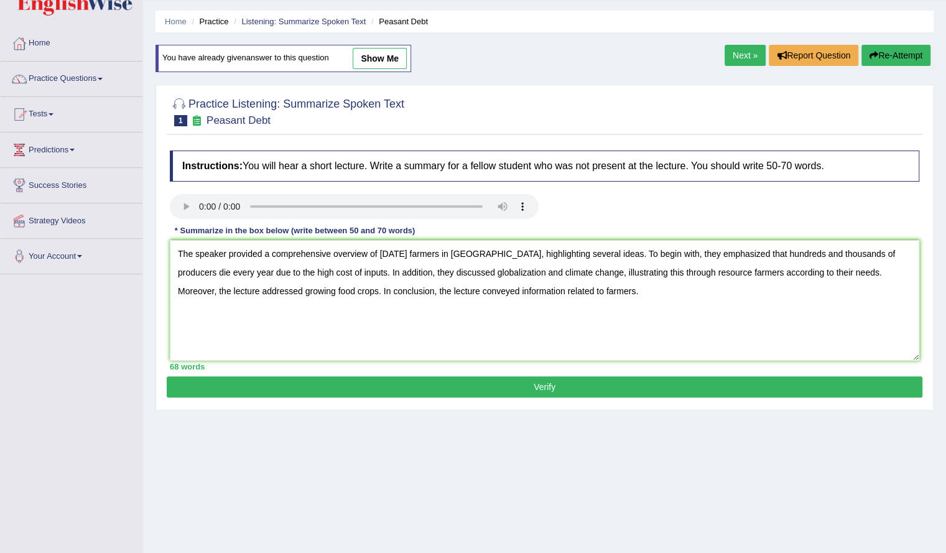
type textarea "The speaker provided a comprehensive overview of [DATE] farmers in [GEOGRAPHIC_…"
click at [544, 379] on button "Verify" at bounding box center [545, 386] width 756 height 21
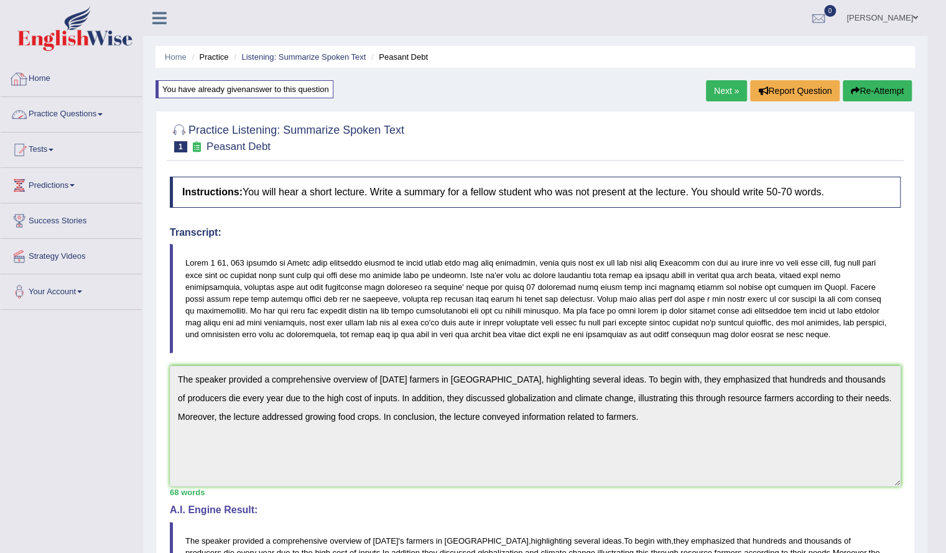
click at [87, 121] on link "Practice Questions" at bounding box center [72, 112] width 142 height 31
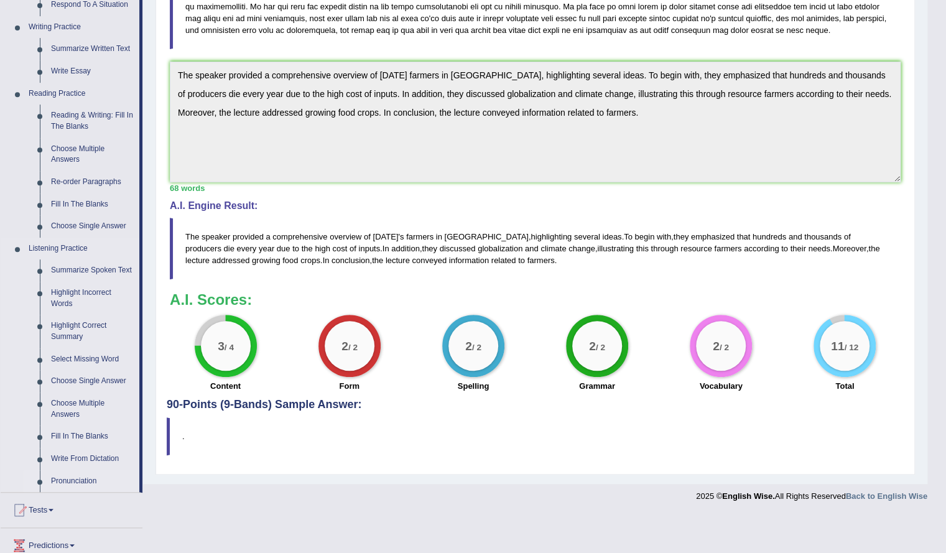
scroll to position [305, 0]
click at [86, 383] on link "Choose Single Answer" at bounding box center [92, 381] width 94 height 22
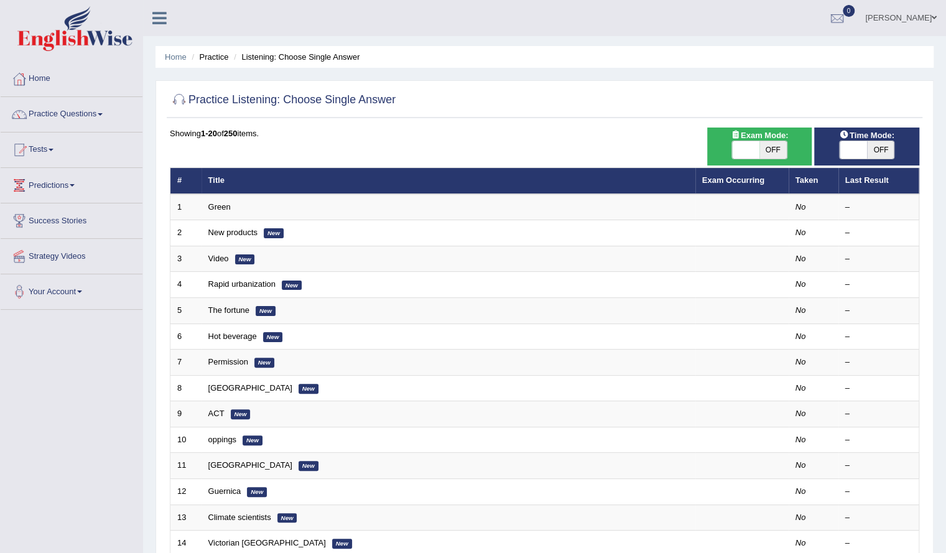
click at [228, 205] on link "Green" at bounding box center [219, 206] width 22 height 9
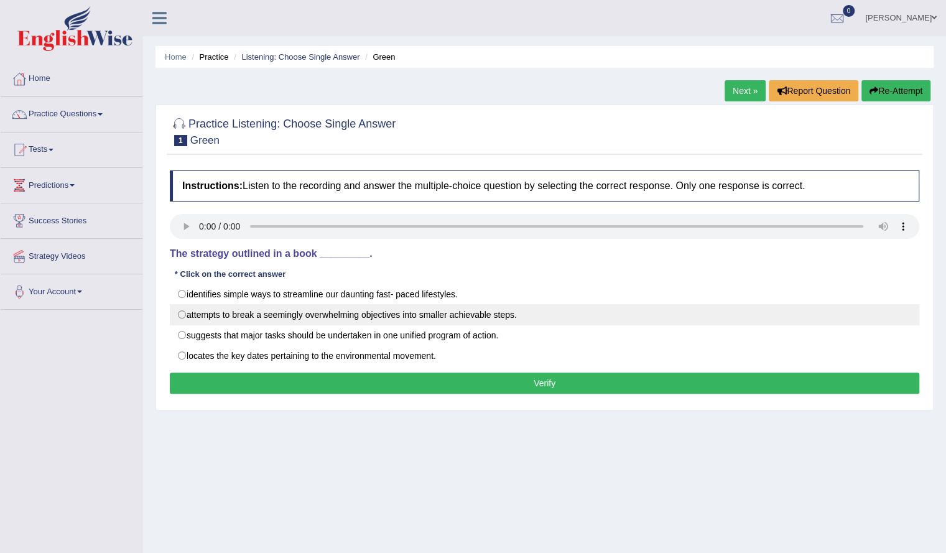
click at [316, 312] on label "attempts to break a seemingly overwhelming objectives into smaller achievable s…" at bounding box center [545, 314] width 750 height 21
radio input "true"
click at [253, 311] on label "attempts to break a seemingly overwhelming objectives into smaller achievable s…" at bounding box center [545, 314] width 750 height 21
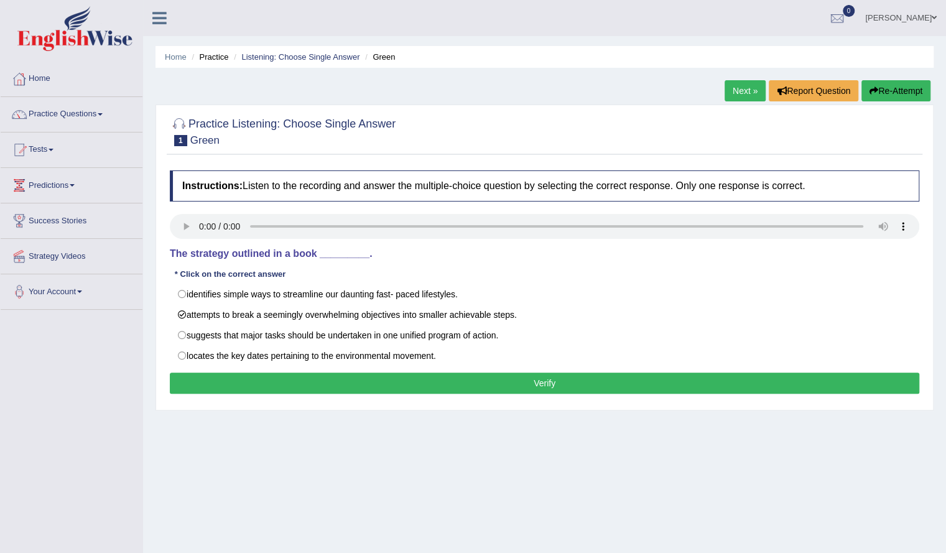
click at [309, 381] on button "Verify" at bounding box center [545, 383] width 750 height 21
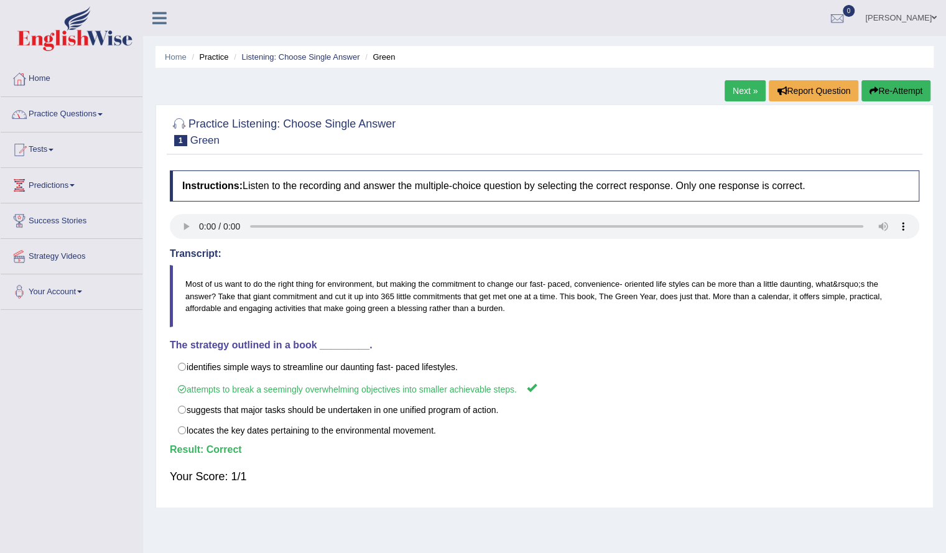
click at [50, 90] on link "Home" at bounding box center [72, 77] width 142 height 31
